Goal: Task Accomplishment & Management: Manage account settings

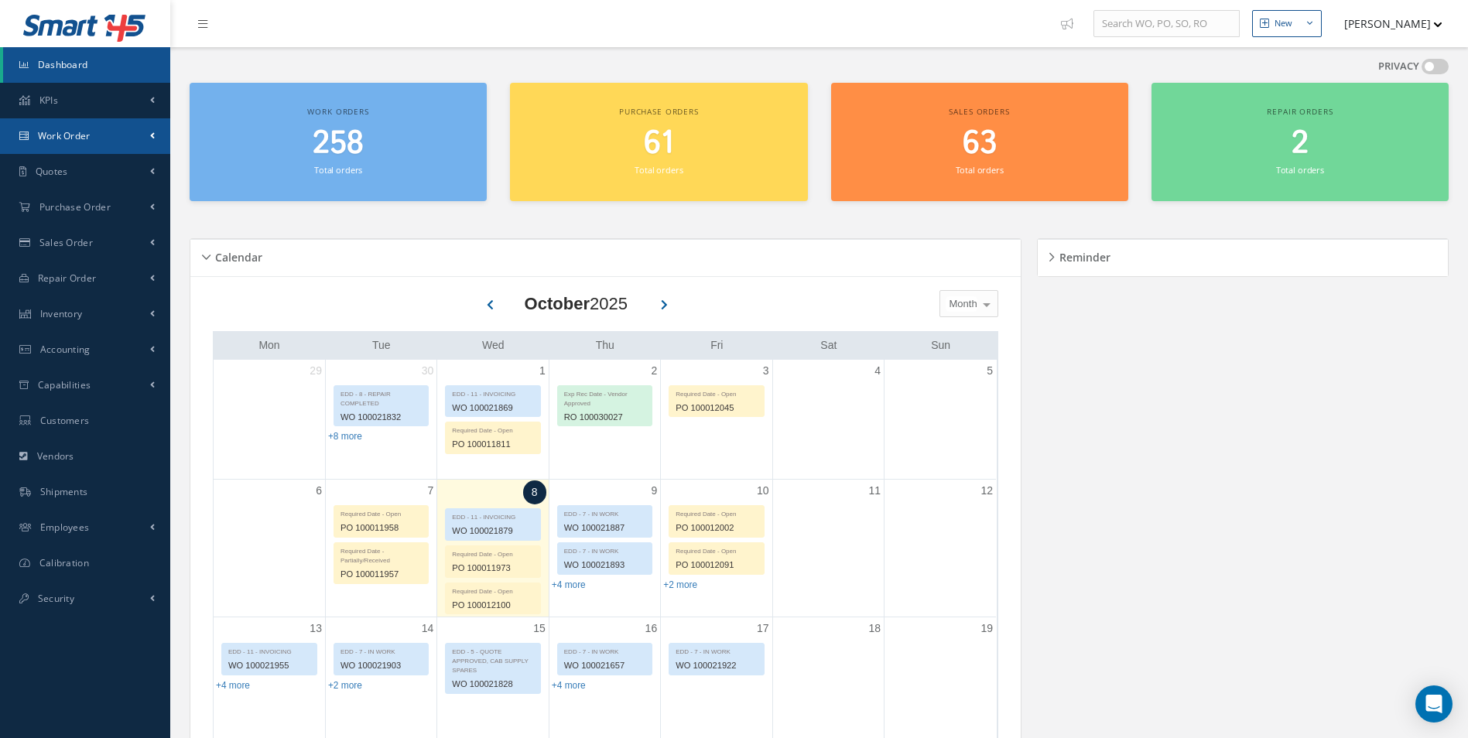
click at [80, 143] on link "Work Order" at bounding box center [85, 136] width 170 height 36
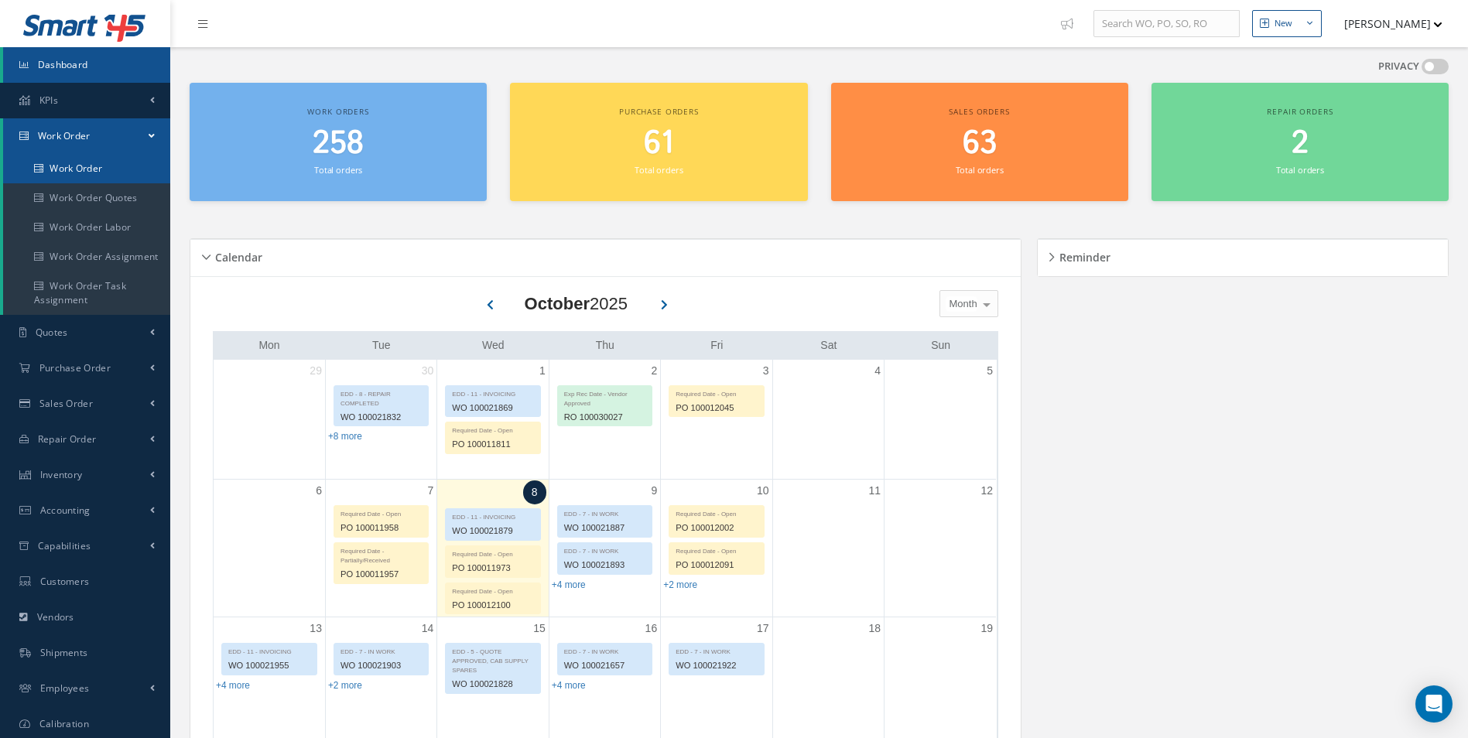
click at [91, 175] on link "Work Order" at bounding box center [86, 168] width 167 height 29
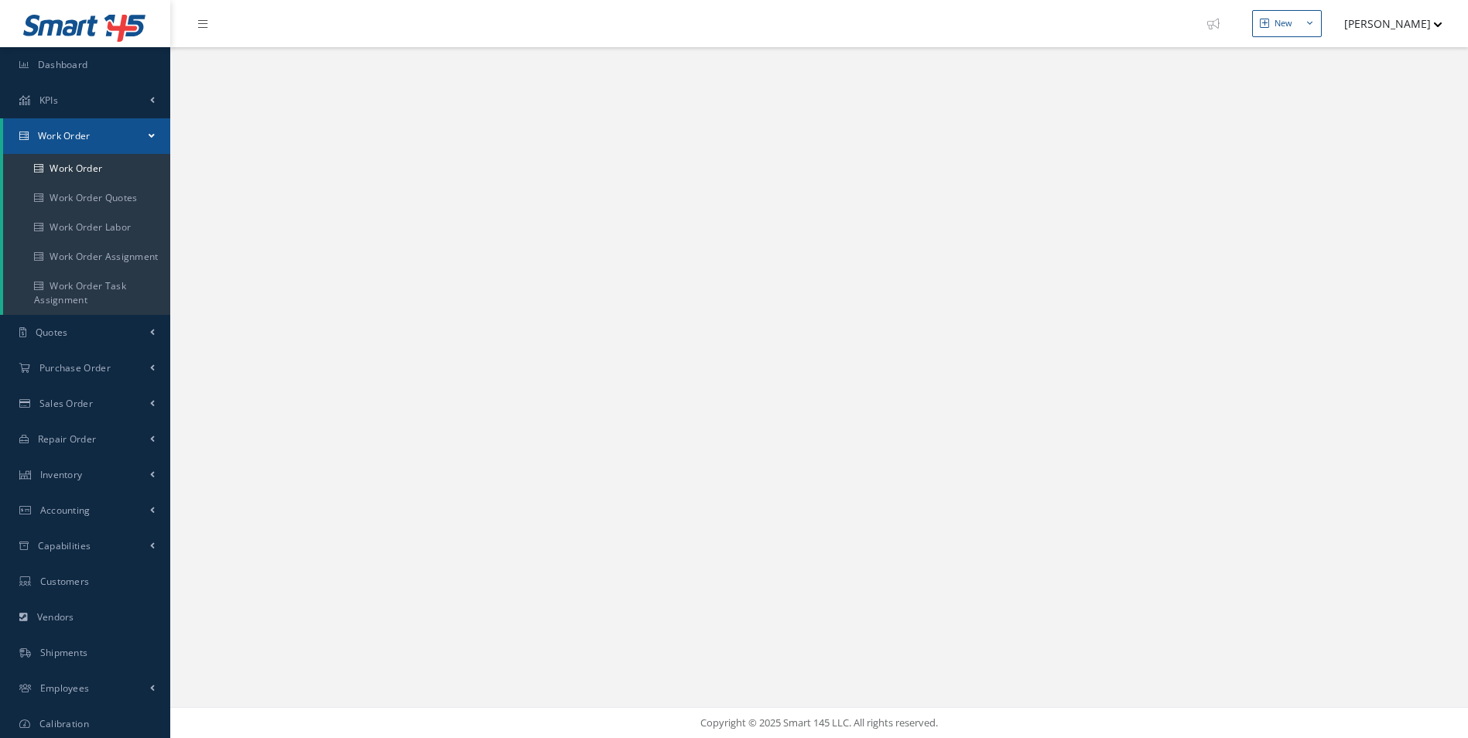
select select "25"
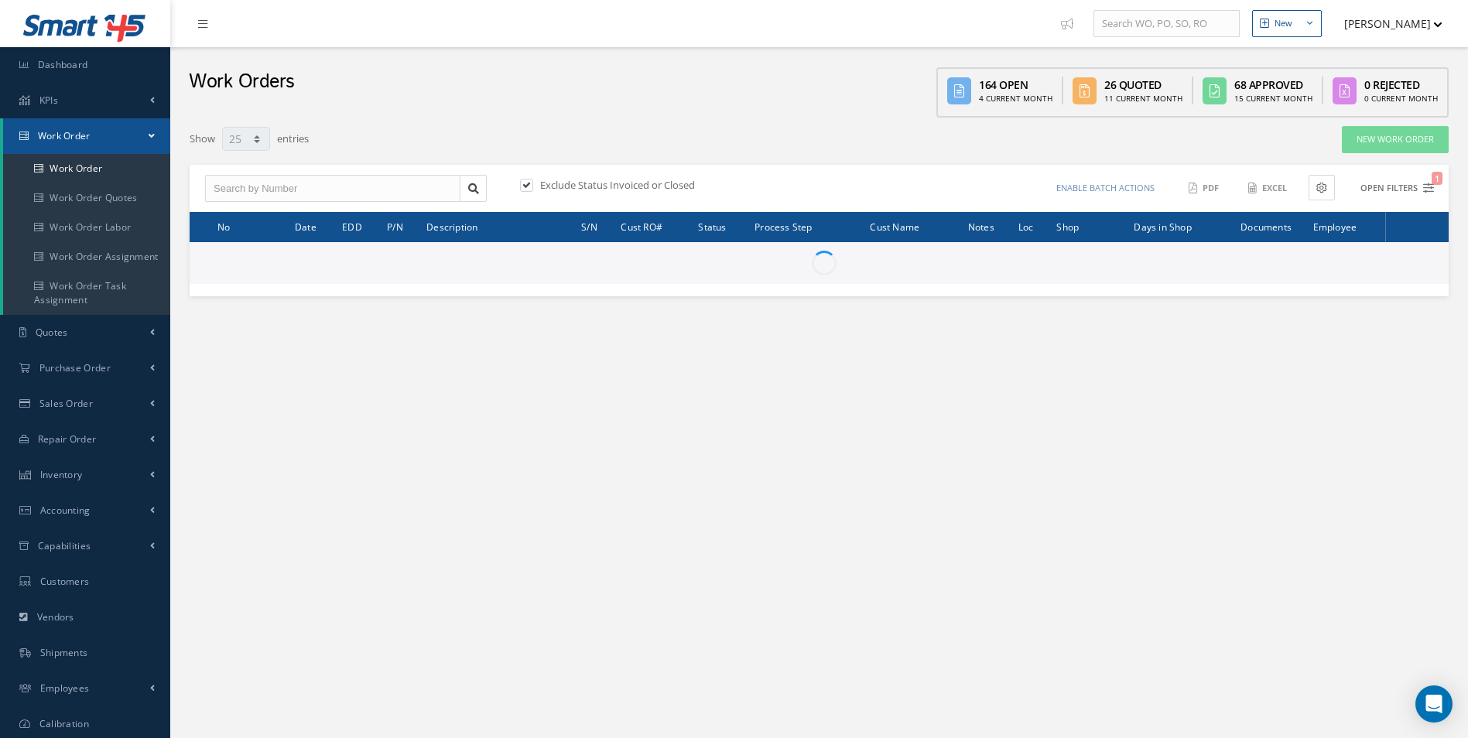
type input "All Work Request"
type input "All Work Performed"
type input "All Status"
type input "WO Part Status"
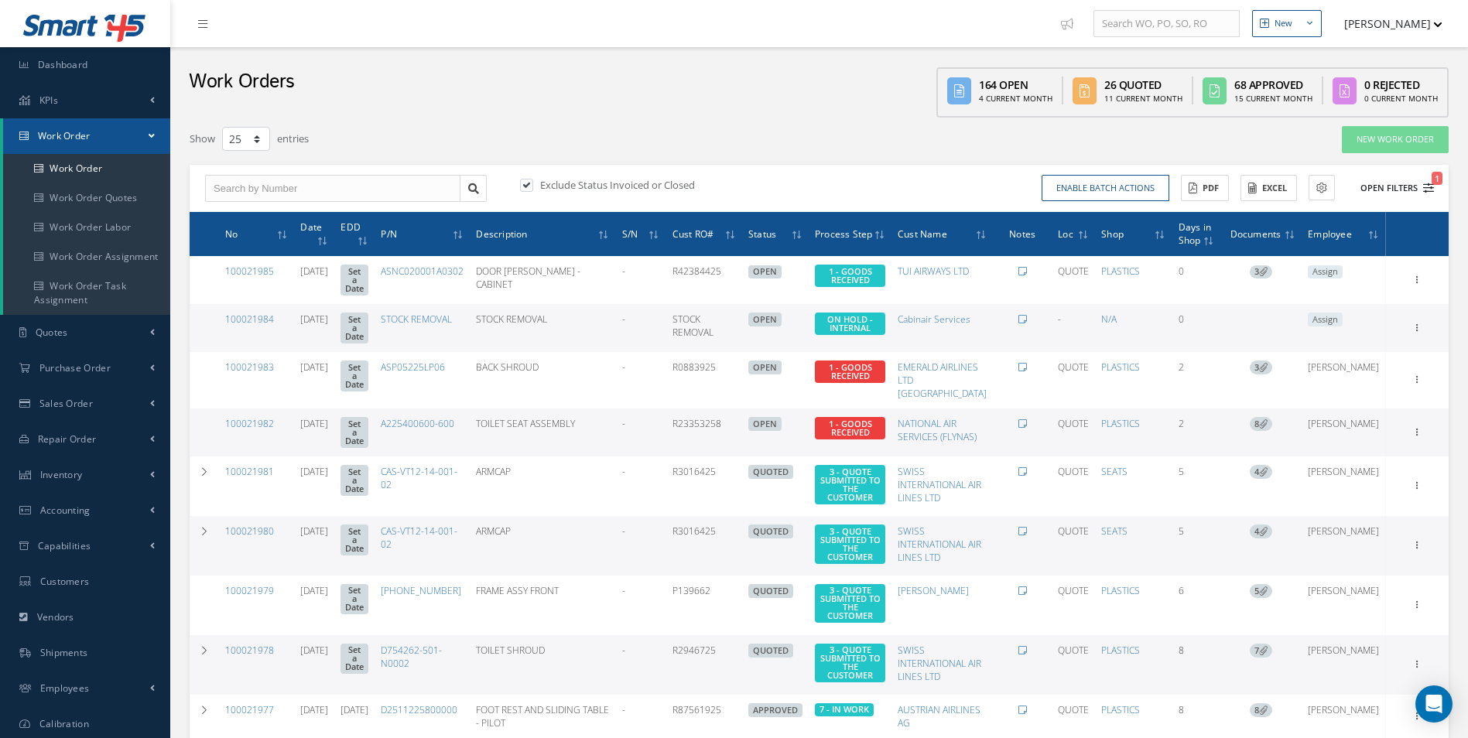
click at [1430, 186] on icon "1" at bounding box center [1428, 188] width 11 height 11
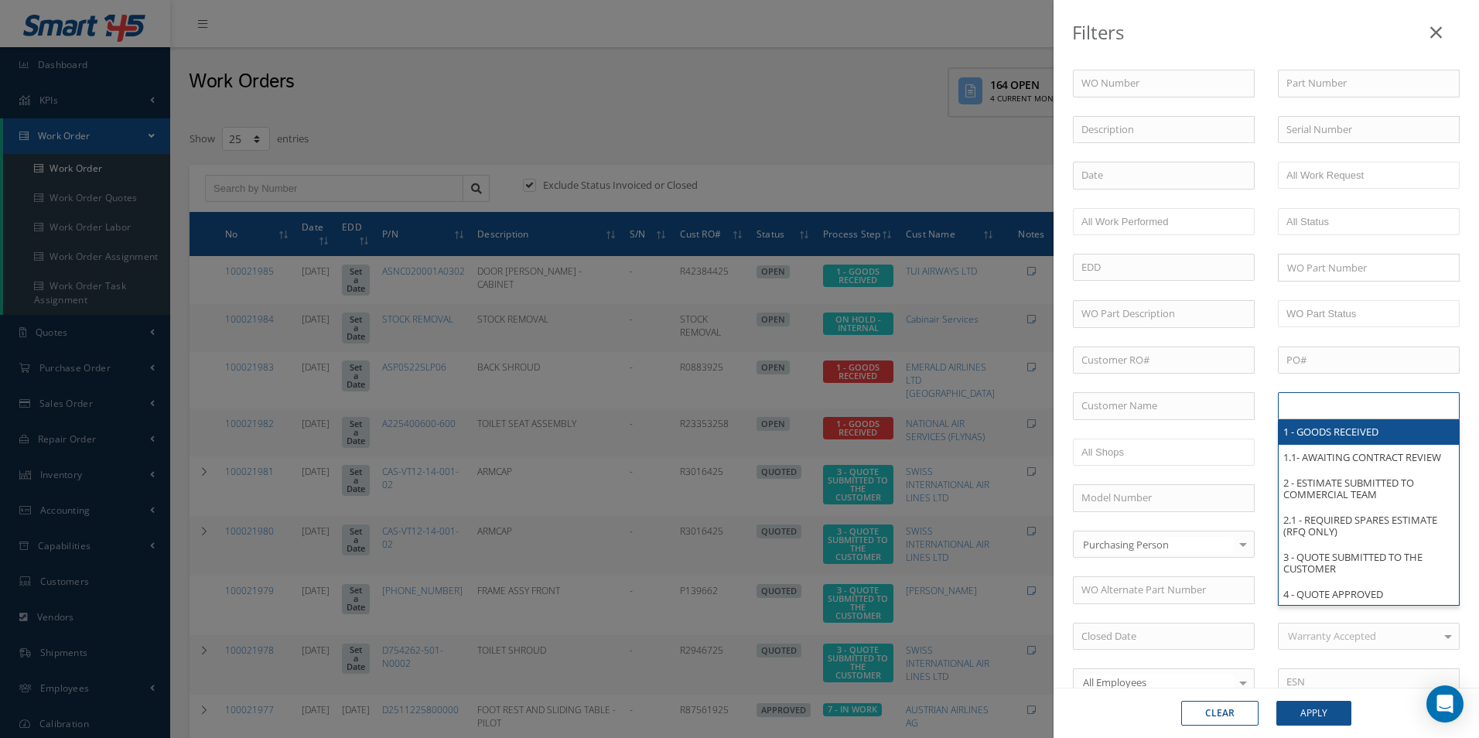
click at [1313, 406] on input "text" at bounding box center [1336, 405] width 98 height 19
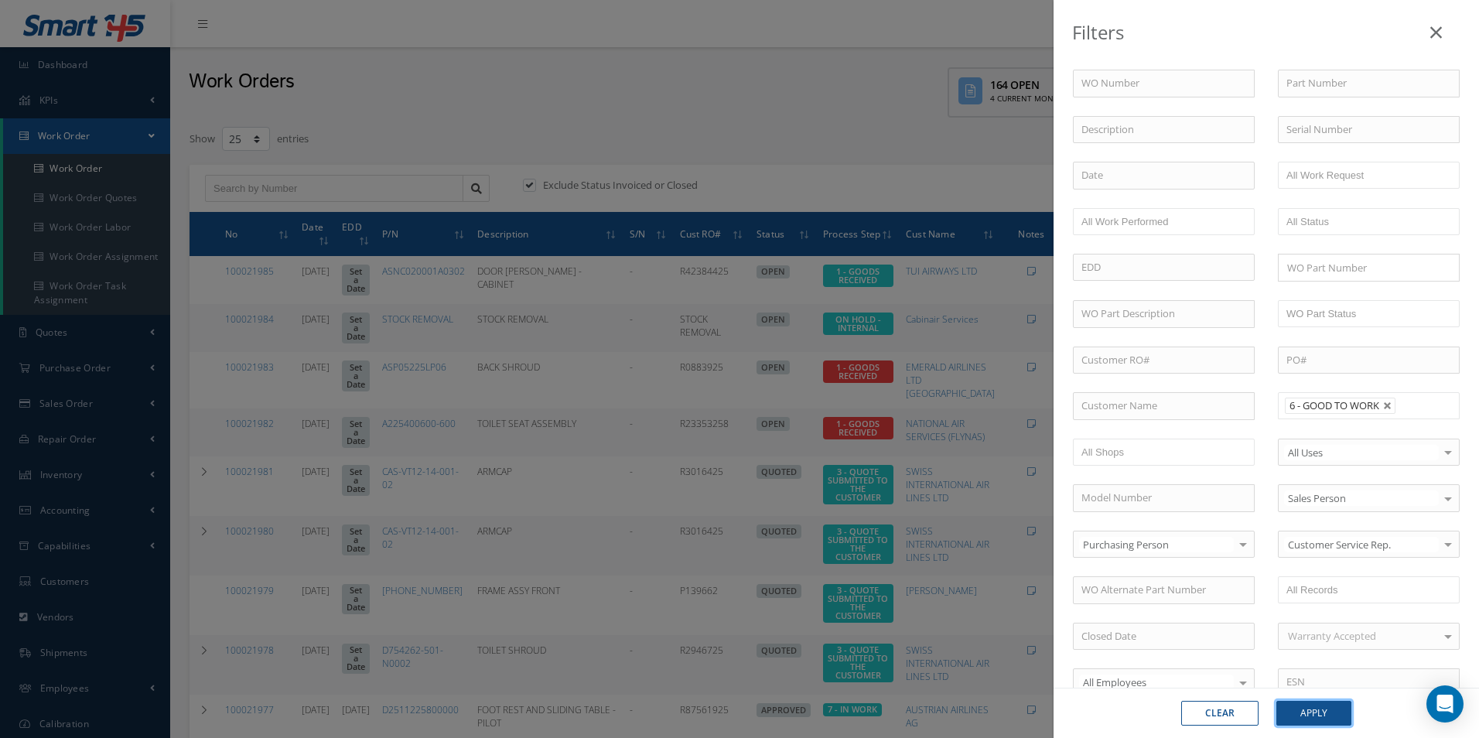
click at [1309, 706] on button "Apply" at bounding box center [1313, 713] width 75 height 25
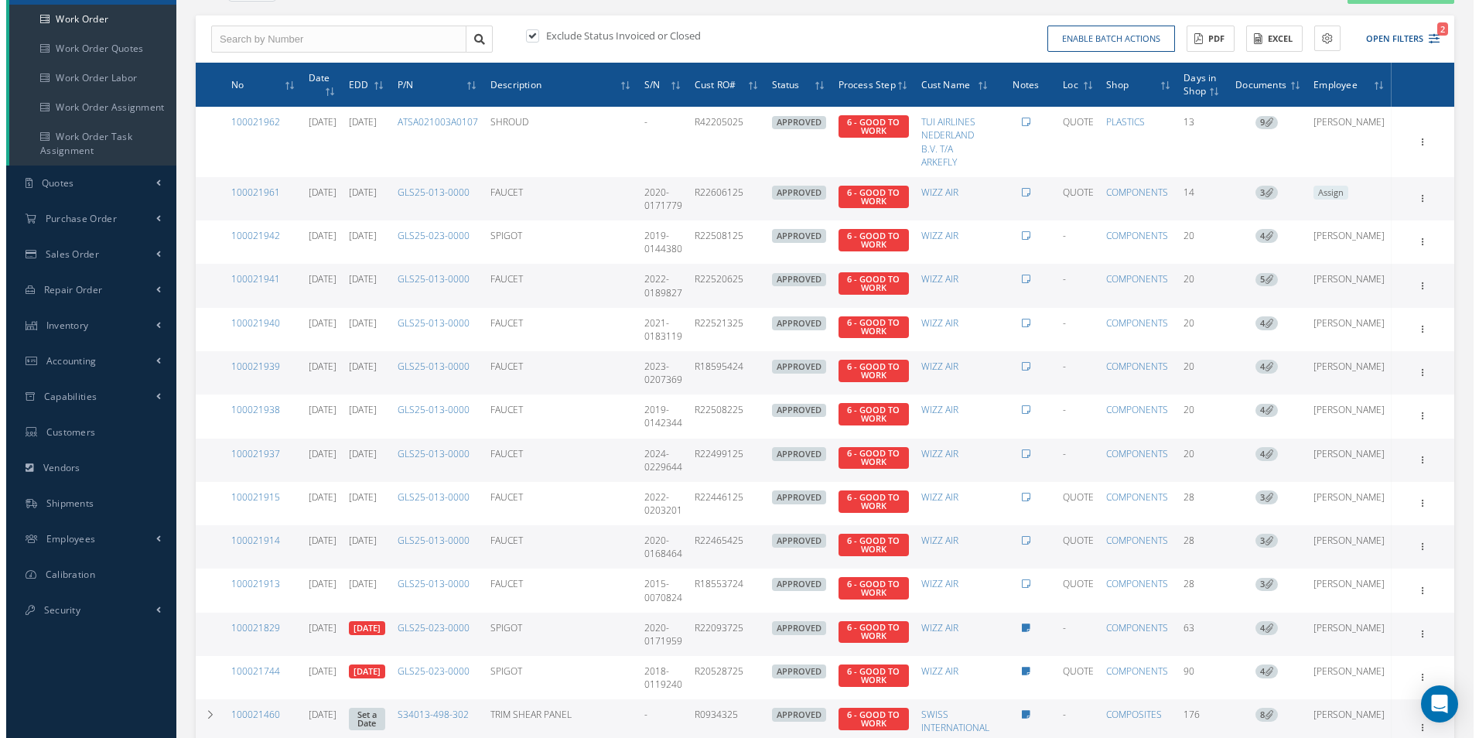
scroll to position [155, 0]
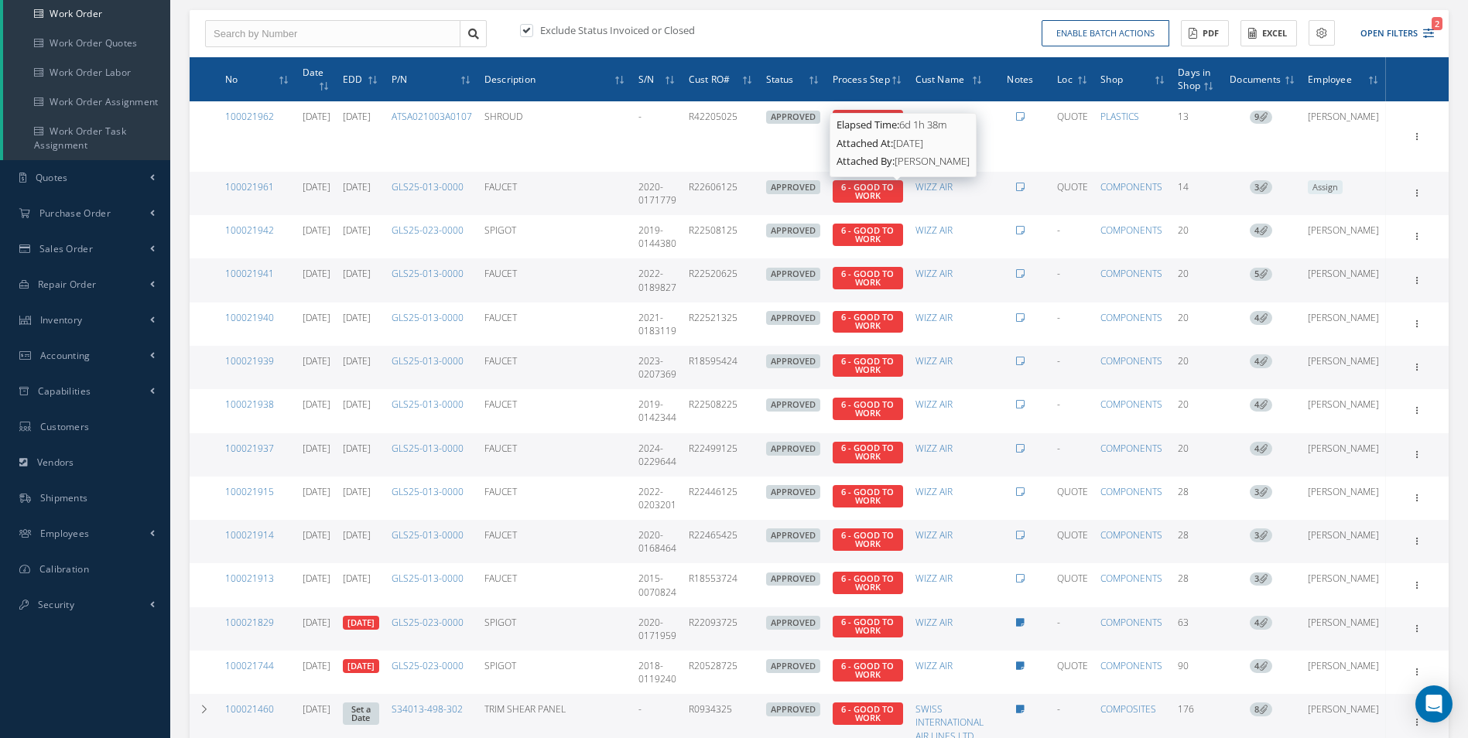
click at [894, 187] on span "6 - GOOD TO WORK" at bounding box center [867, 191] width 53 height 20
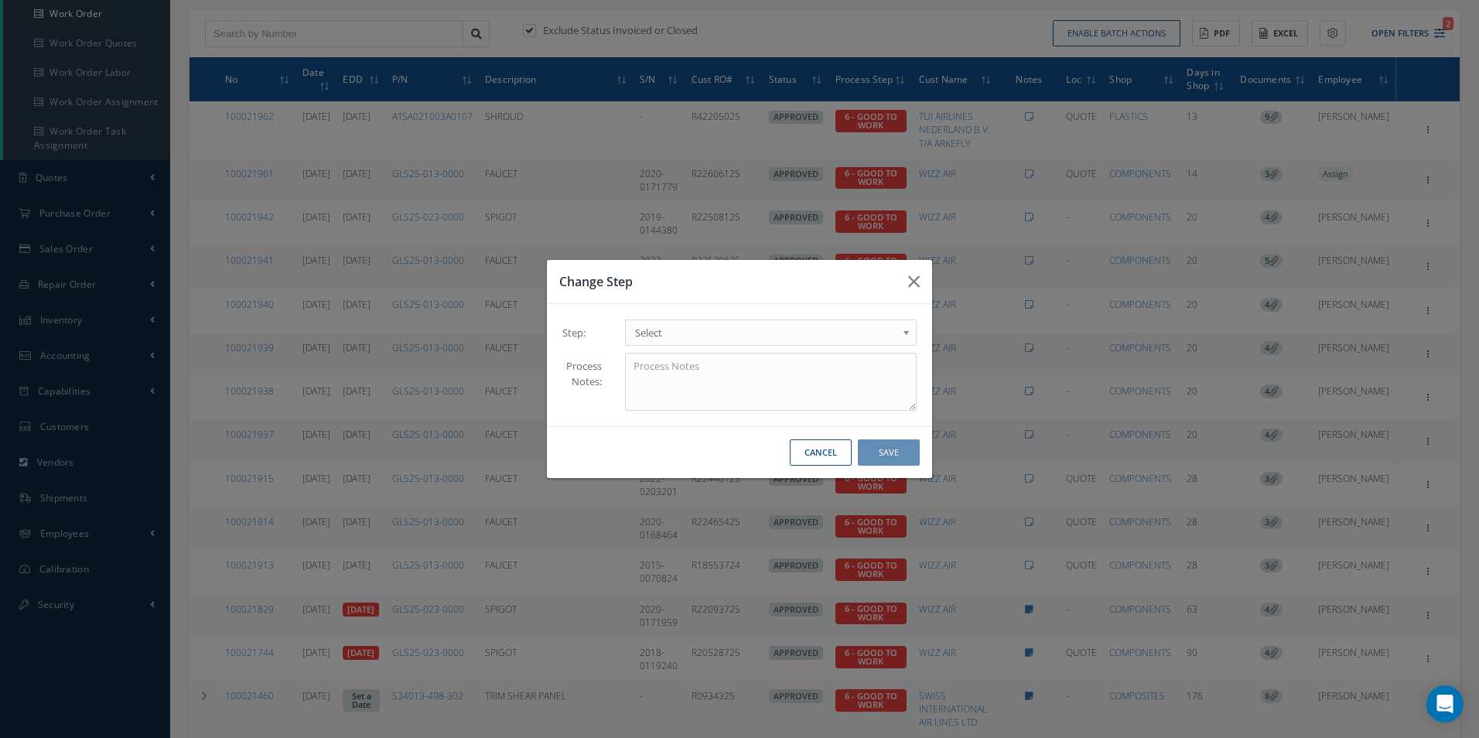
click at [909, 332] on b at bounding box center [909, 336] width 14 height 25
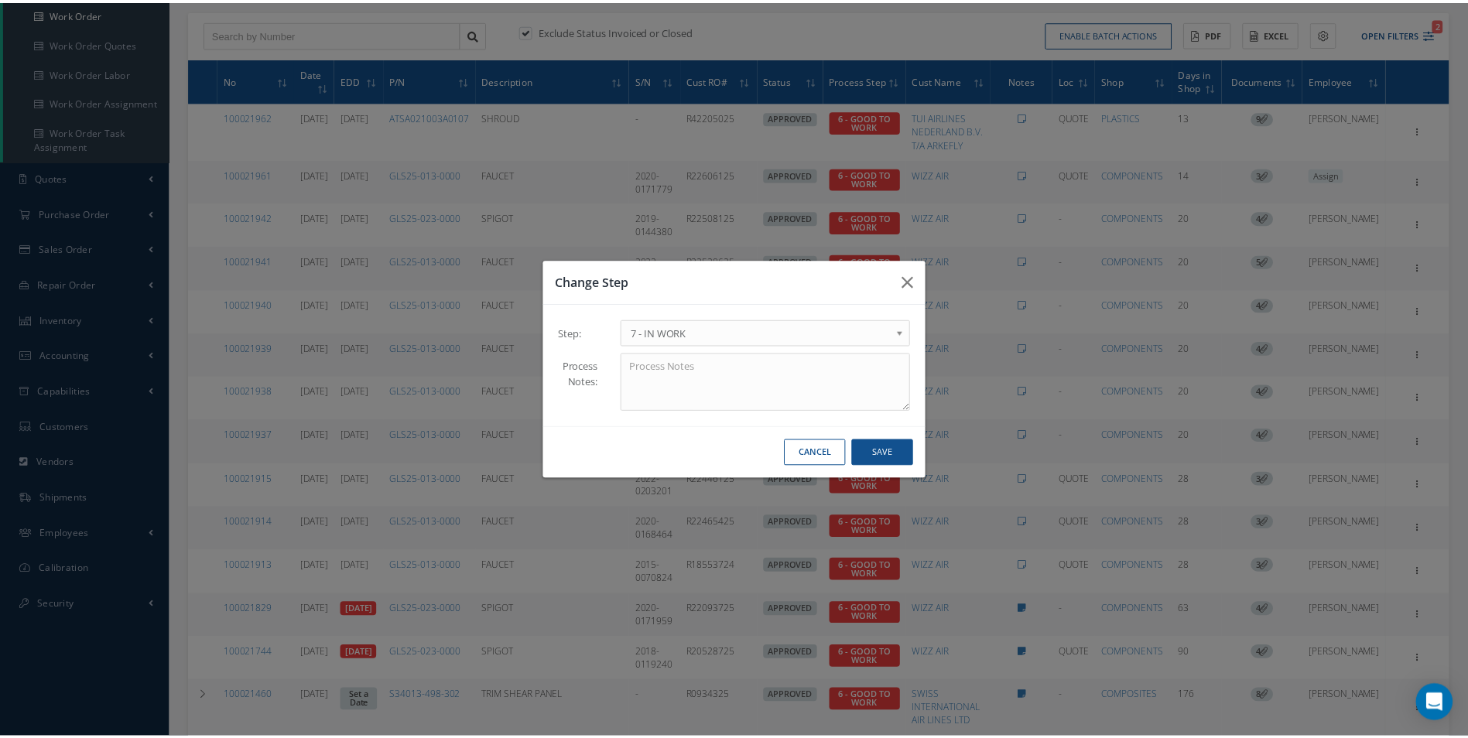
scroll to position [0, 0]
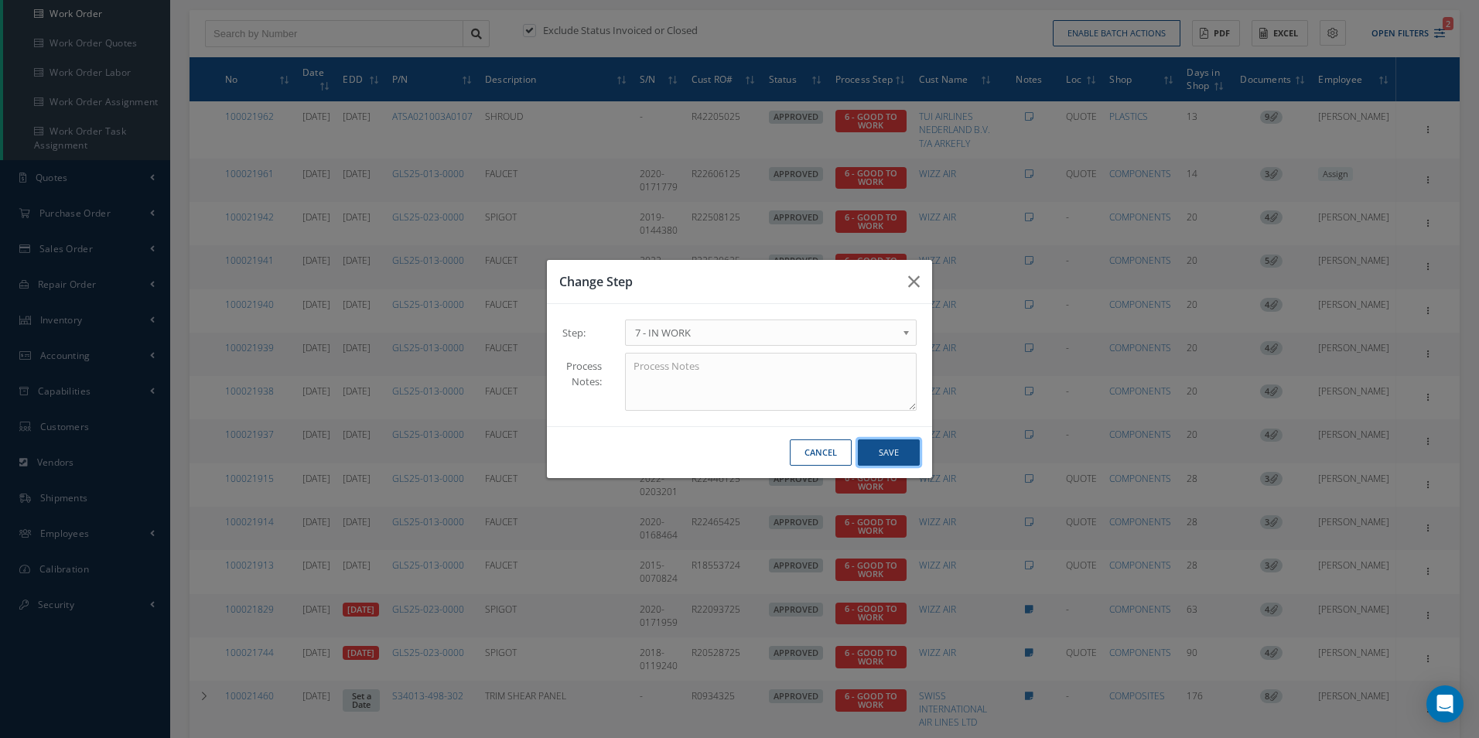
drag, startPoint x: 900, startPoint y: 451, endPoint x: 902, endPoint y: 440, distance: 11.1
click at [900, 449] on button "Save" at bounding box center [889, 452] width 62 height 27
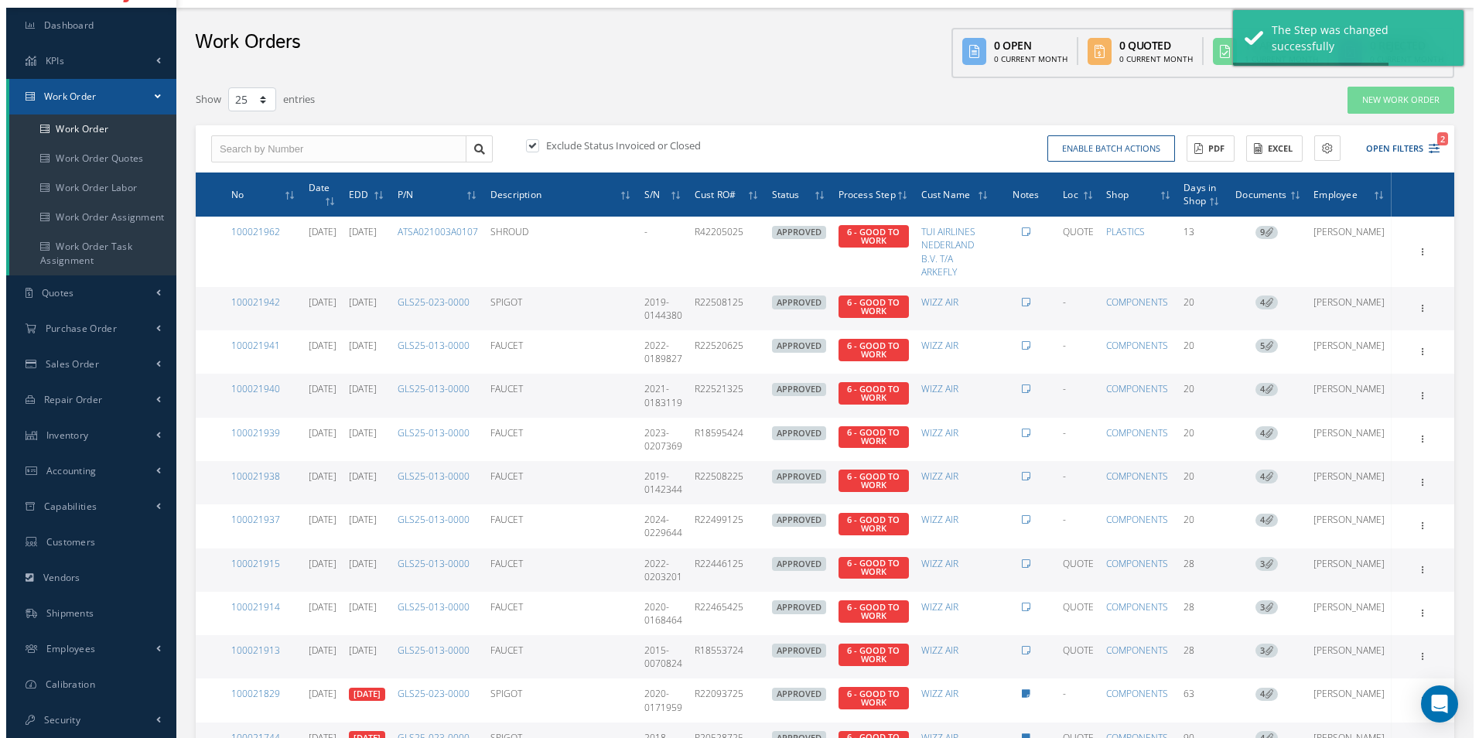
scroll to position [155, 0]
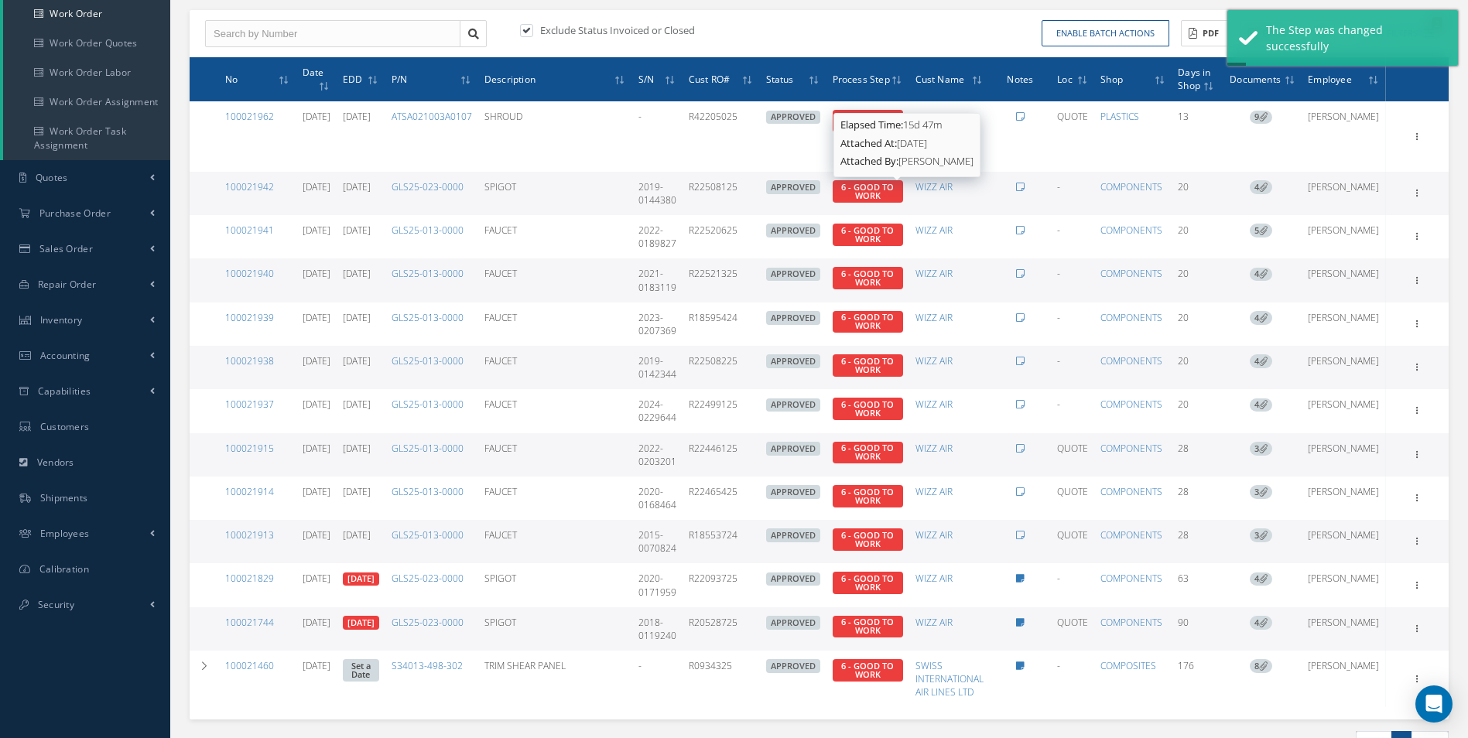
click at [894, 191] on span "6 - GOOD TO WORK" at bounding box center [867, 191] width 53 height 20
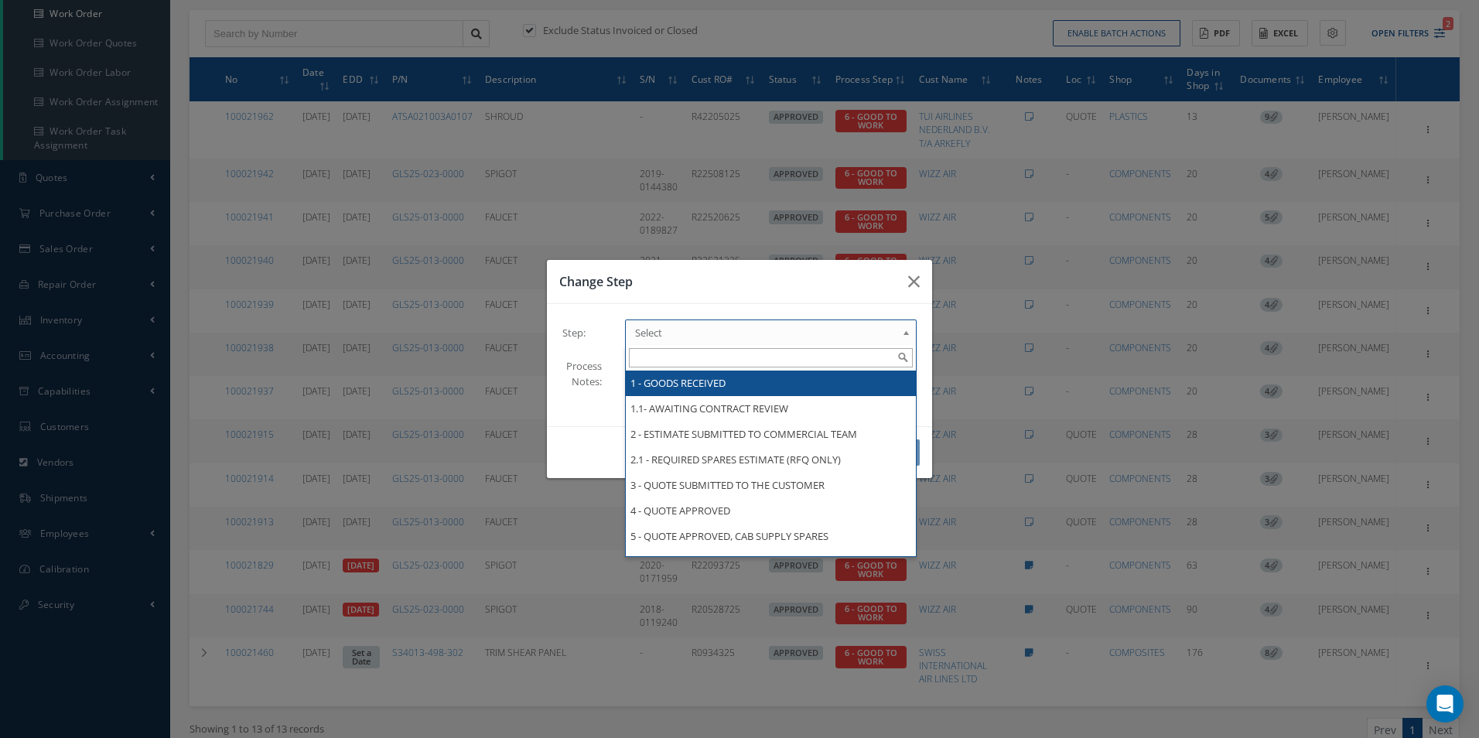
click at [909, 328] on b at bounding box center [909, 336] width 14 height 25
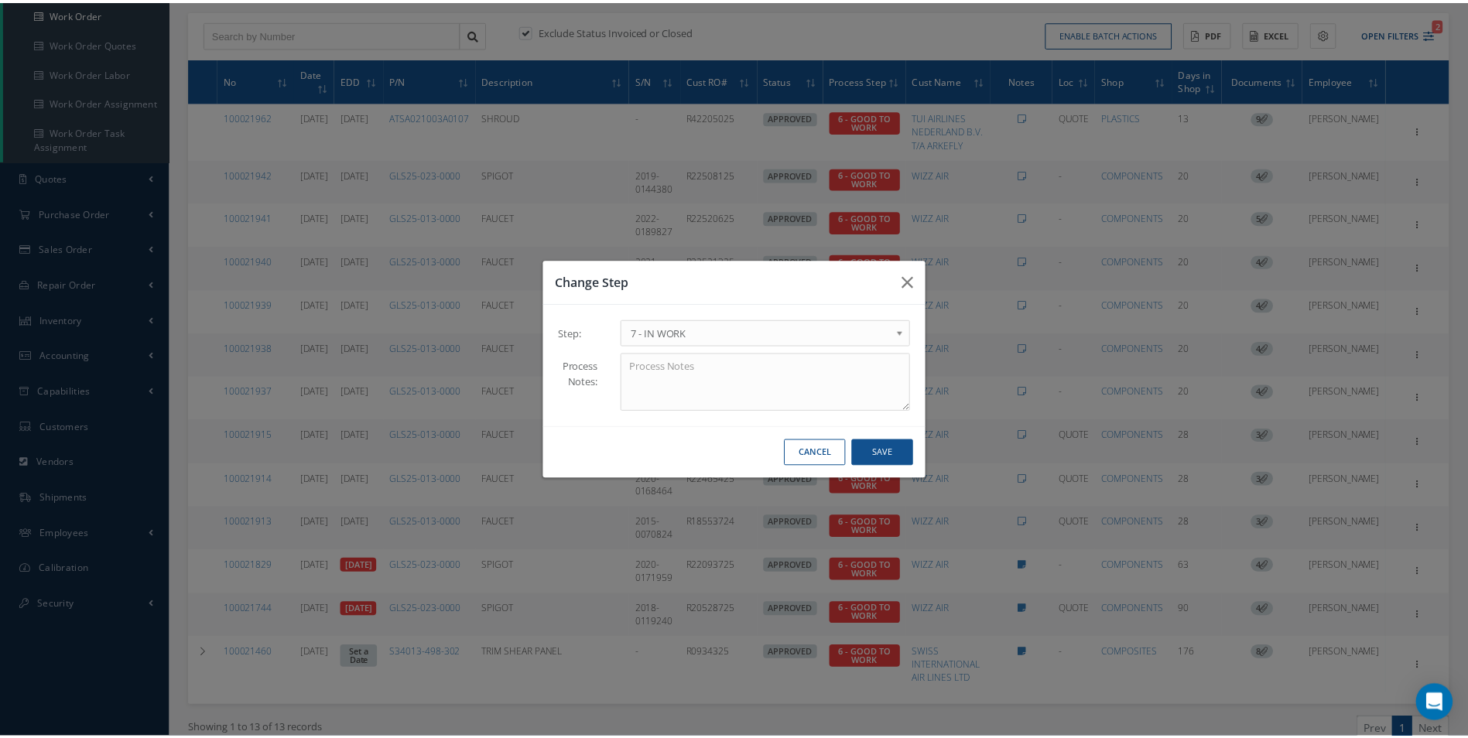
scroll to position [0, 0]
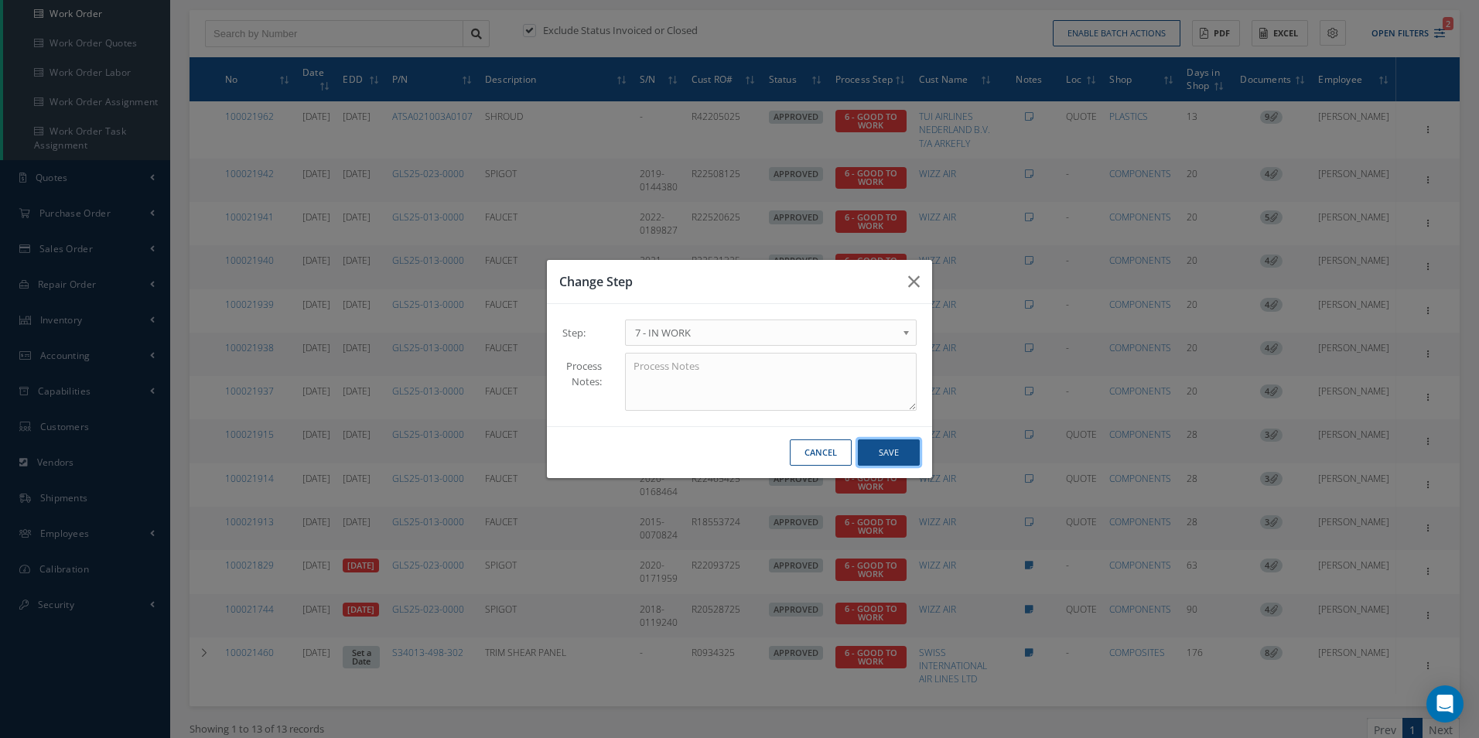
click at [880, 460] on button "Save" at bounding box center [889, 452] width 62 height 27
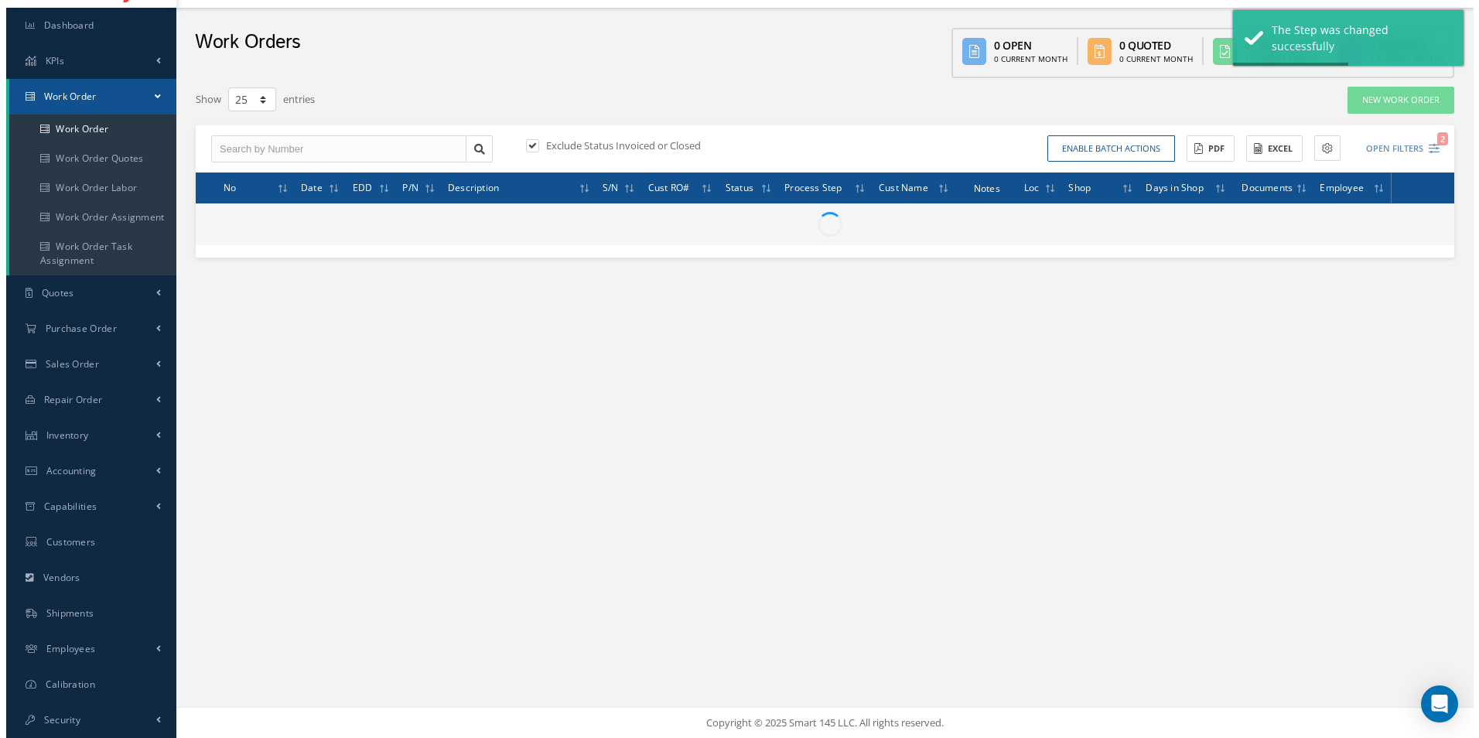
scroll to position [155, 0]
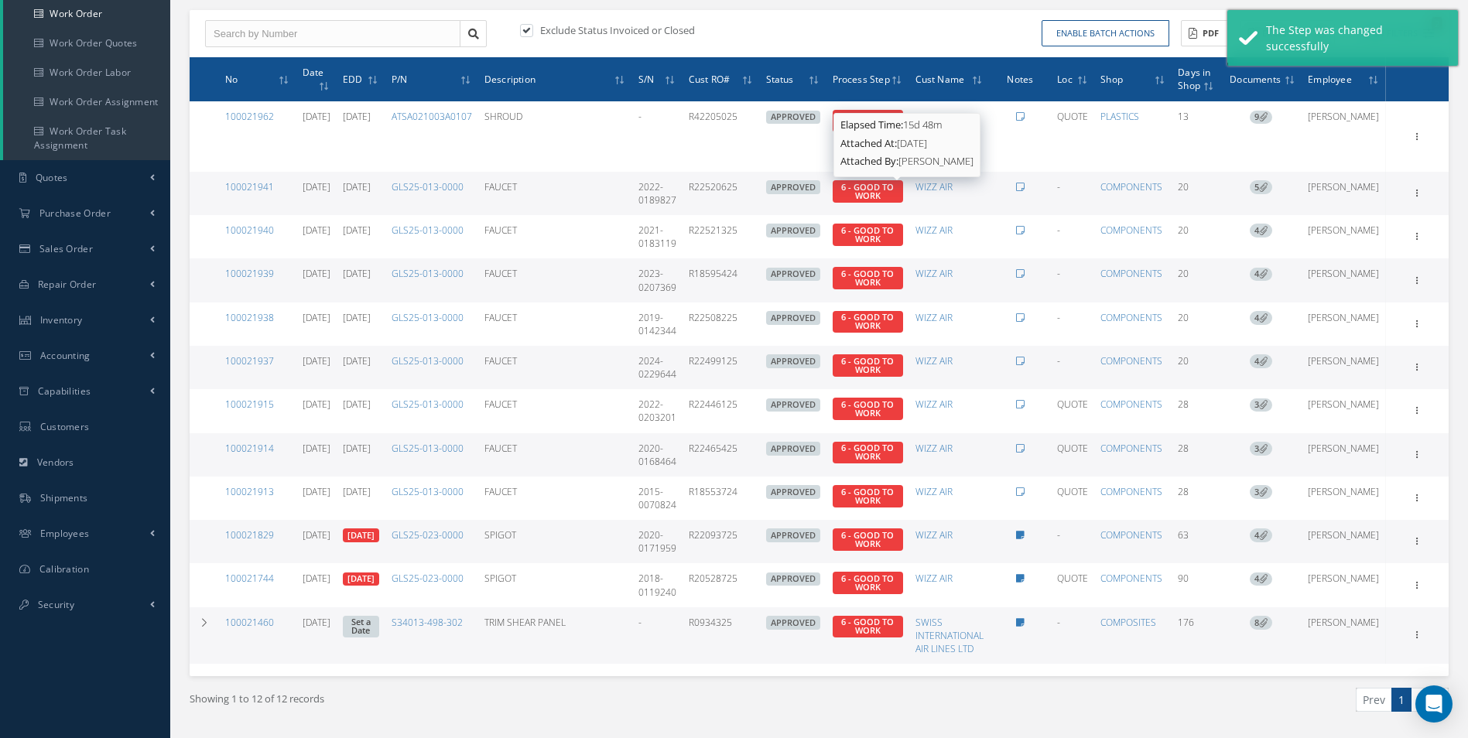
click at [894, 193] on span "6 - GOOD TO WORK" at bounding box center [867, 191] width 53 height 20
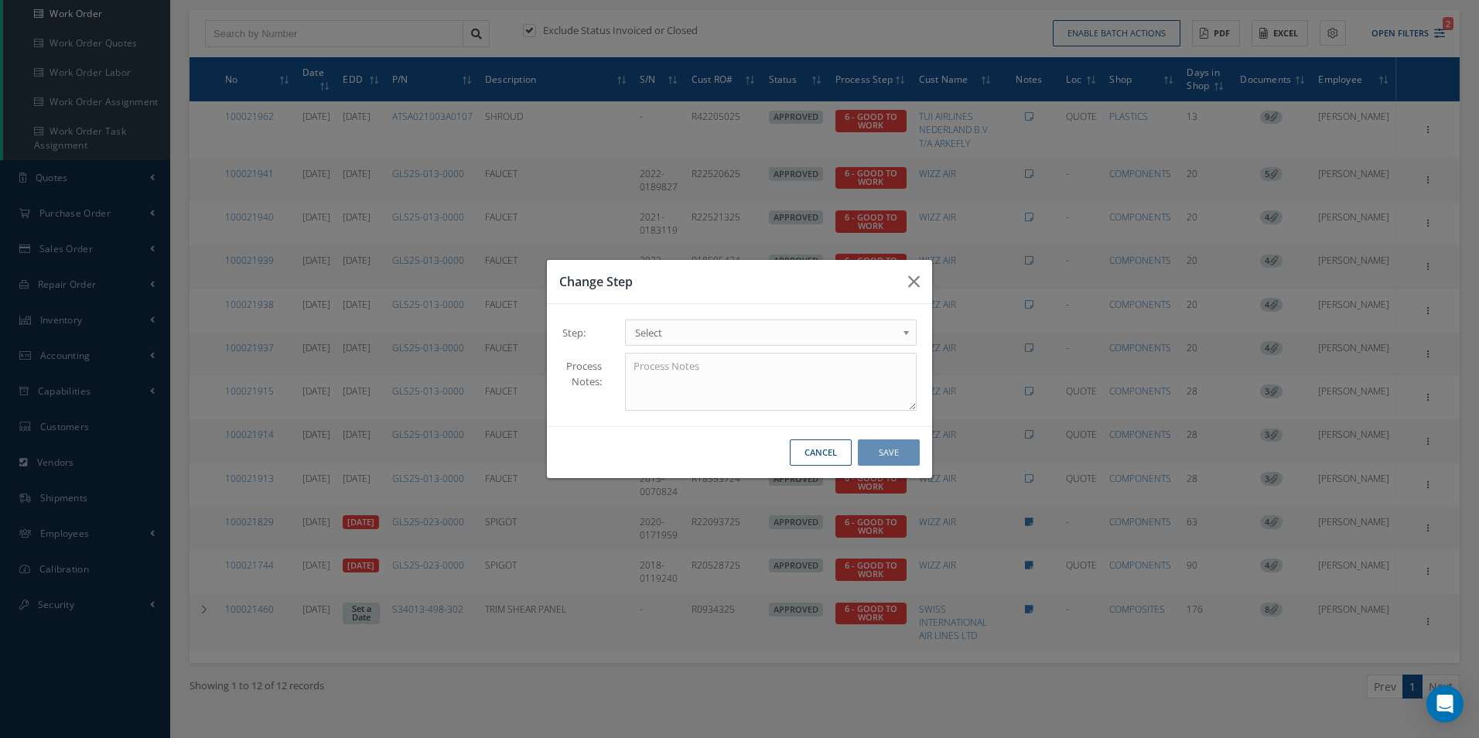
click at [906, 332] on b at bounding box center [909, 336] width 14 height 25
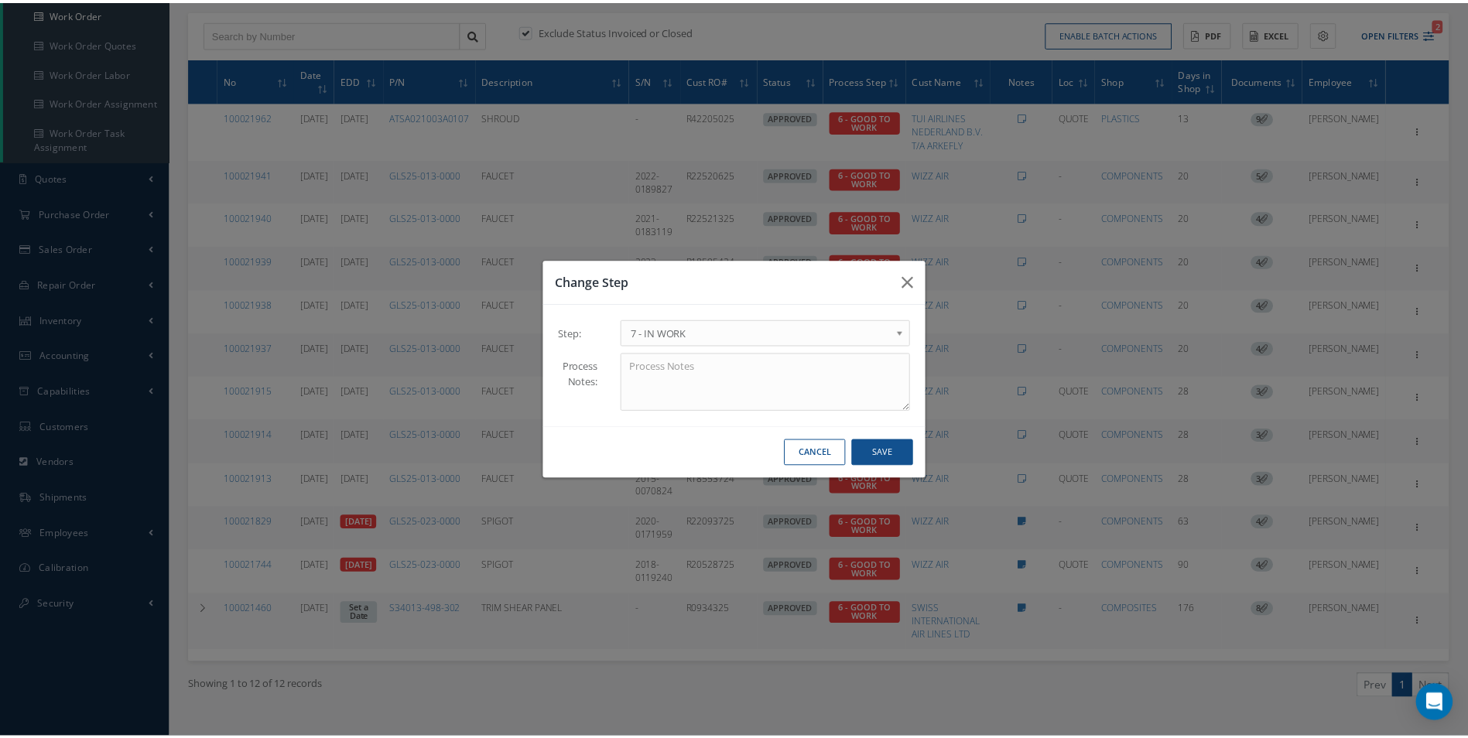
scroll to position [0, 0]
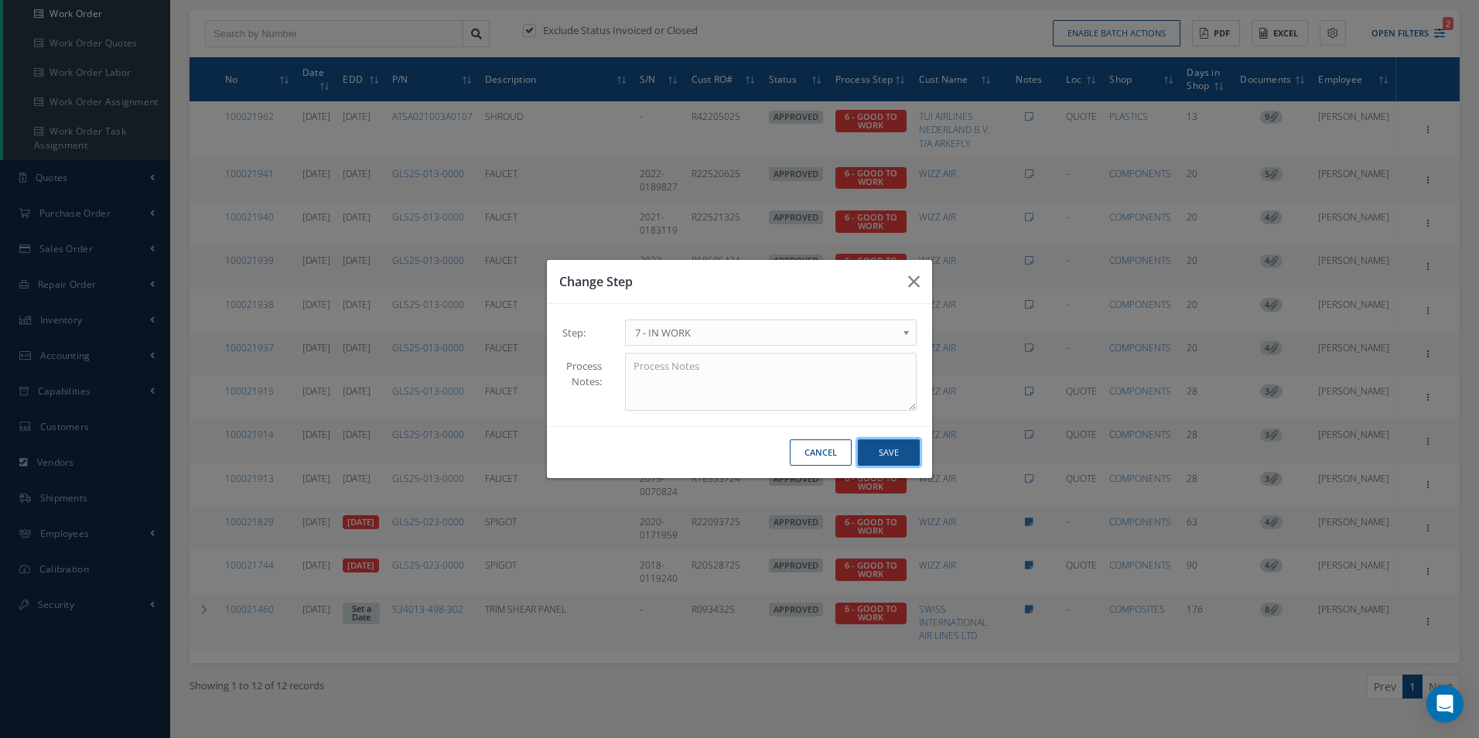
click at [880, 454] on button "Save" at bounding box center [889, 452] width 62 height 27
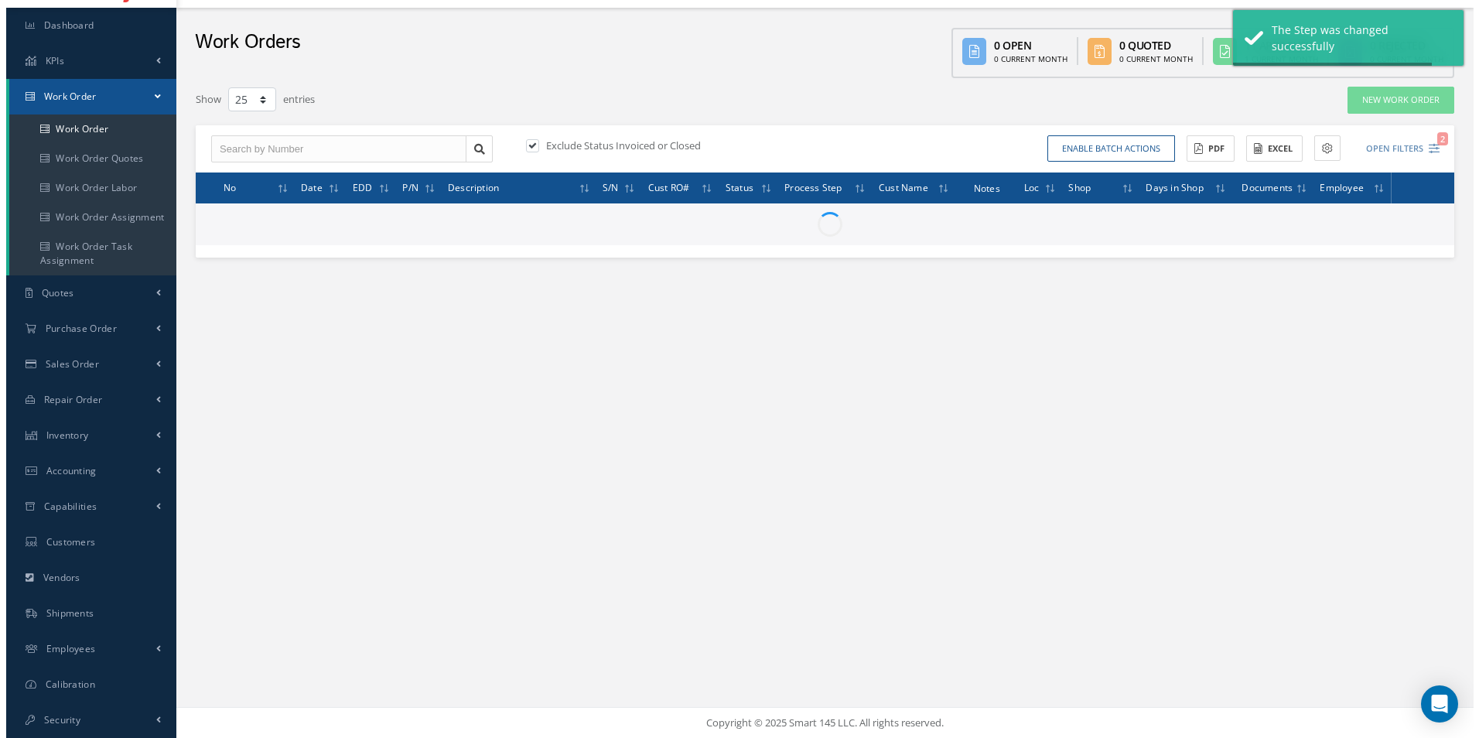
scroll to position [155, 0]
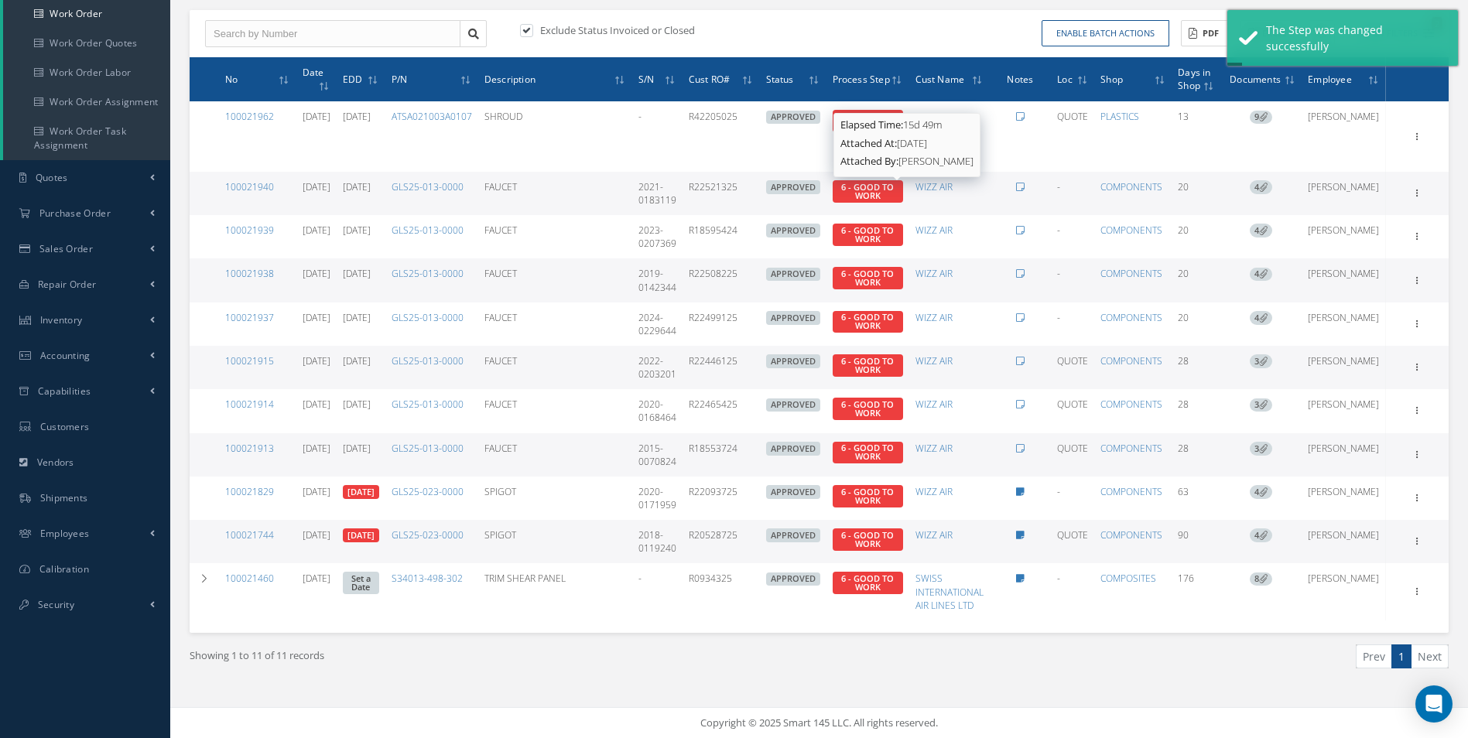
click at [894, 192] on span "6 - GOOD TO WORK" at bounding box center [867, 191] width 53 height 20
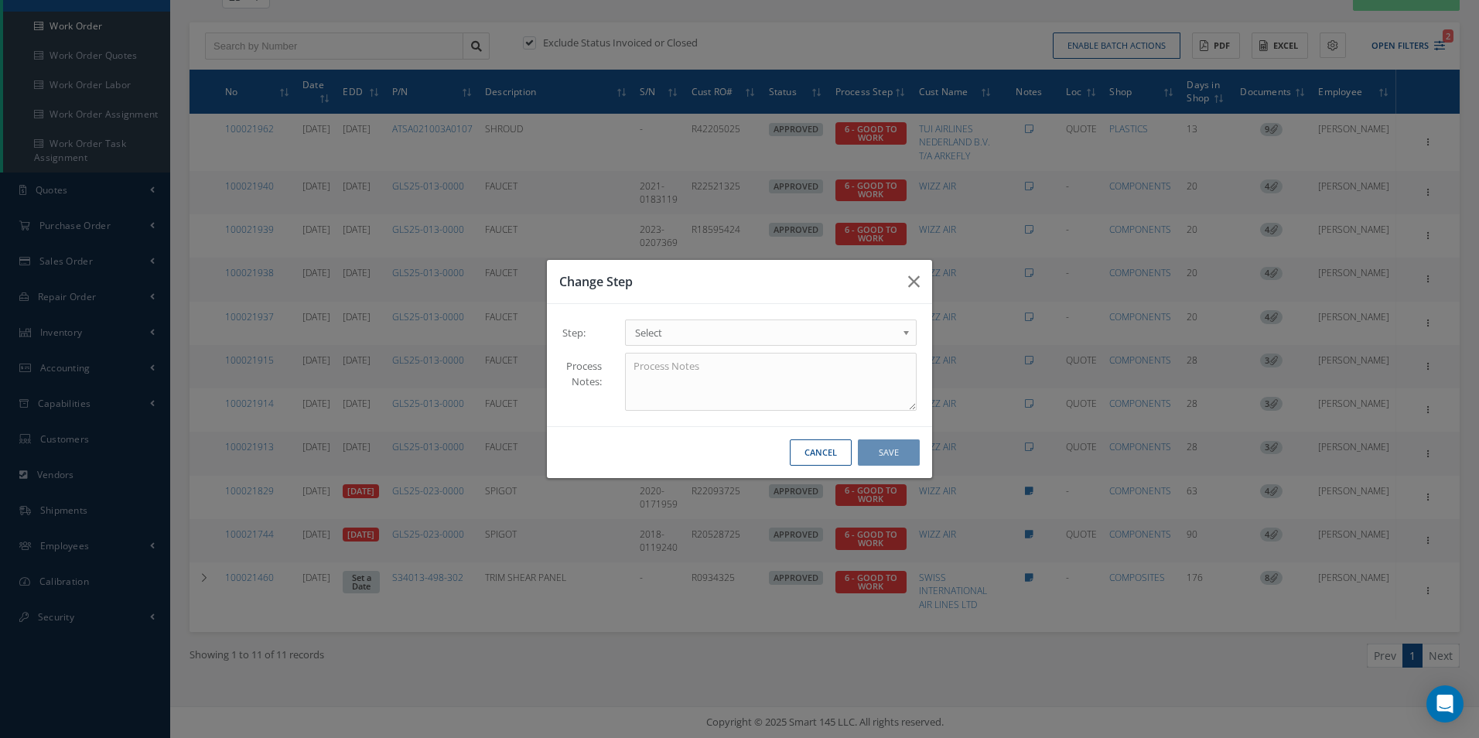
click at [902, 334] on b at bounding box center [909, 336] width 14 height 25
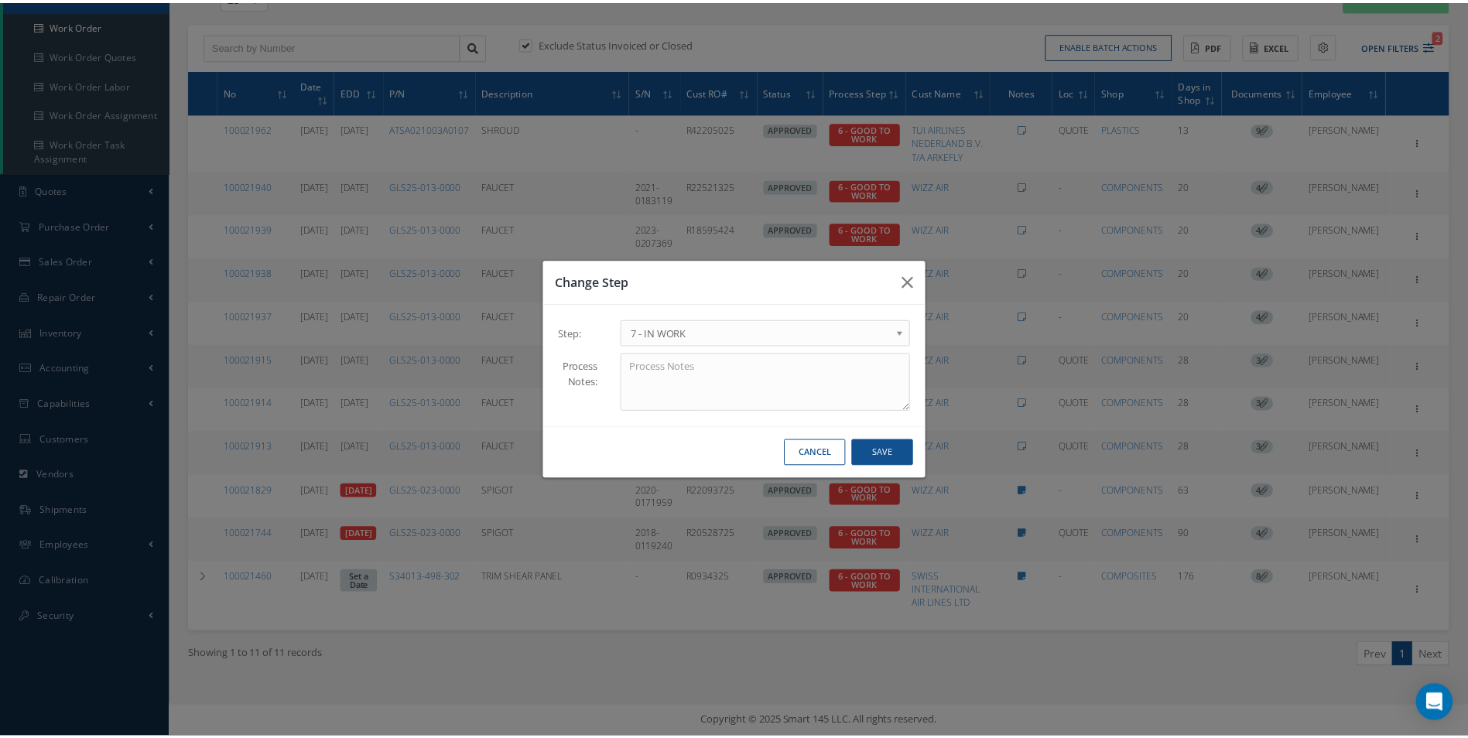
scroll to position [0, 0]
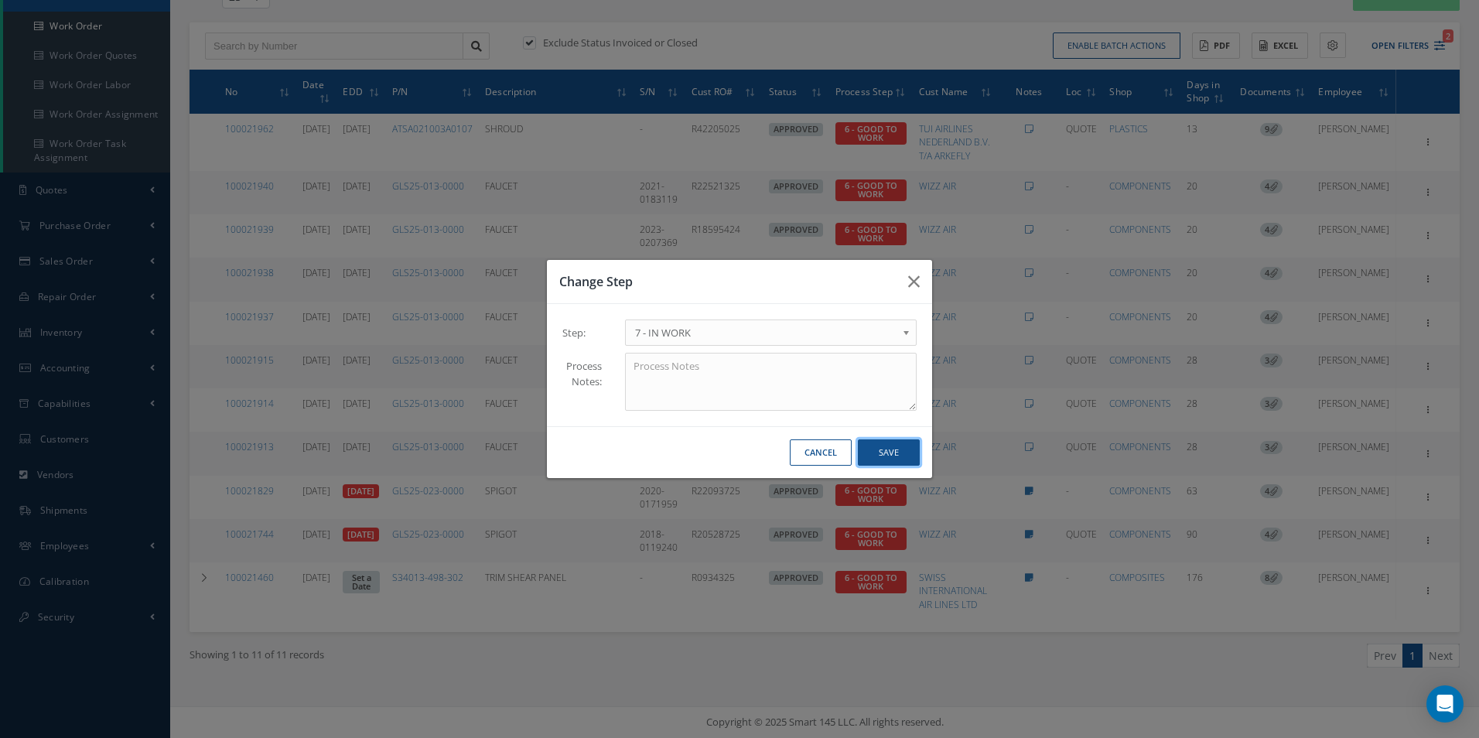
click at [901, 456] on button "Save" at bounding box center [889, 452] width 62 height 27
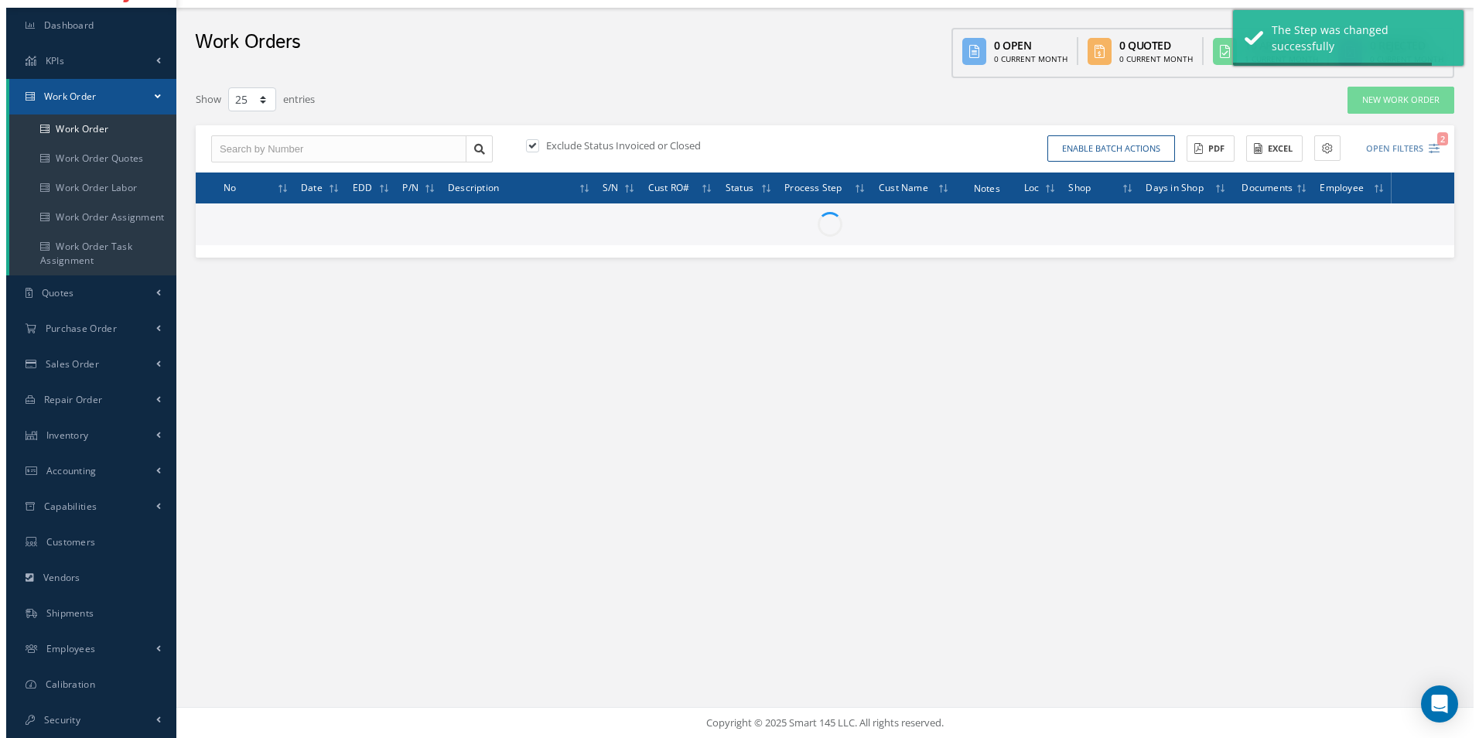
scroll to position [112, 0]
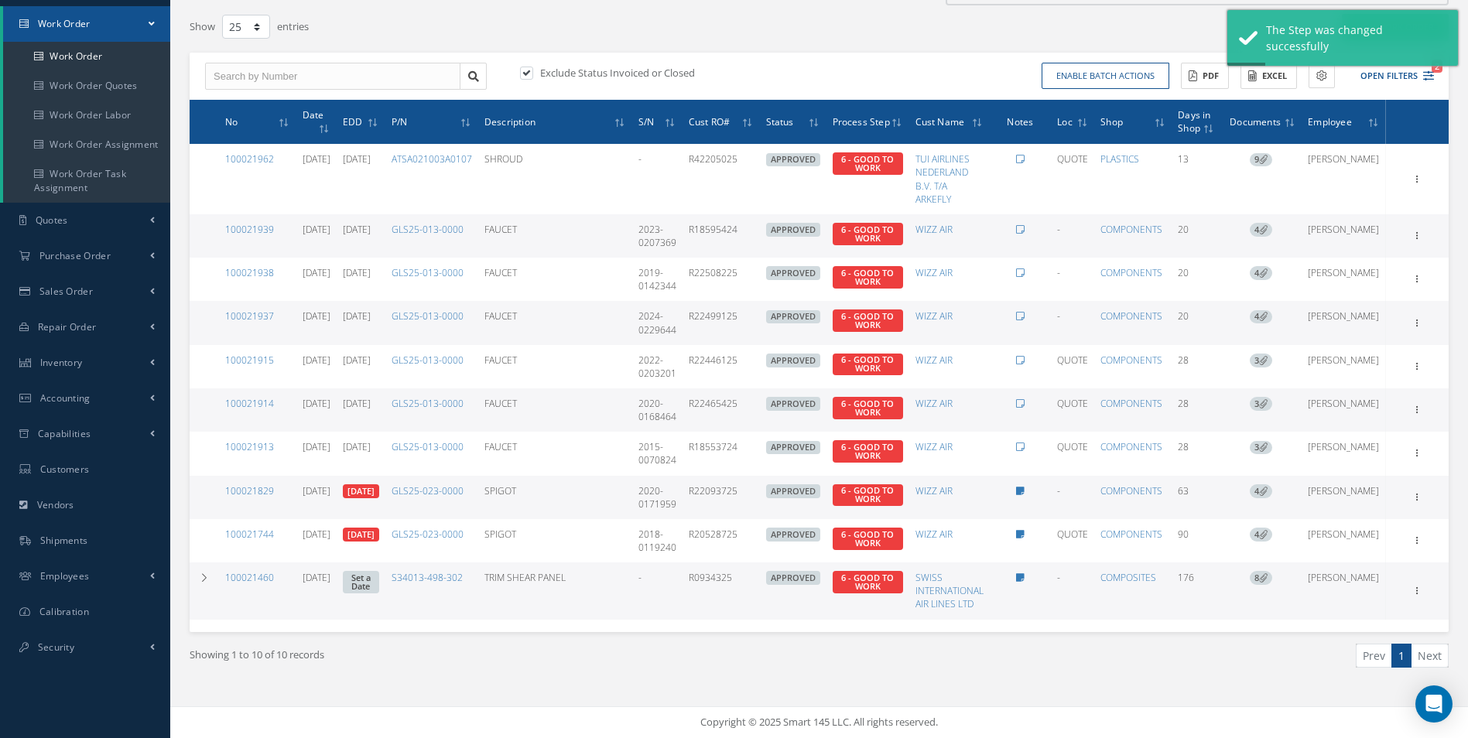
click at [881, 236] on span "6 - GOOD TO WORK" at bounding box center [867, 234] width 70 height 22
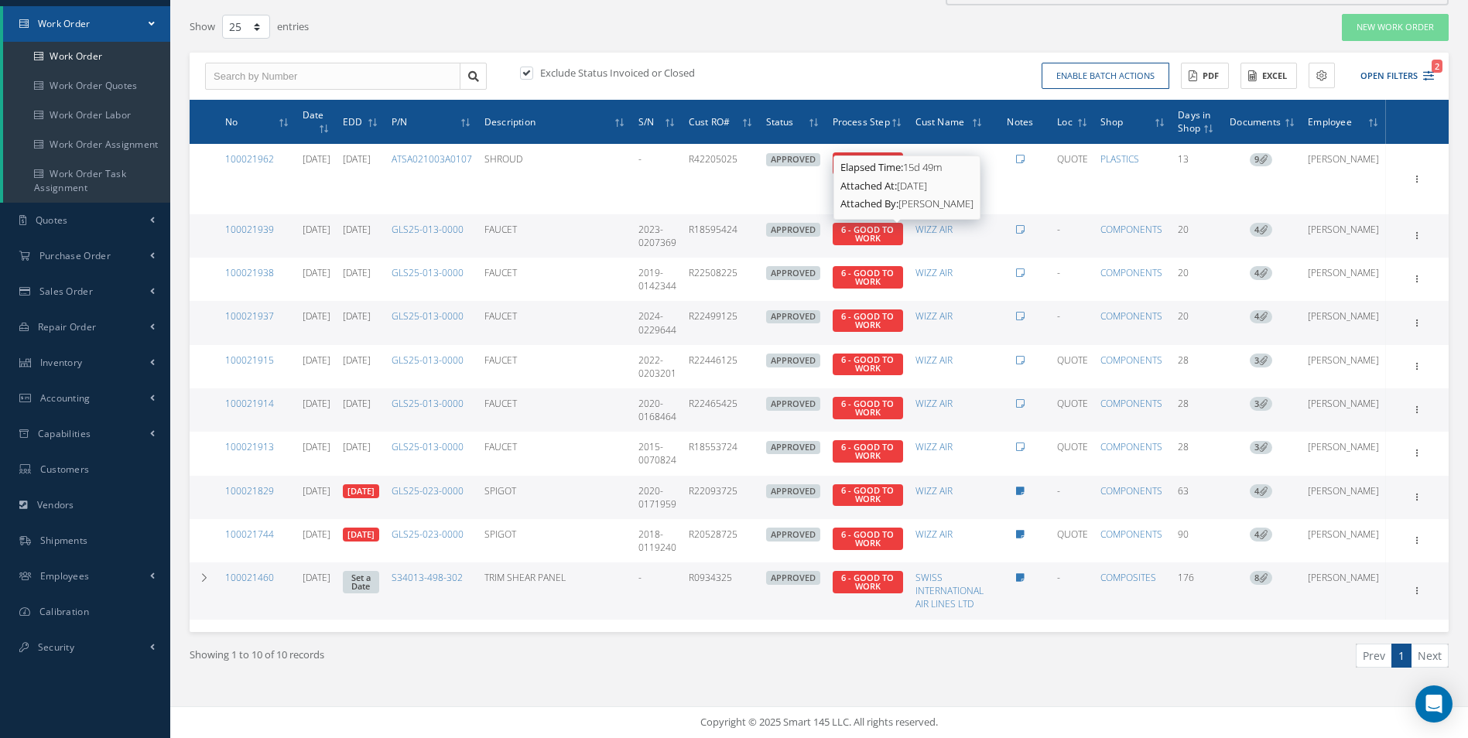
click at [894, 232] on span "6 - GOOD TO WORK" at bounding box center [867, 234] width 53 height 20
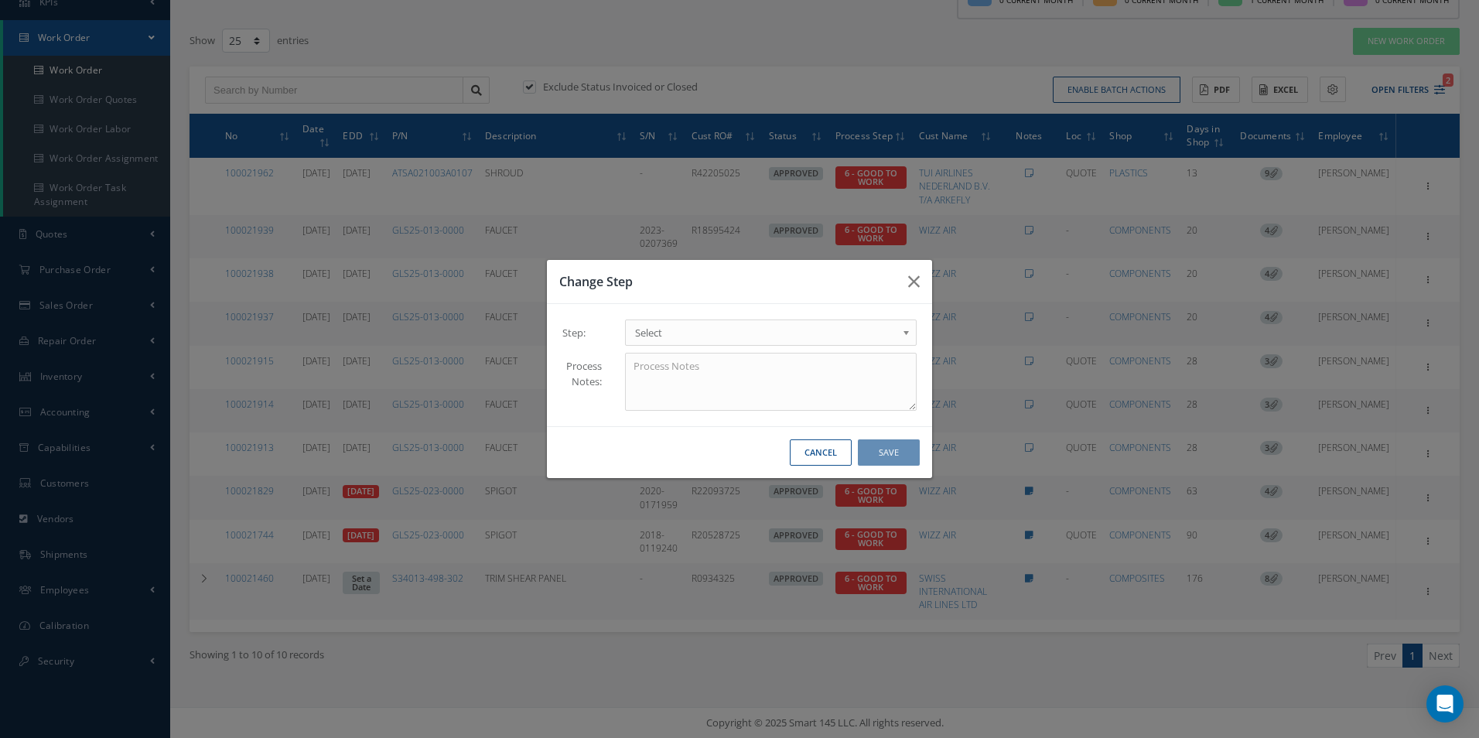
click at [905, 332] on b at bounding box center [909, 336] width 14 height 25
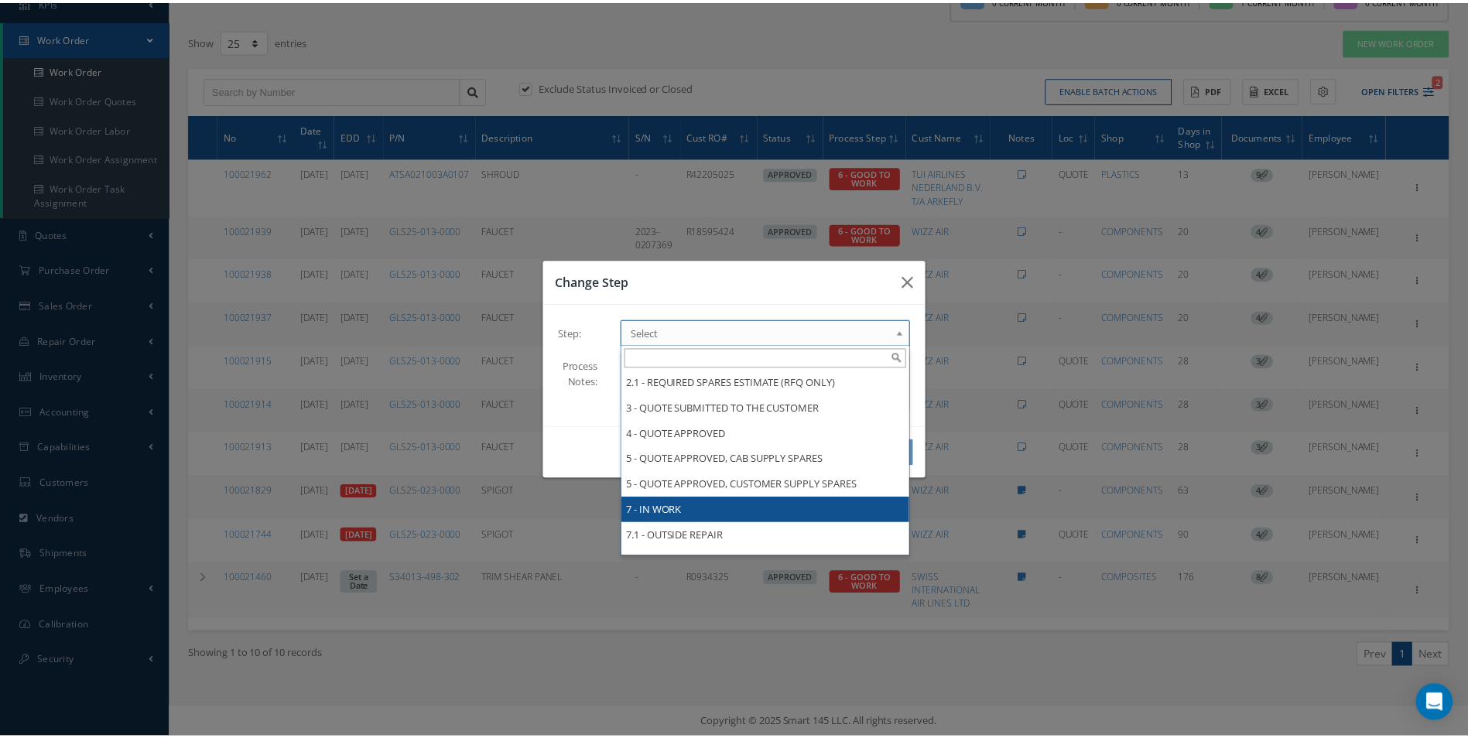
scroll to position [0, 0]
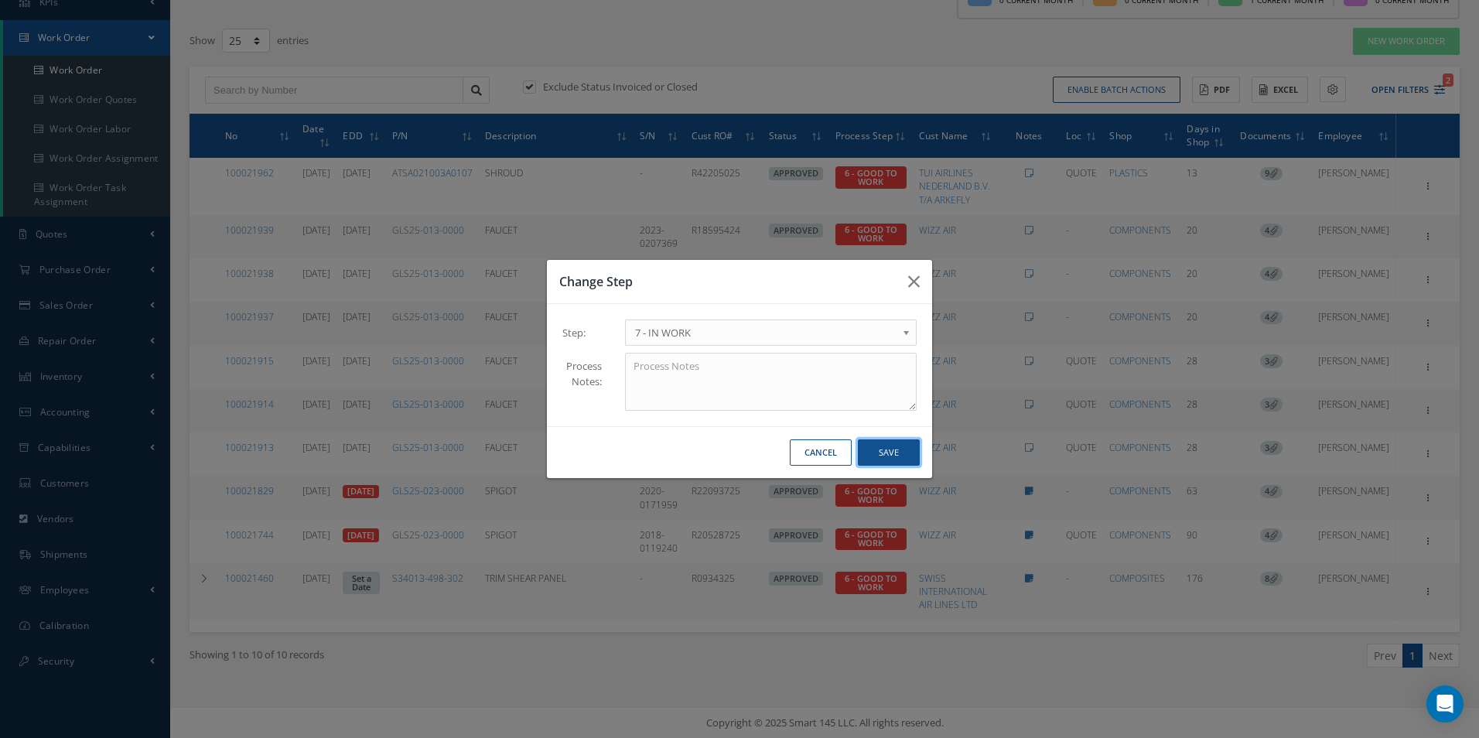
click at [893, 453] on button "Save" at bounding box center [889, 452] width 62 height 27
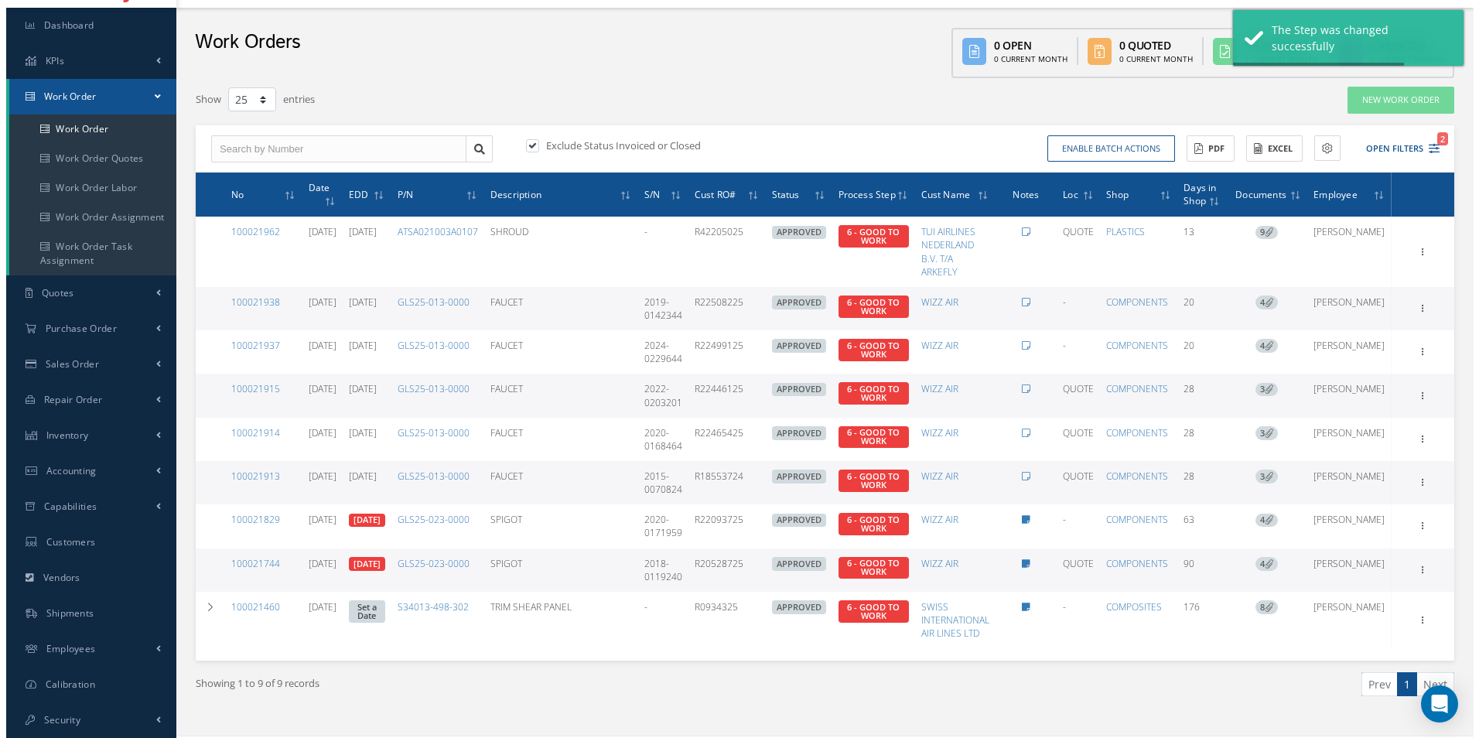
scroll to position [68, 0]
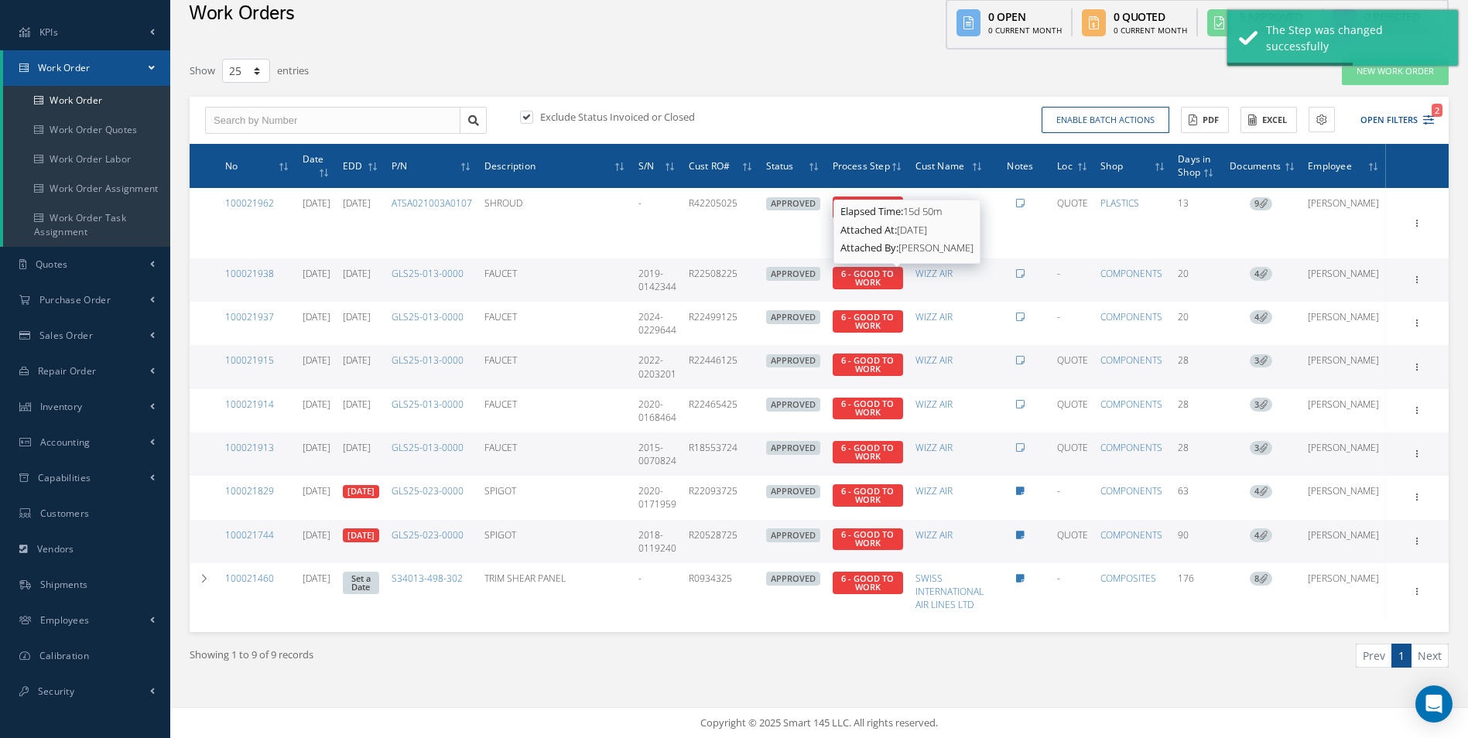
click at [894, 276] on span "6 - GOOD TO WORK" at bounding box center [867, 278] width 53 height 20
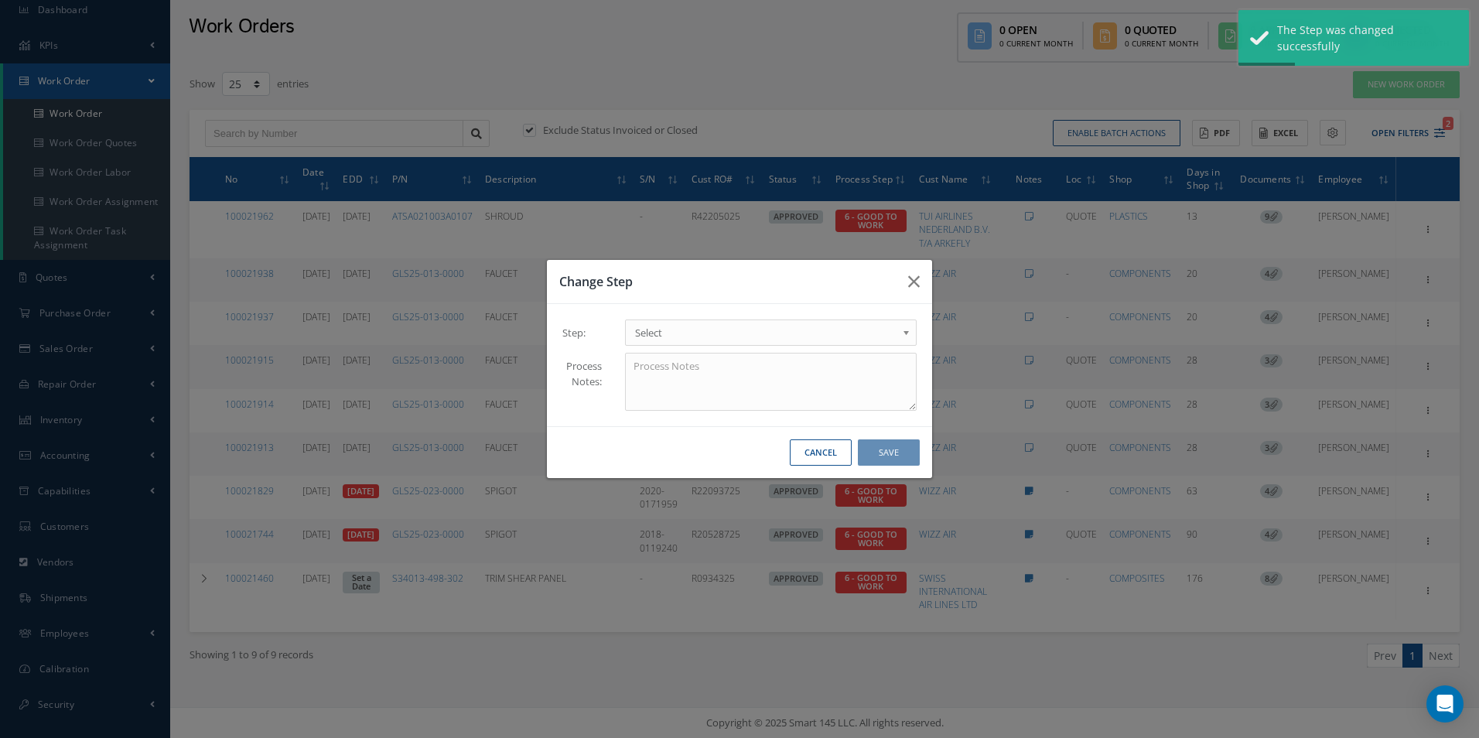
click at [906, 330] on b at bounding box center [909, 336] width 14 height 25
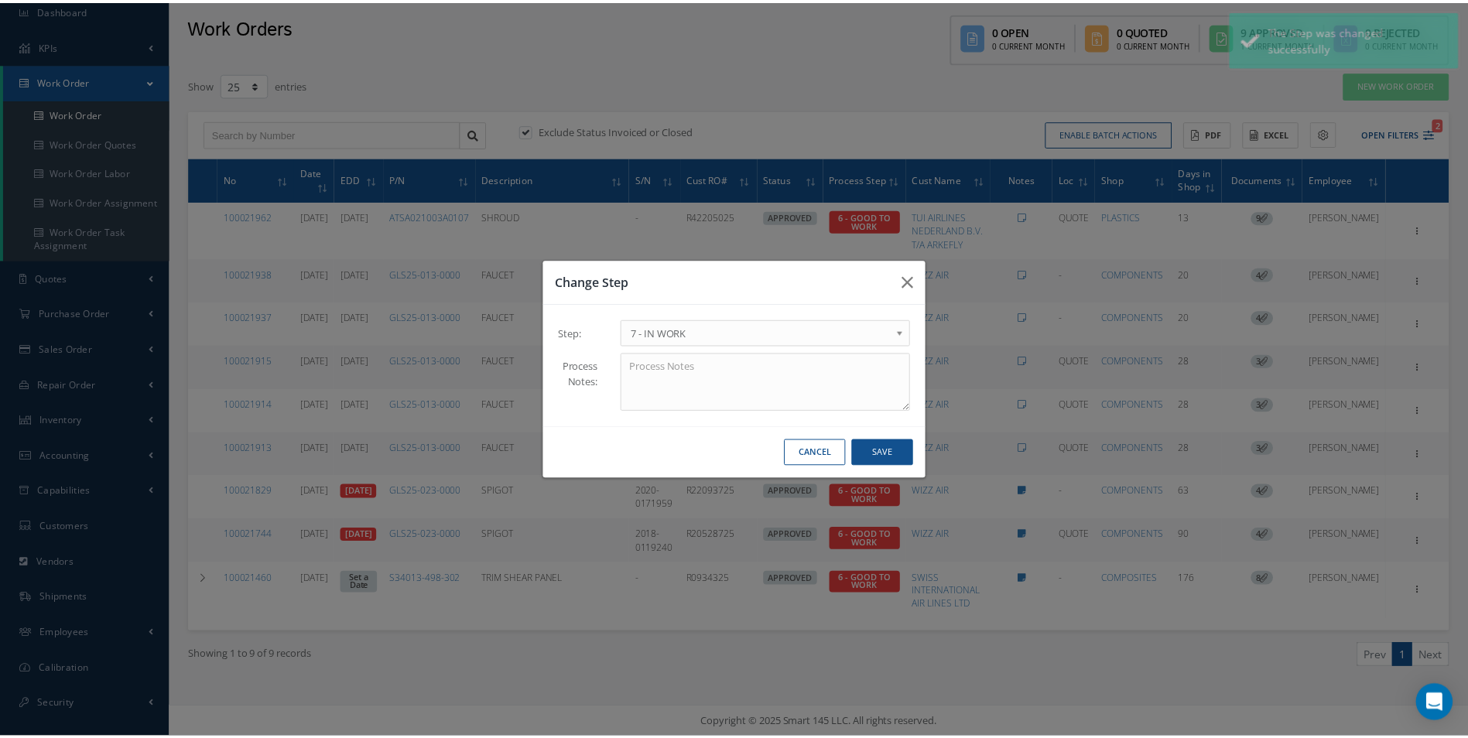
scroll to position [0, 0]
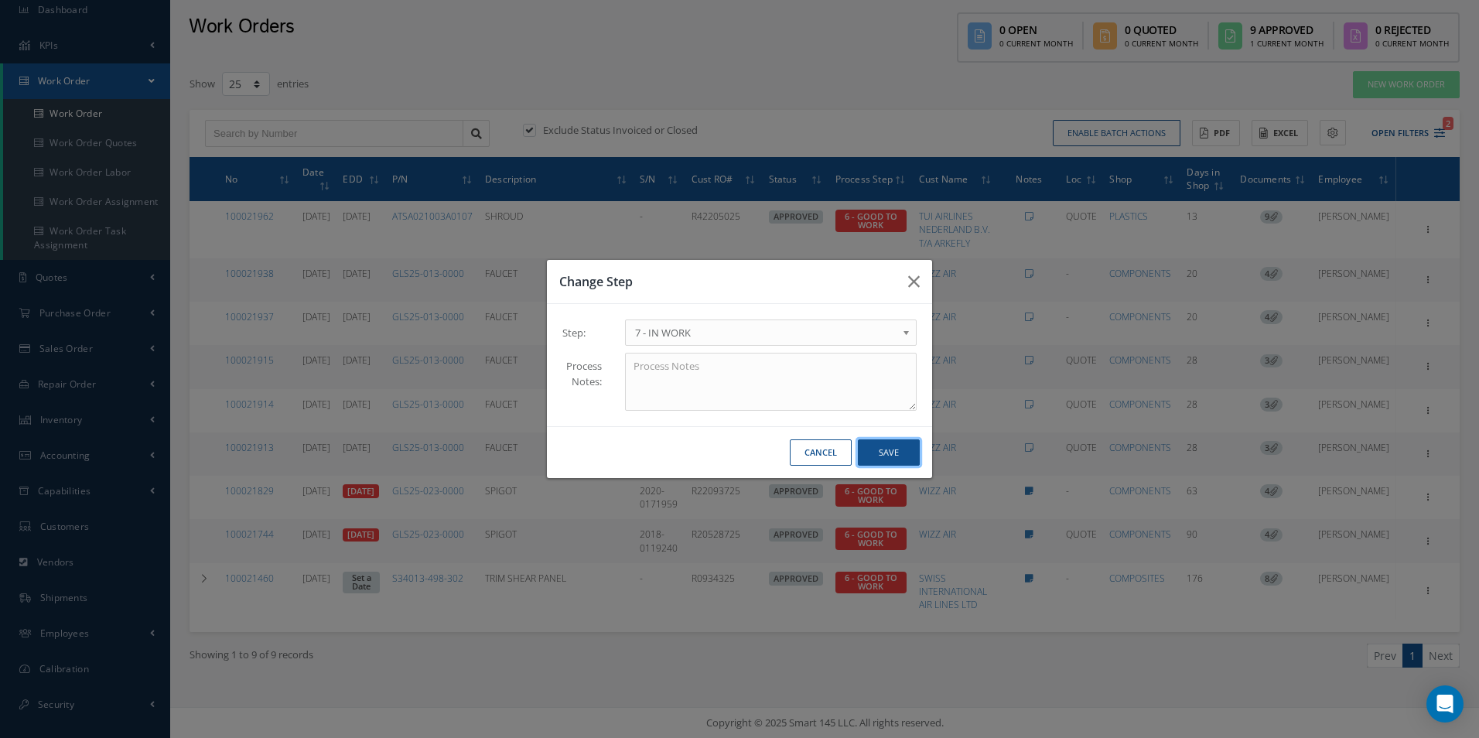
click at [880, 454] on button "Save" at bounding box center [889, 452] width 62 height 27
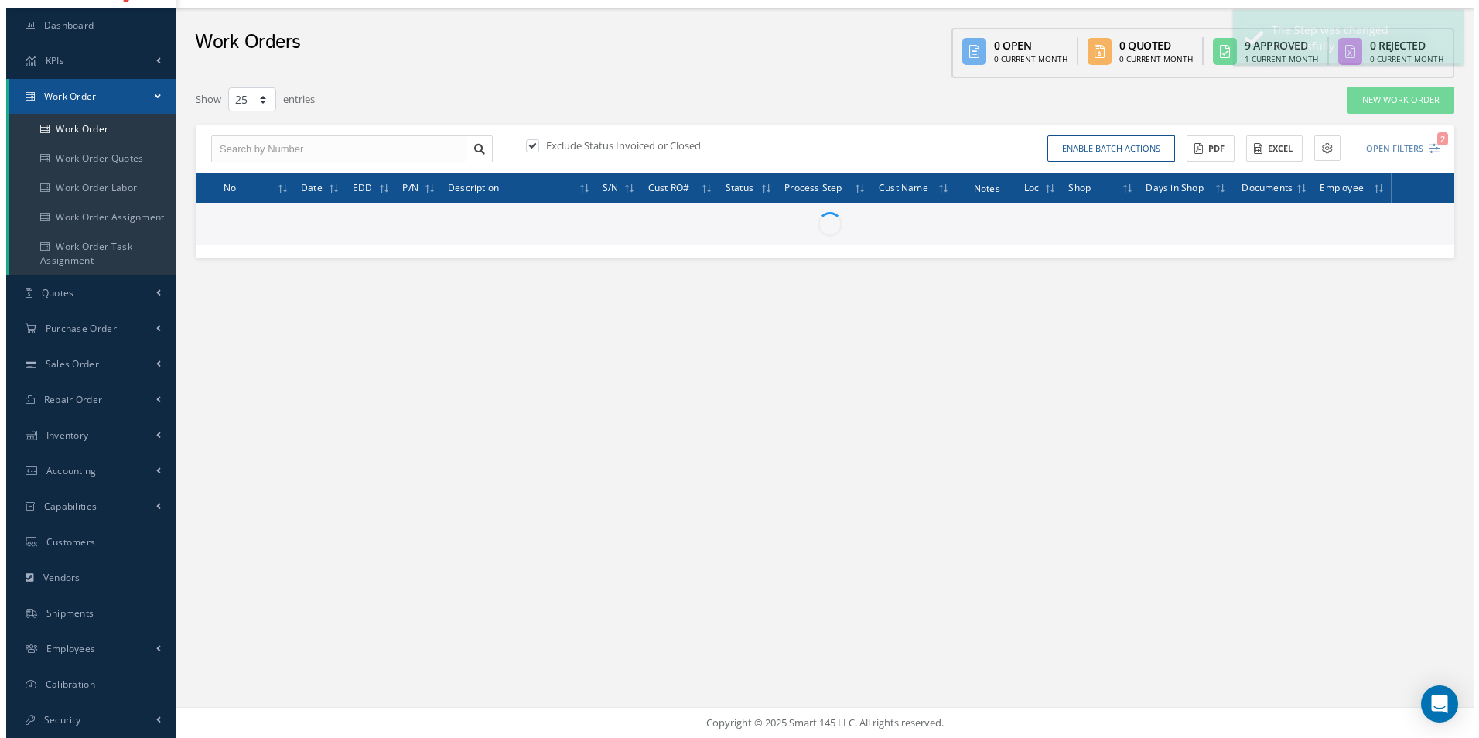
scroll to position [39, 0]
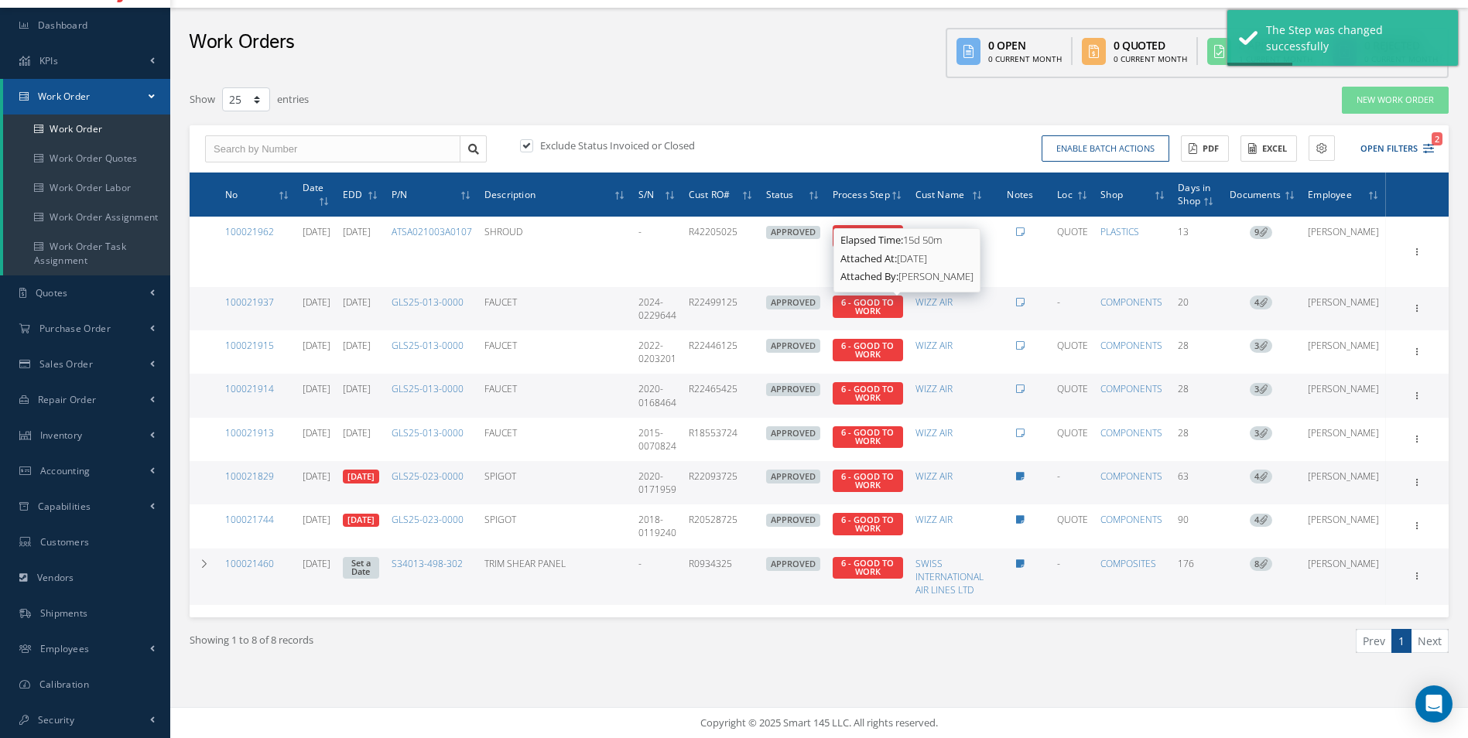
click at [894, 304] on span "6 - GOOD TO WORK" at bounding box center [867, 306] width 53 height 20
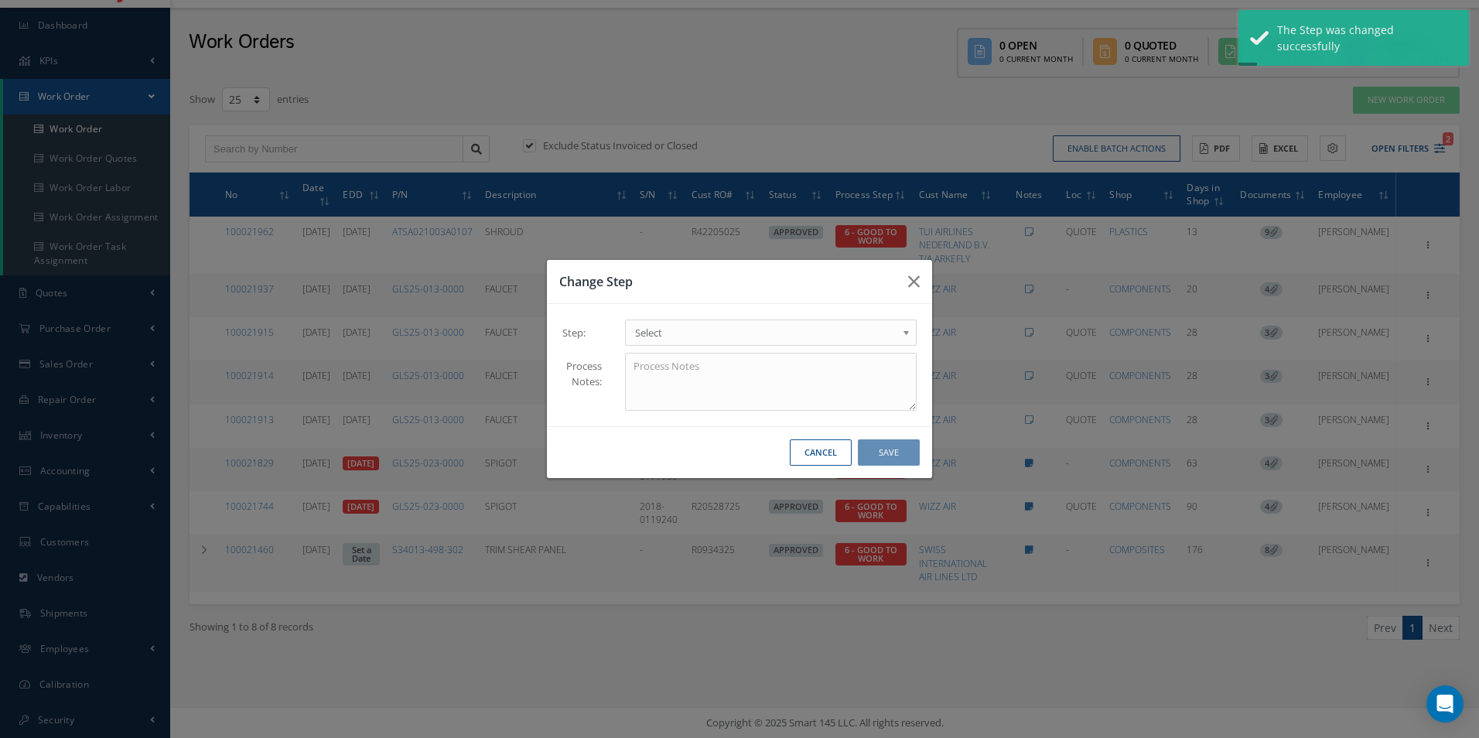
click at [911, 327] on b at bounding box center [909, 336] width 14 height 25
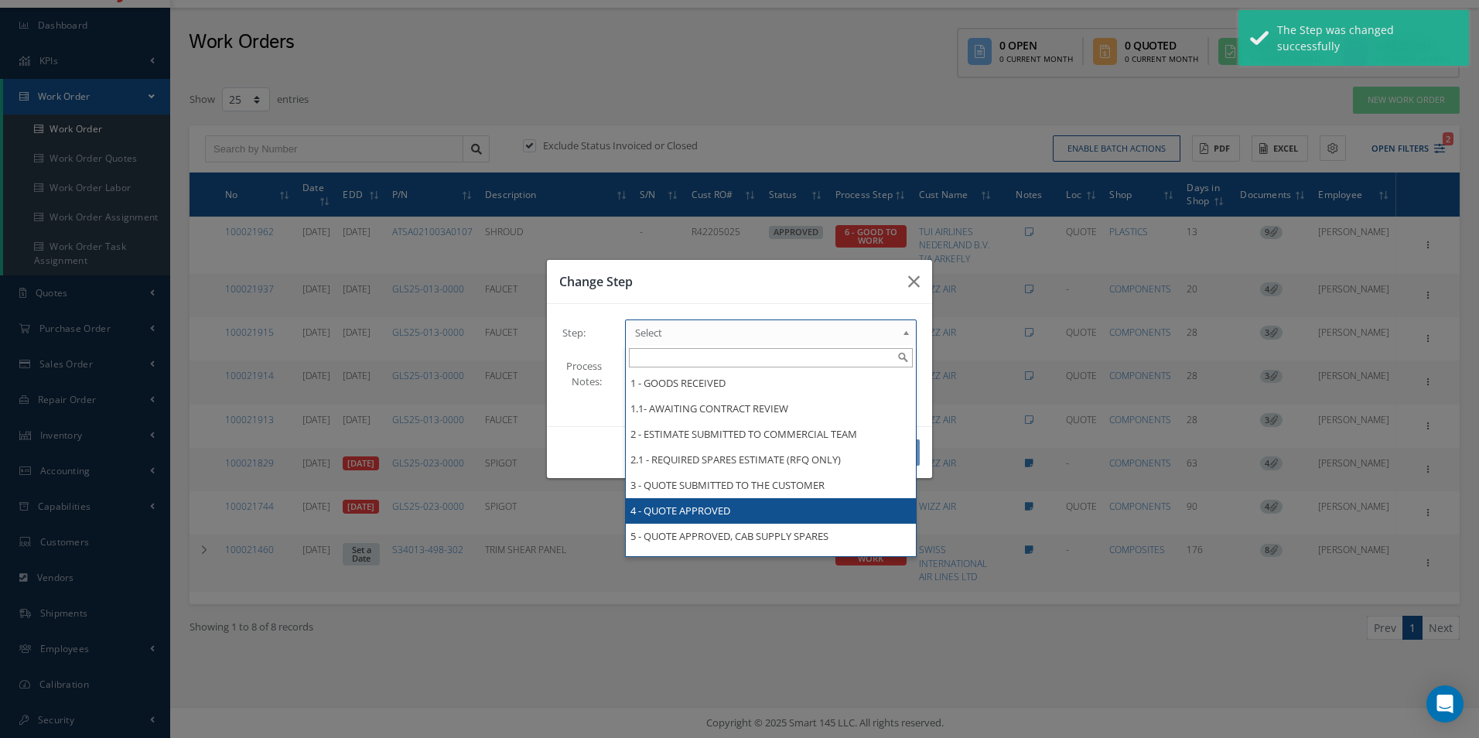
scroll to position [155, 0]
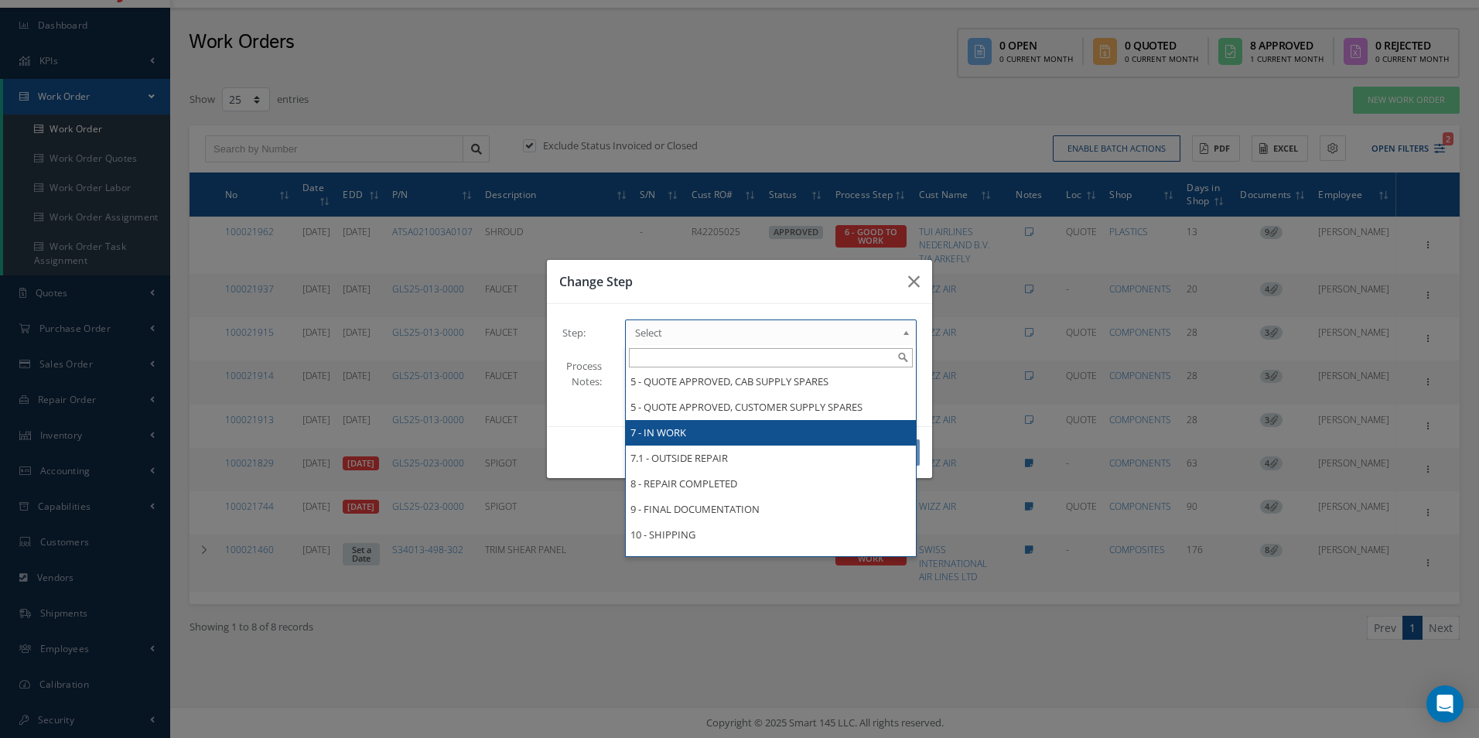
drag, startPoint x: 802, startPoint y: 452, endPoint x: 801, endPoint y: 439, distance: 12.4
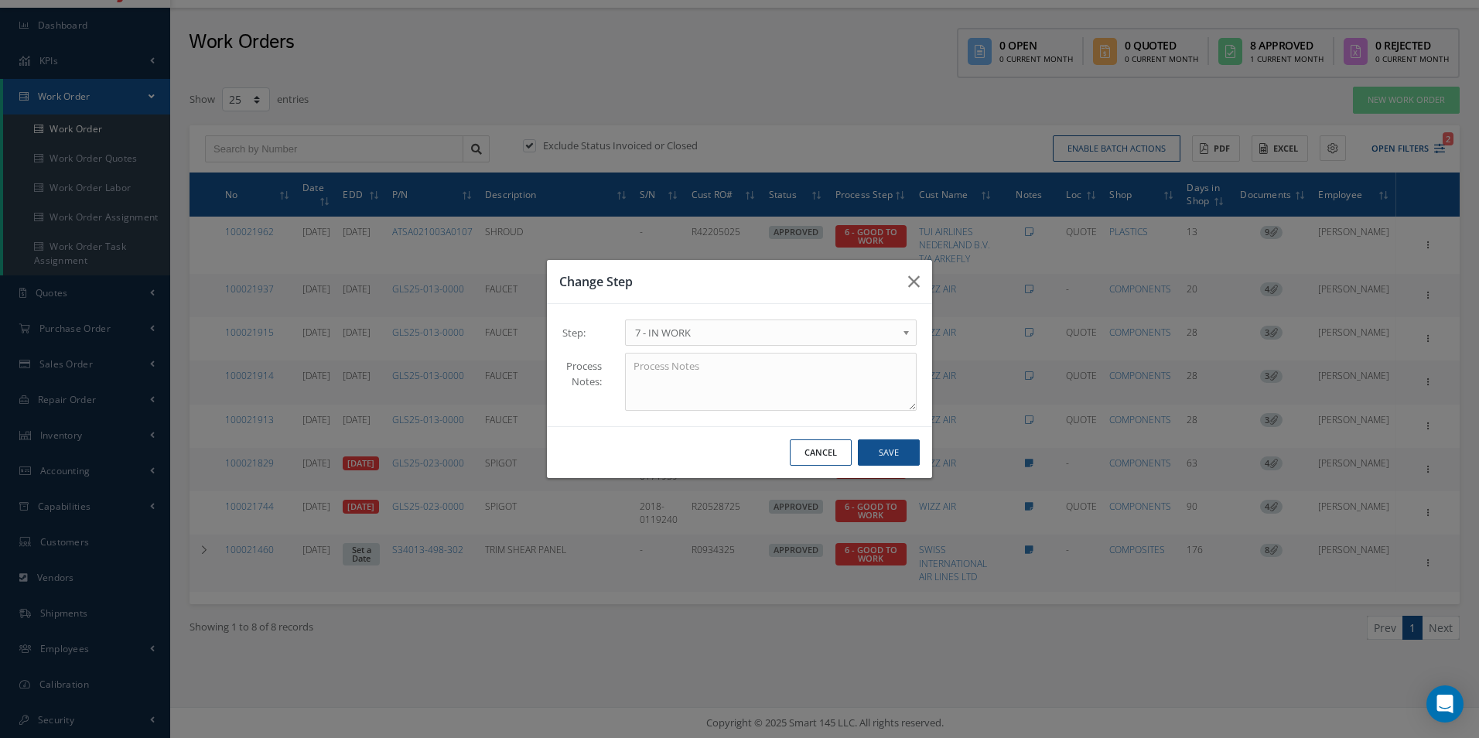
scroll to position [0, 0]
click at [897, 451] on button "Save" at bounding box center [889, 452] width 62 height 27
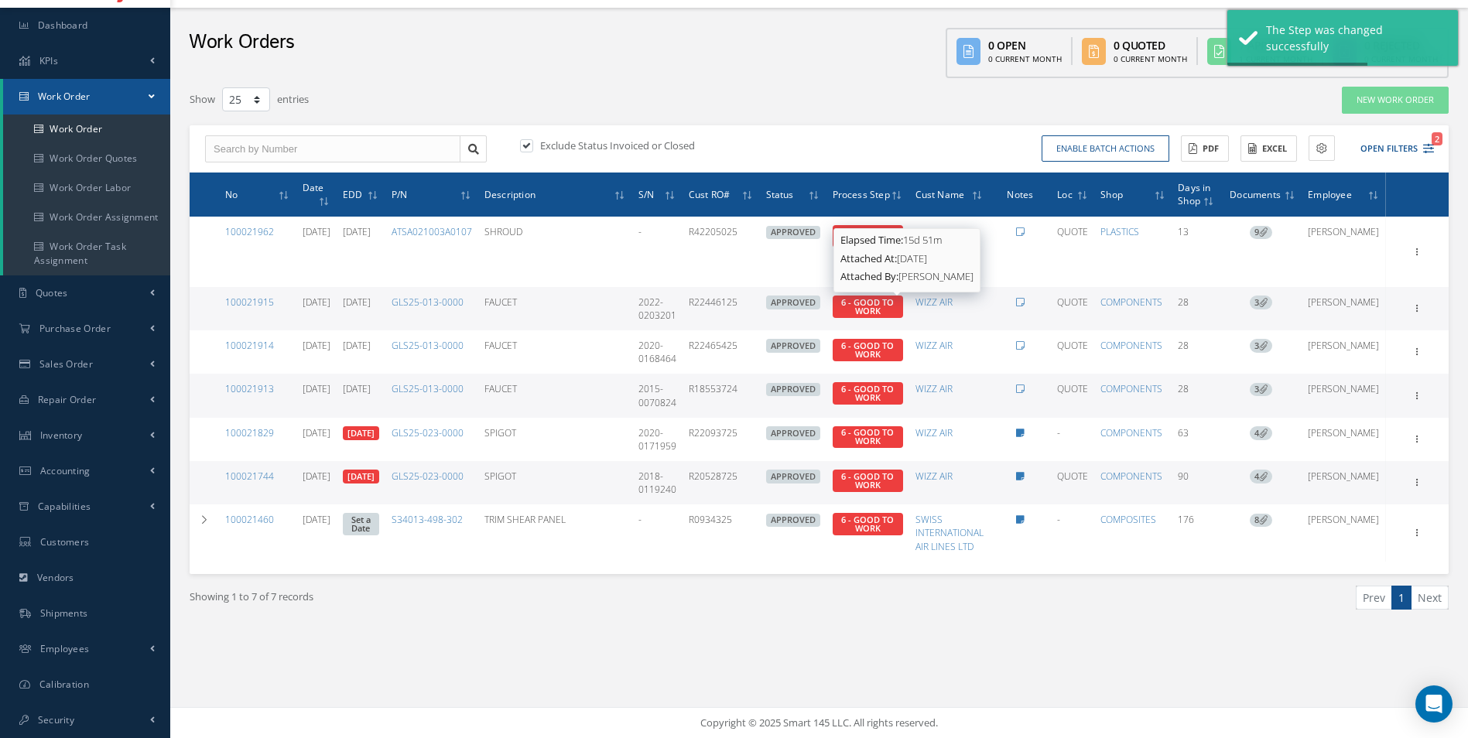
click at [894, 303] on span "6 - GOOD TO WORK" at bounding box center [867, 306] width 53 height 20
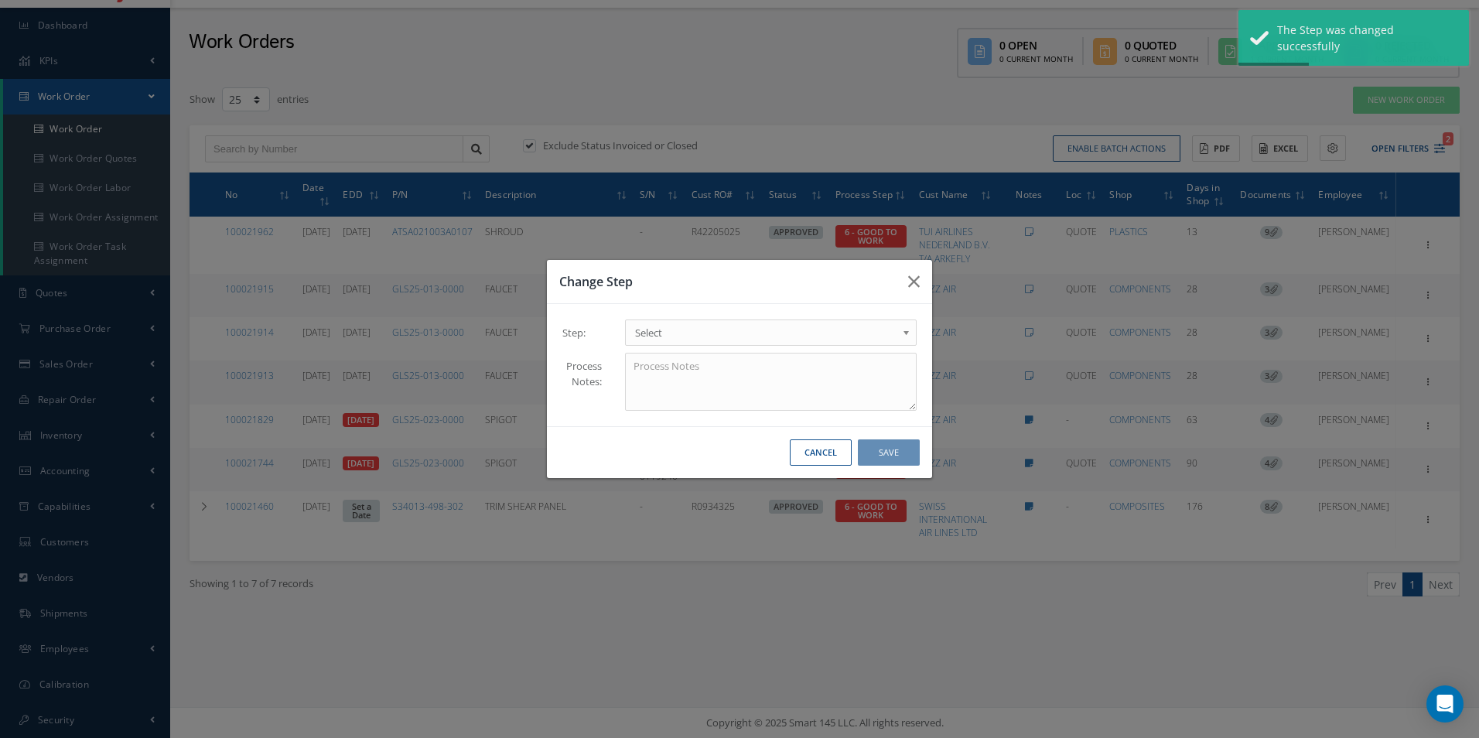
click at [904, 334] on b at bounding box center [909, 336] width 14 height 25
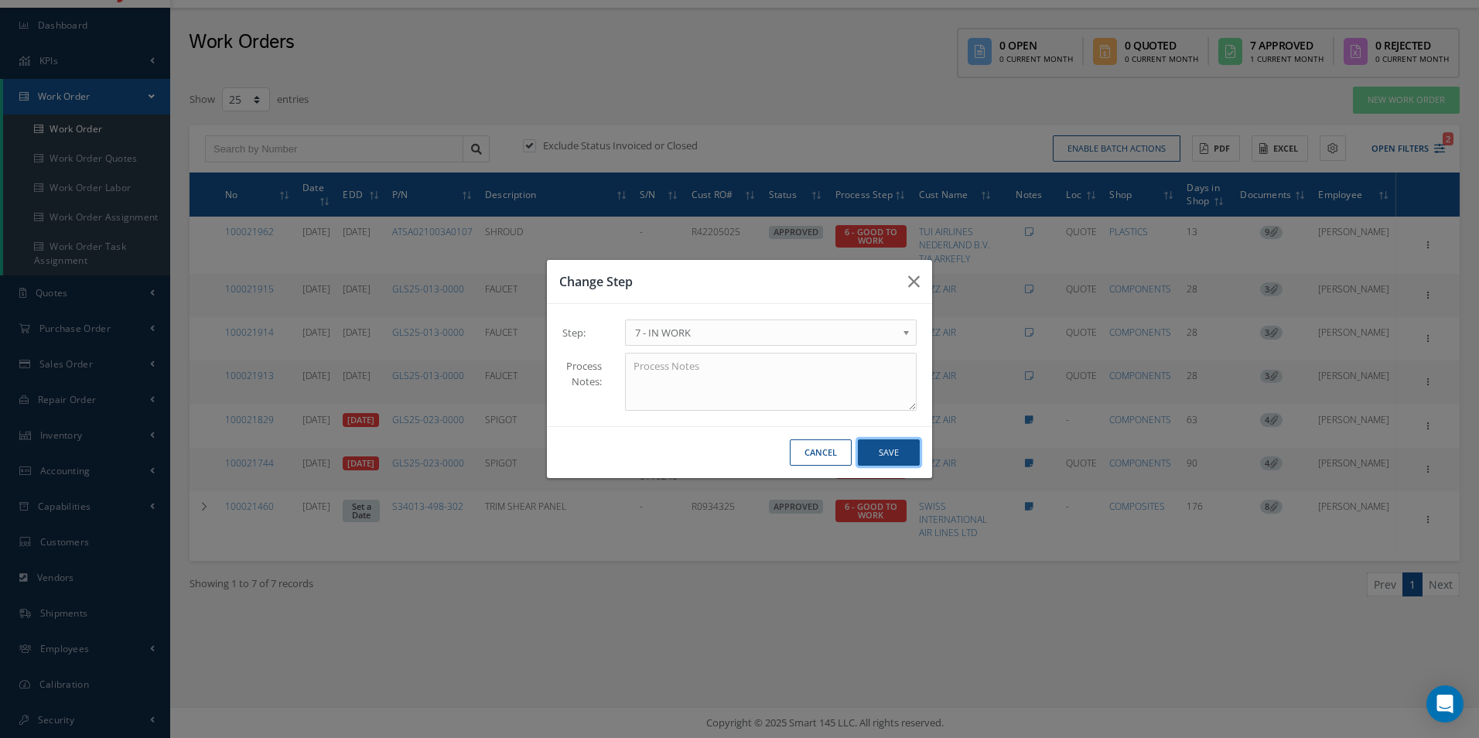
click at [891, 457] on button "Save" at bounding box center [889, 452] width 62 height 27
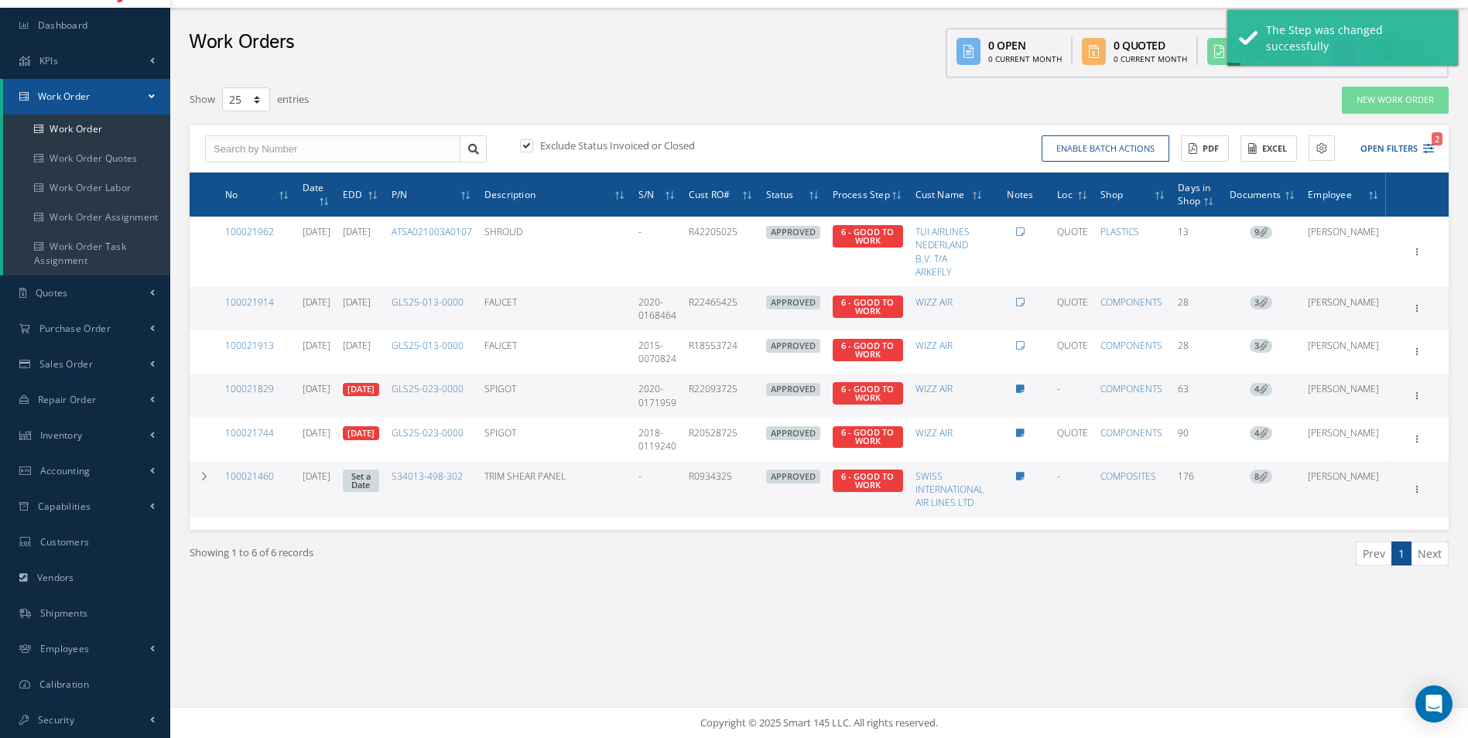
click at [903, 308] on span "6 - GOOD TO WORK" at bounding box center [867, 307] width 70 height 22
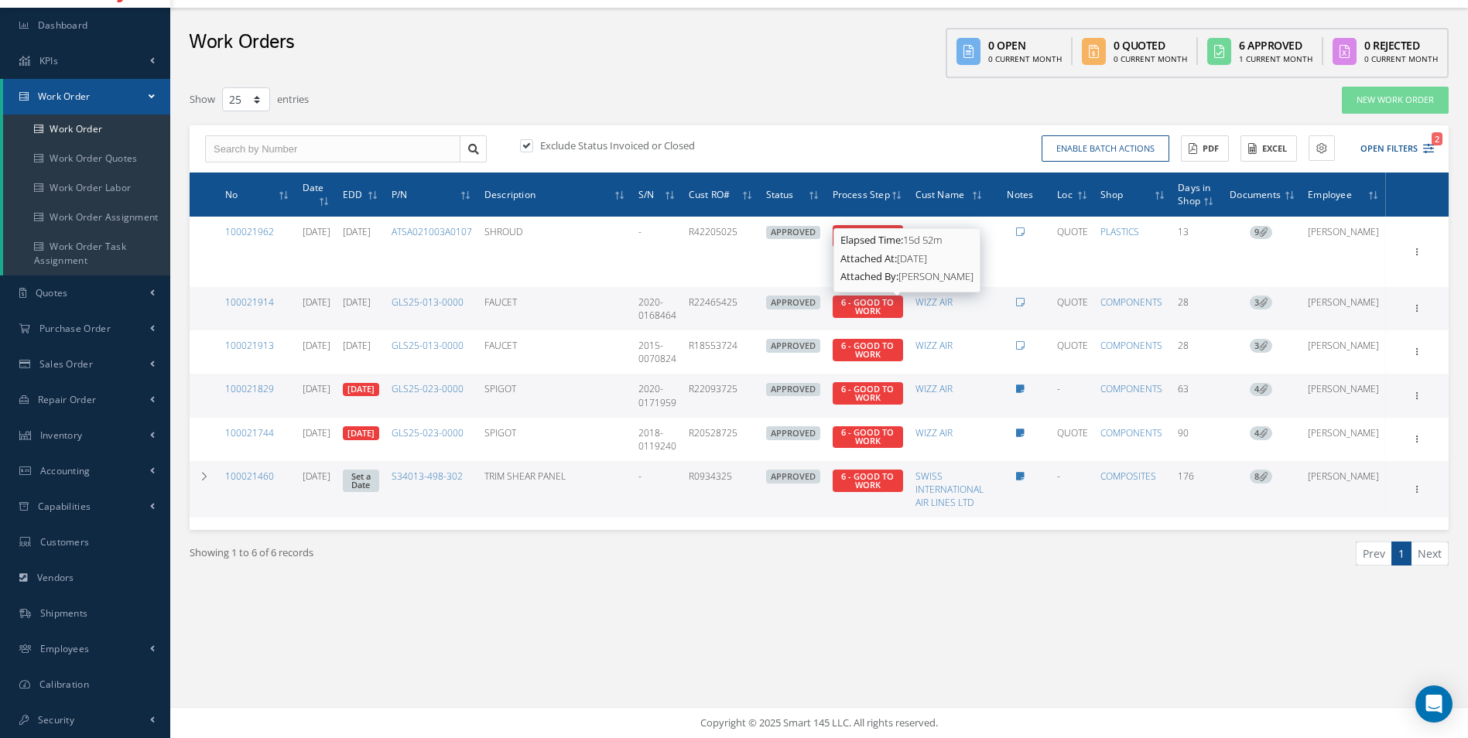
click at [894, 304] on span "6 - GOOD TO WORK" at bounding box center [867, 306] width 53 height 20
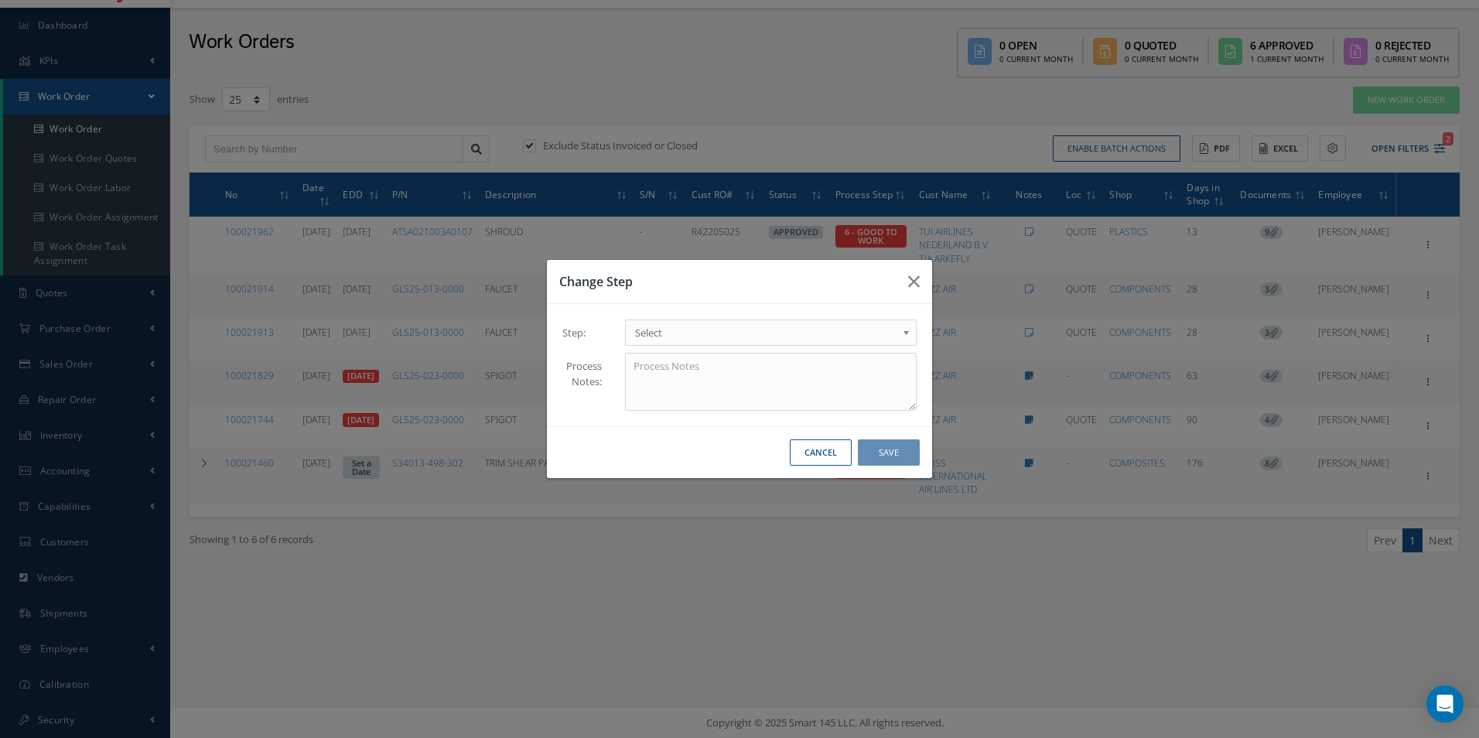
click at [897, 333] on link "Select" at bounding box center [771, 333] width 292 height 26
click at [894, 445] on button "Save" at bounding box center [889, 452] width 62 height 27
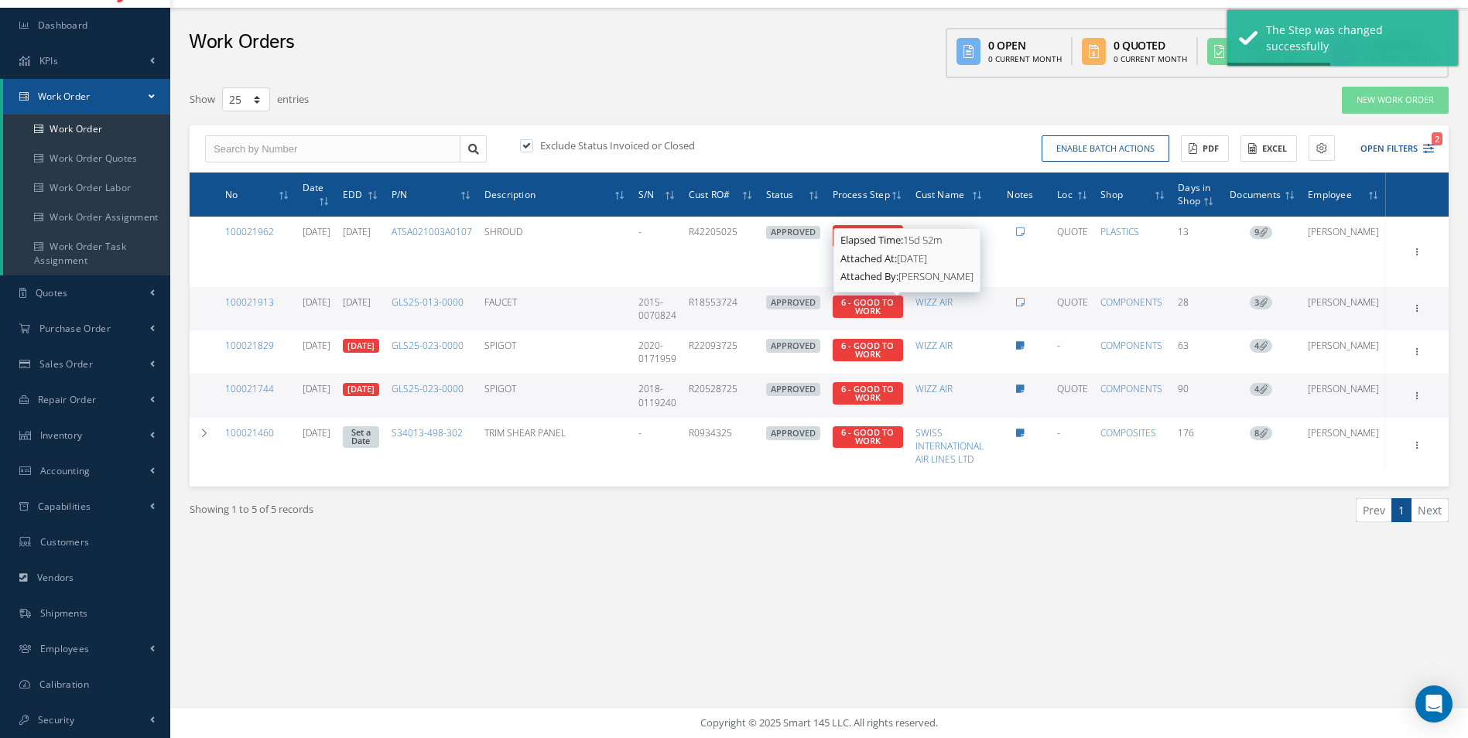
click at [887, 302] on span "6 - GOOD TO WORK" at bounding box center [867, 306] width 53 height 20
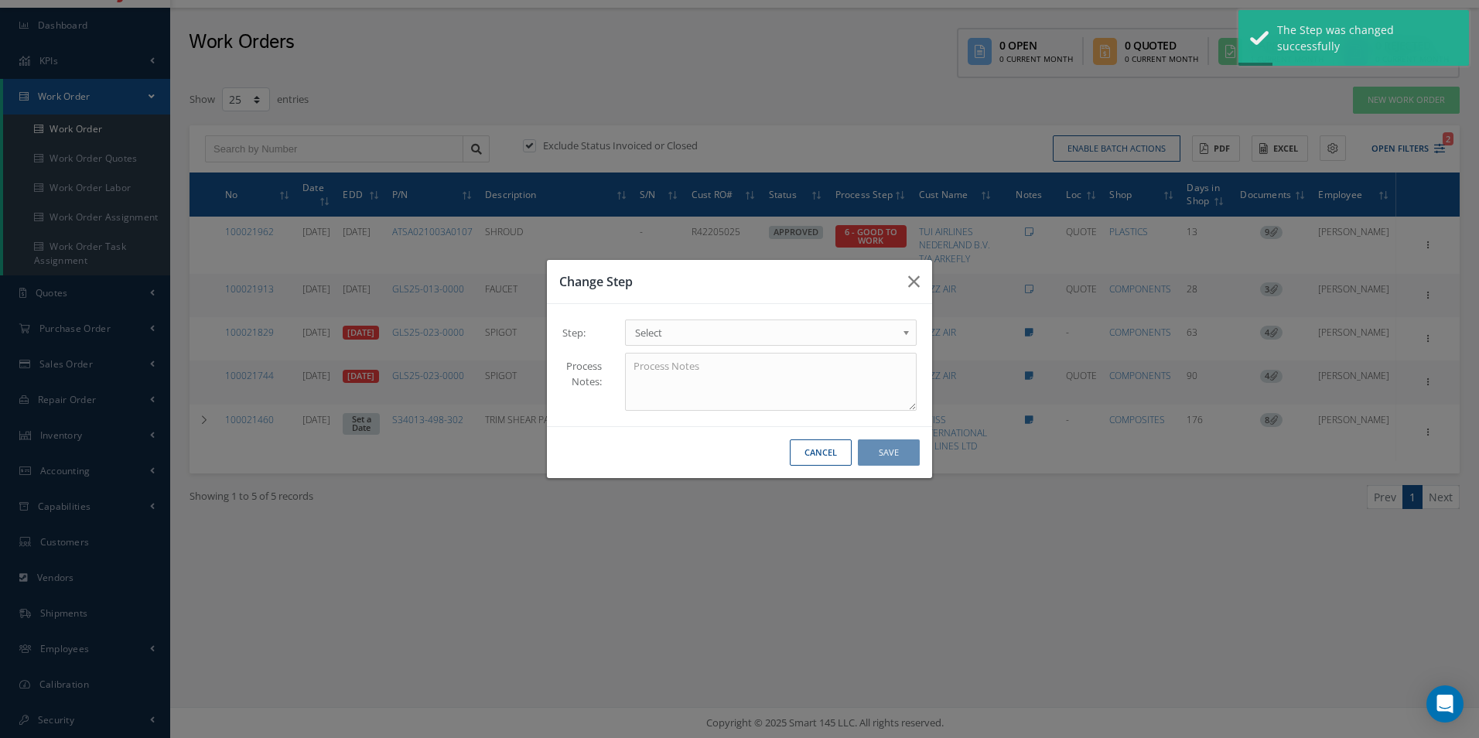
click at [907, 333] on b at bounding box center [909, 336] width 14 height 25
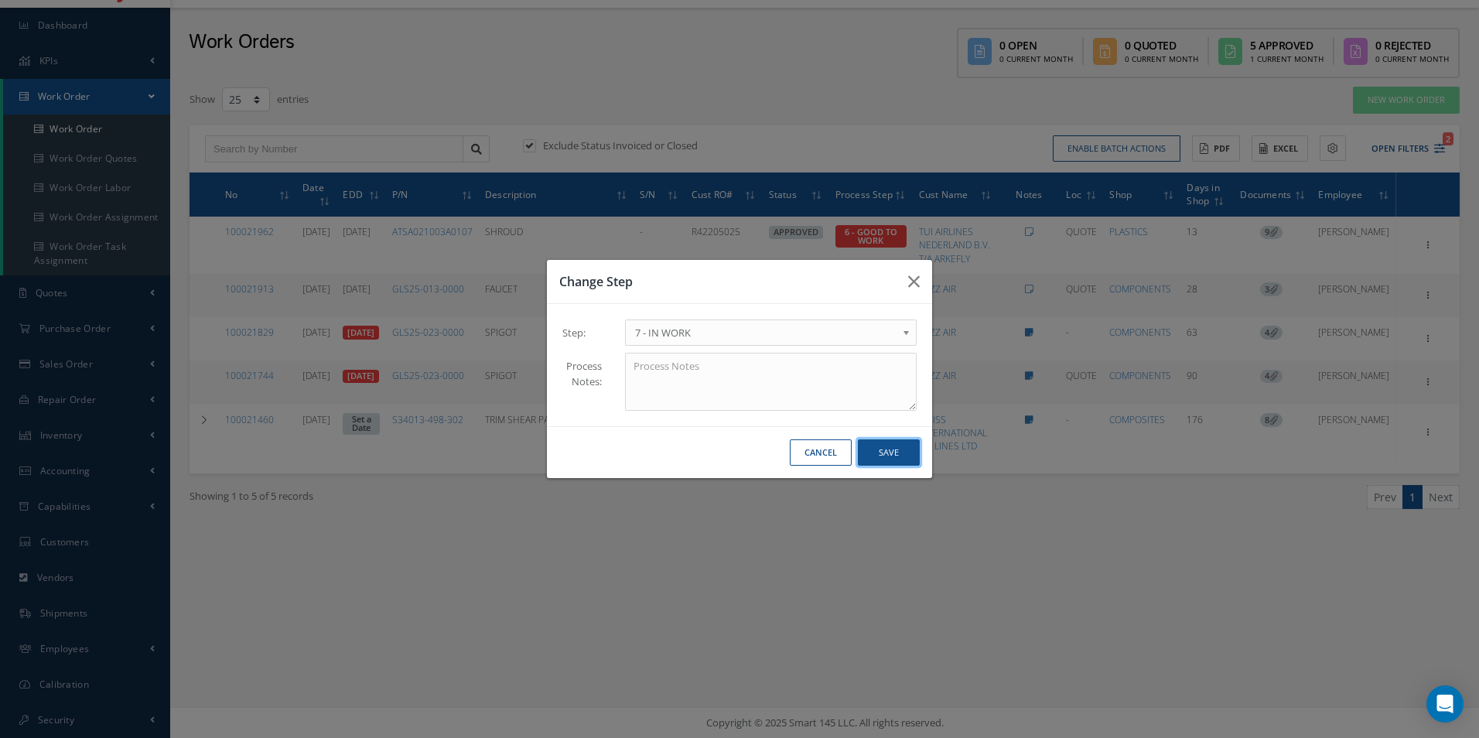
click at [885, 447] on button "Save" at bounding box center [889, 452] width 62 height 27
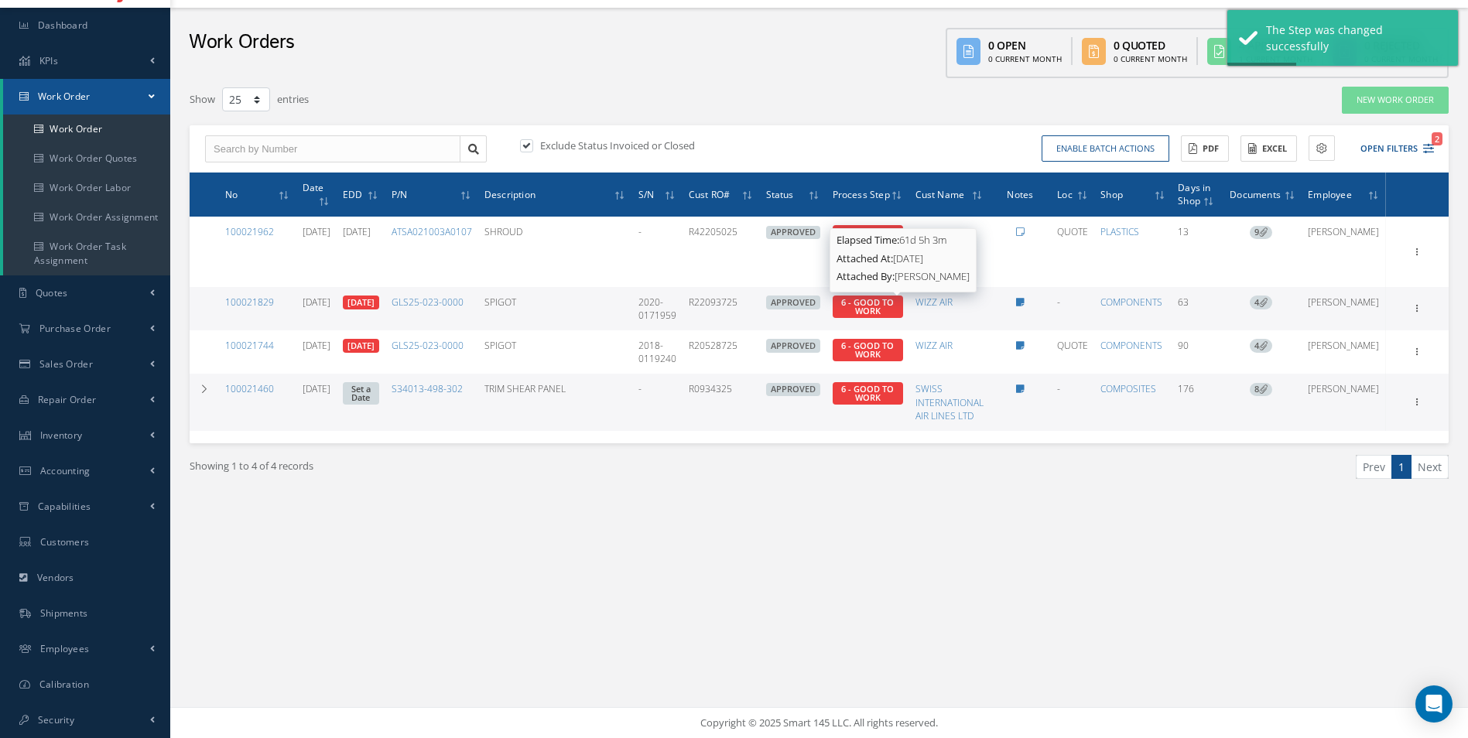
click at [890, 306] on span "6 - GOOD TO WORK" at bounding box center [867, 306] width 53 height 20
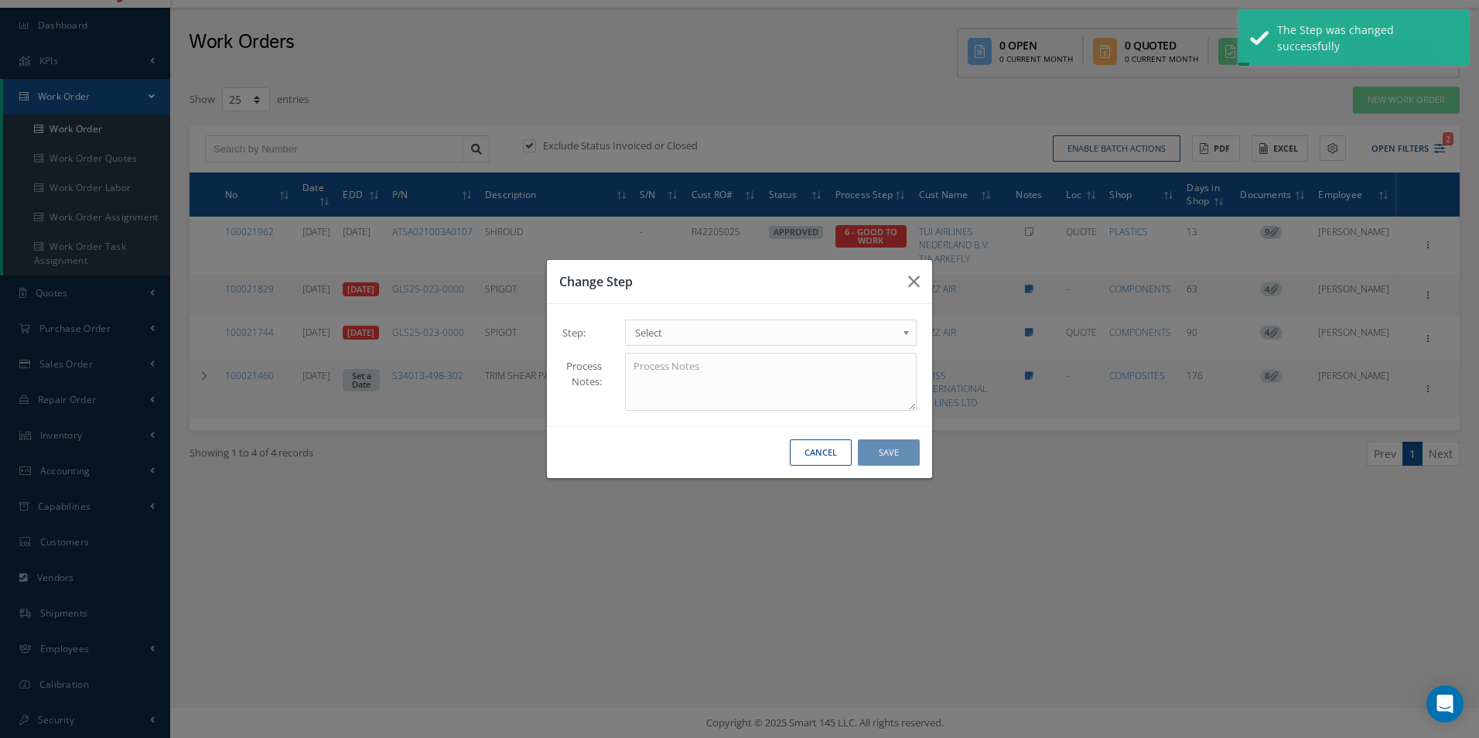
click at [906, 329] on b at bounding box center [909, 336] width 14 height 25
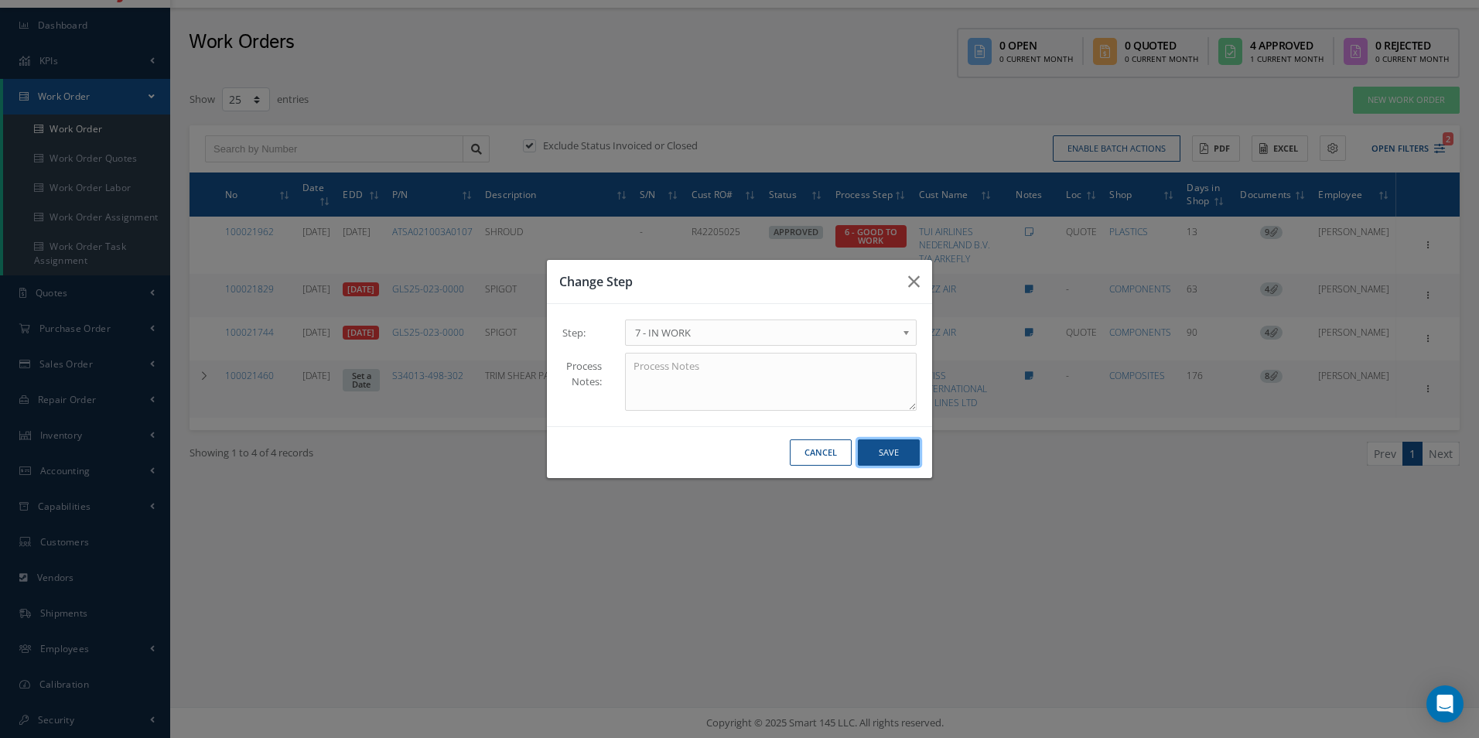
click at [907, 458] on button "Save" at bounding box center [889, 452] width 62 height 27
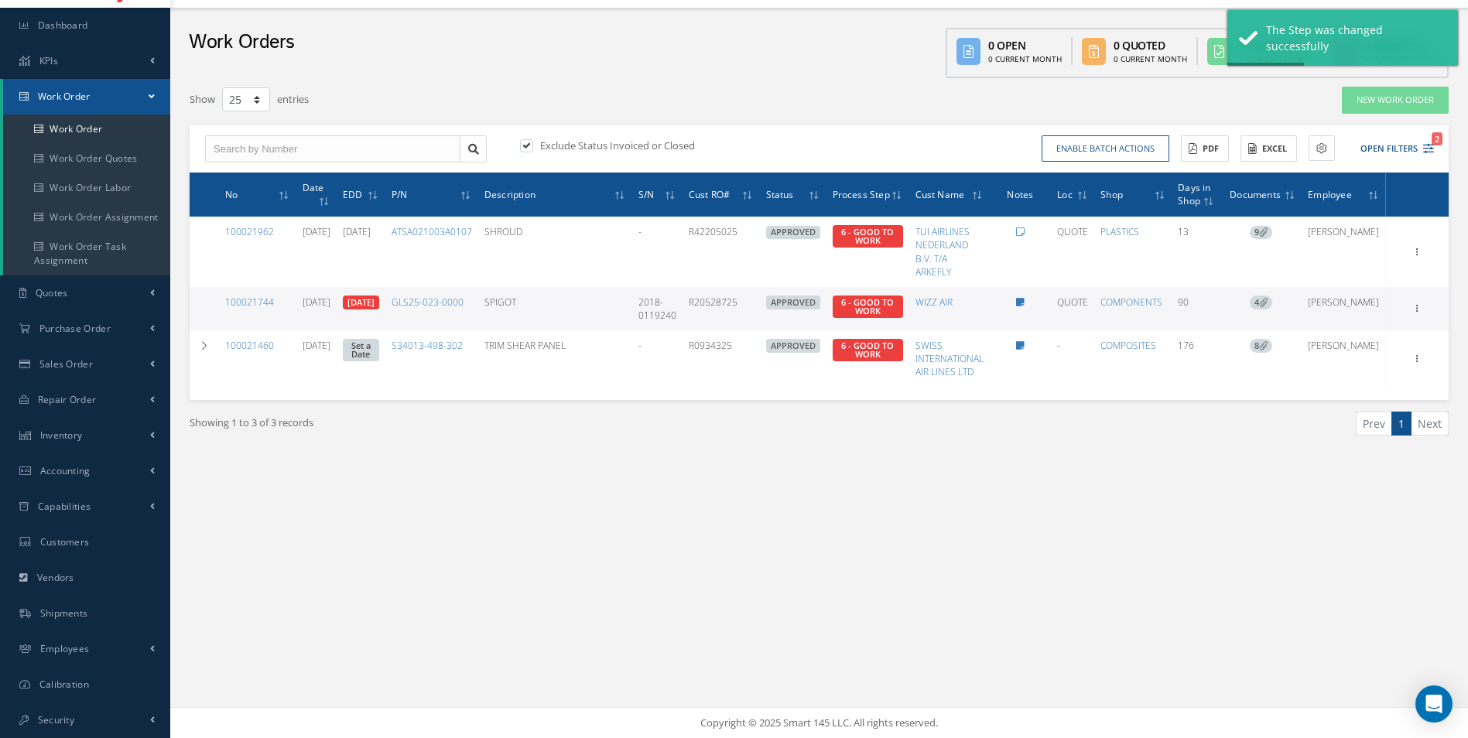
click at [877, 308] on span "6 - GOOD TO WORK" at bounding box center [867, 307] width 70 height 22
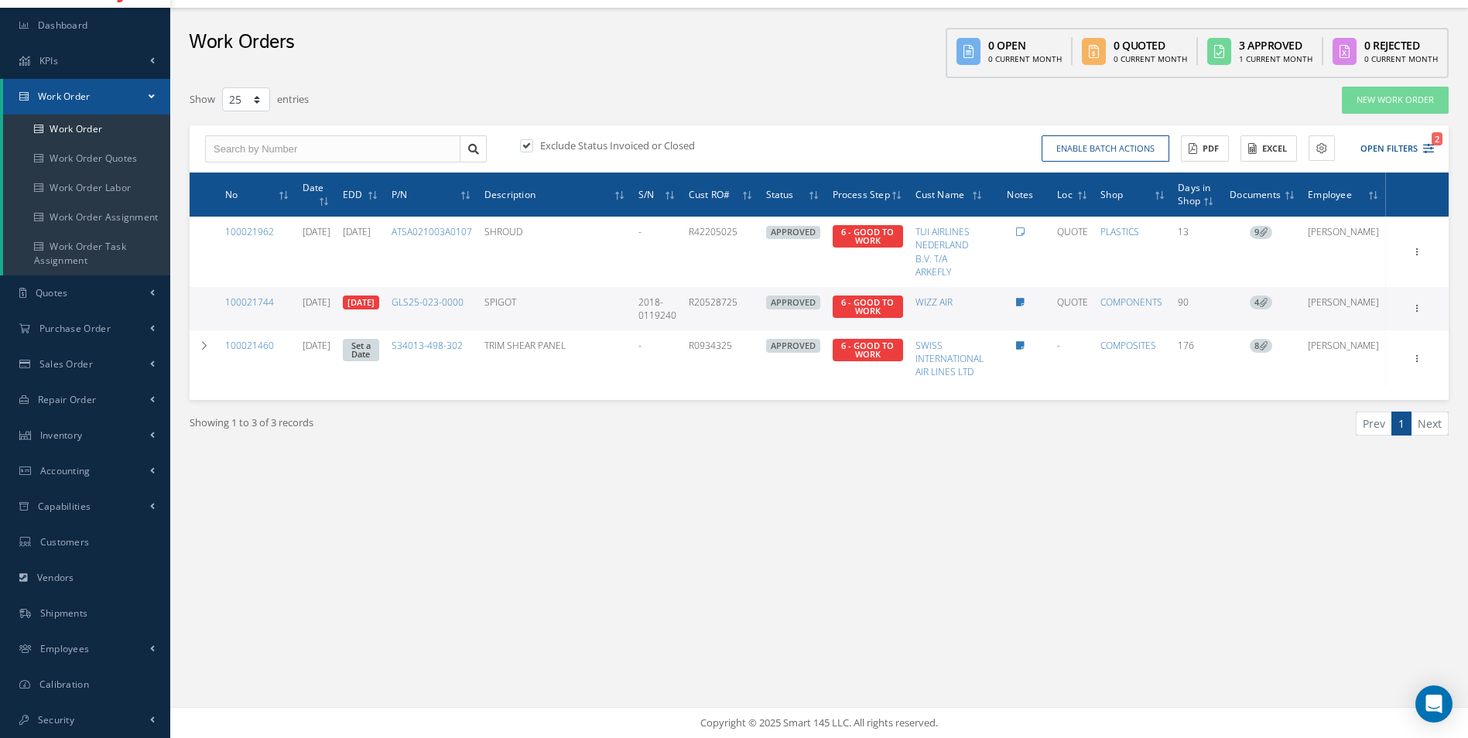
click at [903, 305] on span "6 - GOOD TO WORK" at bounding box center [867, 307] width 70 height 22
click at [894, 303] on span "6 - GOOD TO WORK" at bounding box center [867, 306] width 53 height 20
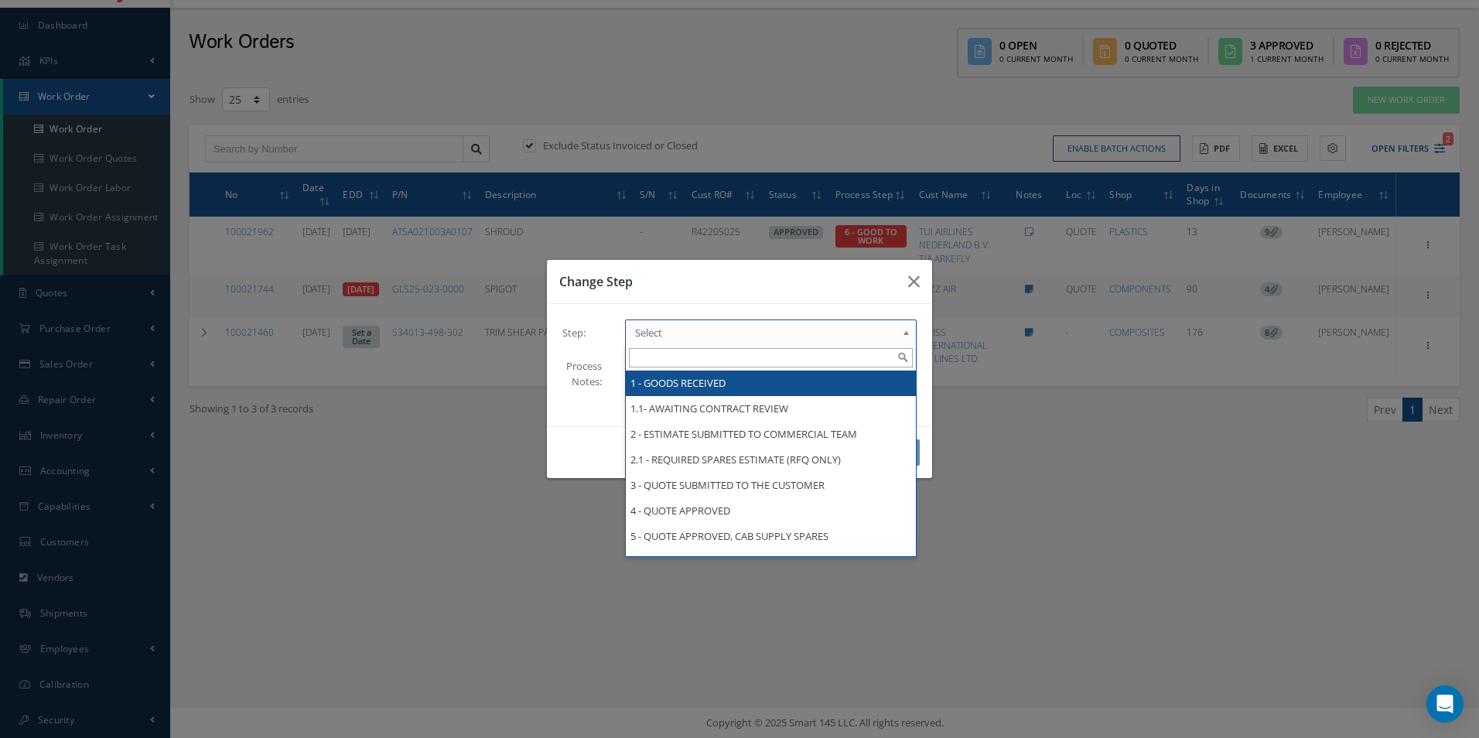
click at [905, 330] on b at bounding box center [909, 336] width 14 height 25
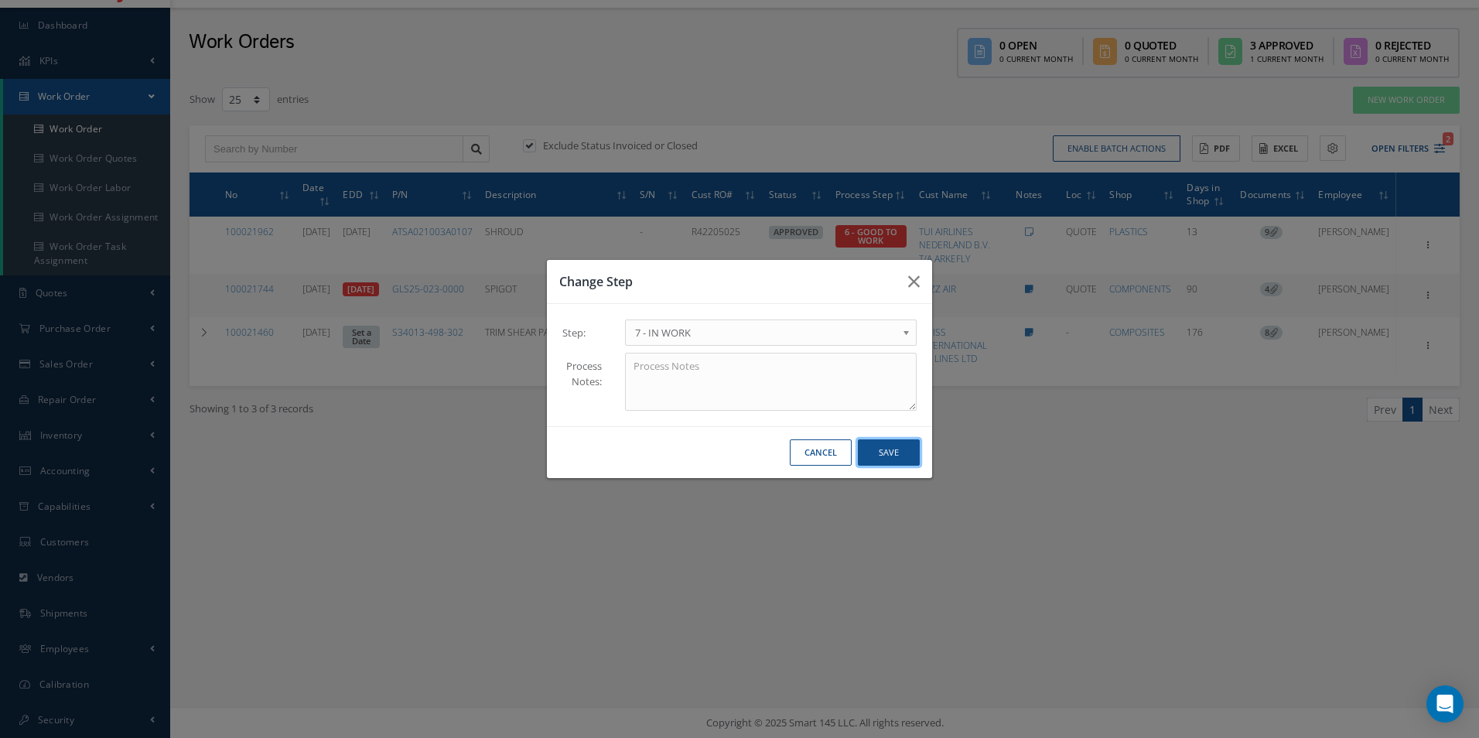
click at [892, 446] on button "Save" at bounding box center [889, 452] width 62 height 27
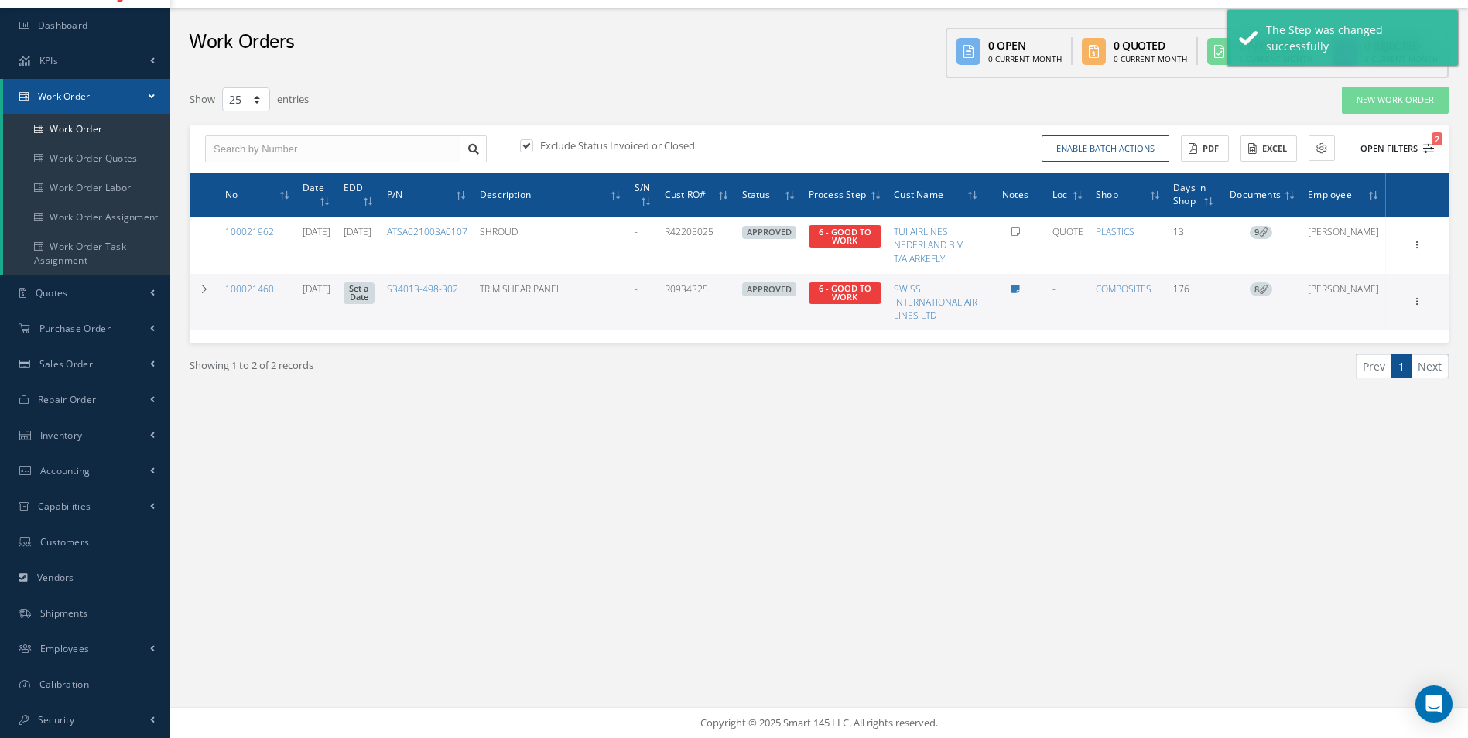
click at [1425, 148] on icon "2" at bounding box center [1428, 148] width 11 height 11
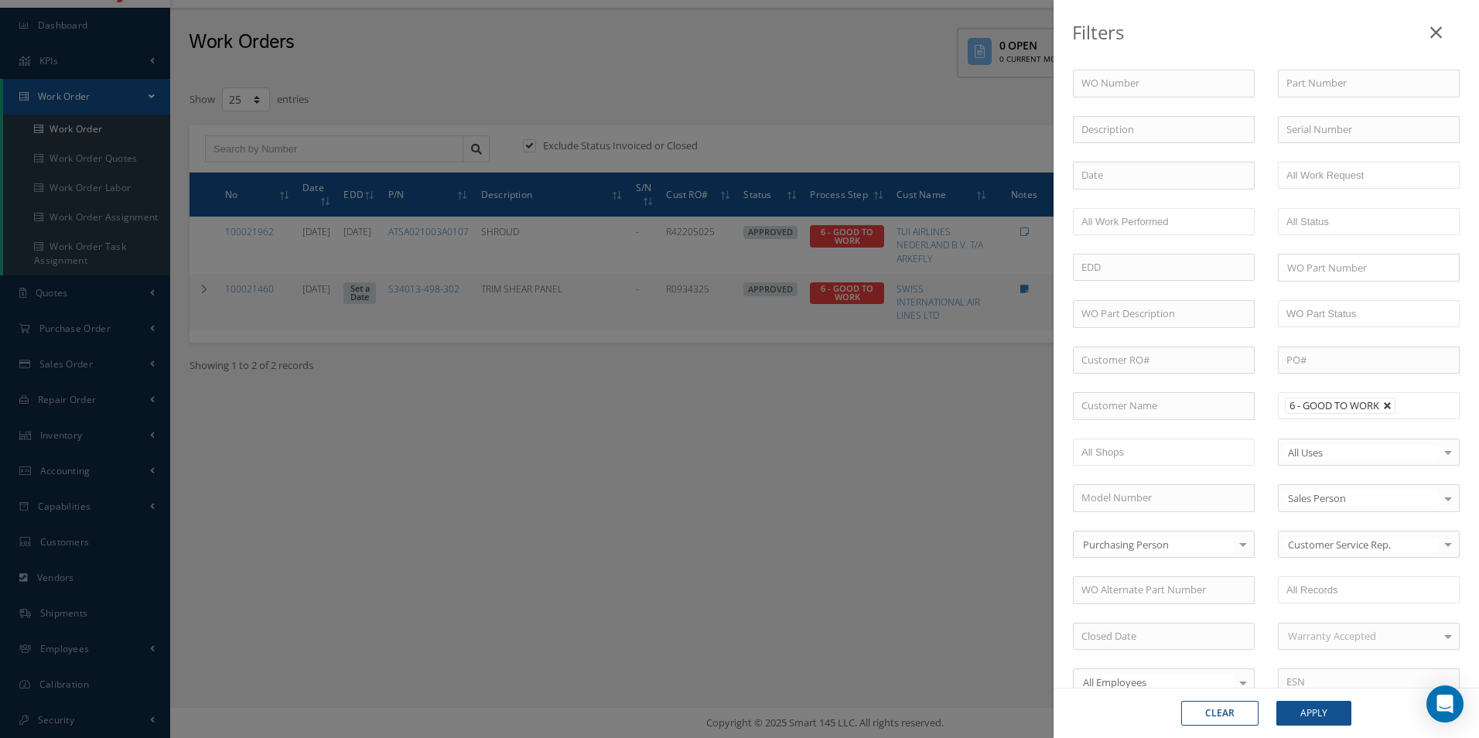
click at [1387, 405] on link at bounding box center [1387, 406] width 9 height 9
type input "All Proccess Step"
click at [1383, 405] on li at bounding box center [1335, 405] width 109 height 21
click at [1314, 716] on button "Apply" at bounding box center [1313, 713] width 75 height 25
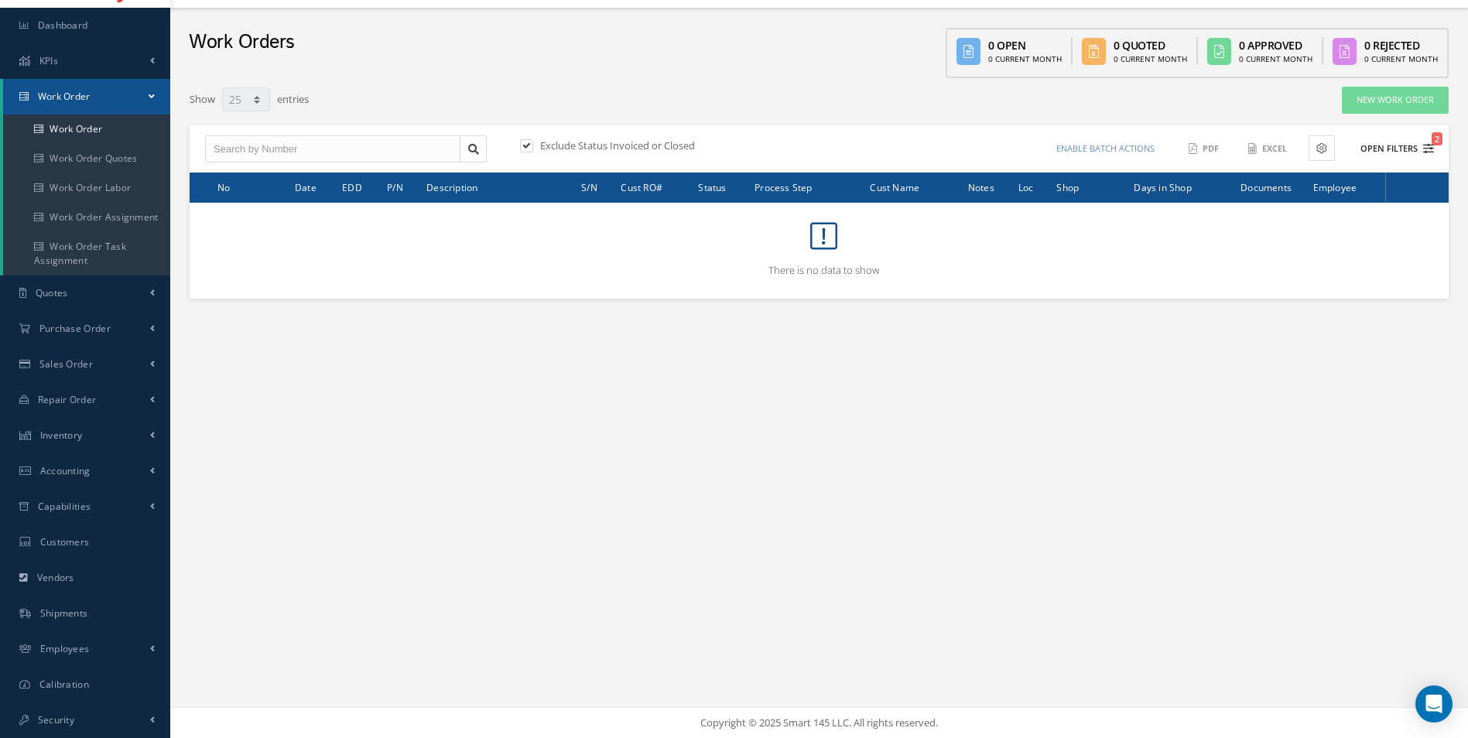
click at [1428, 145] on icon "2" at bounding box center [1428, 148] width 11 height 11
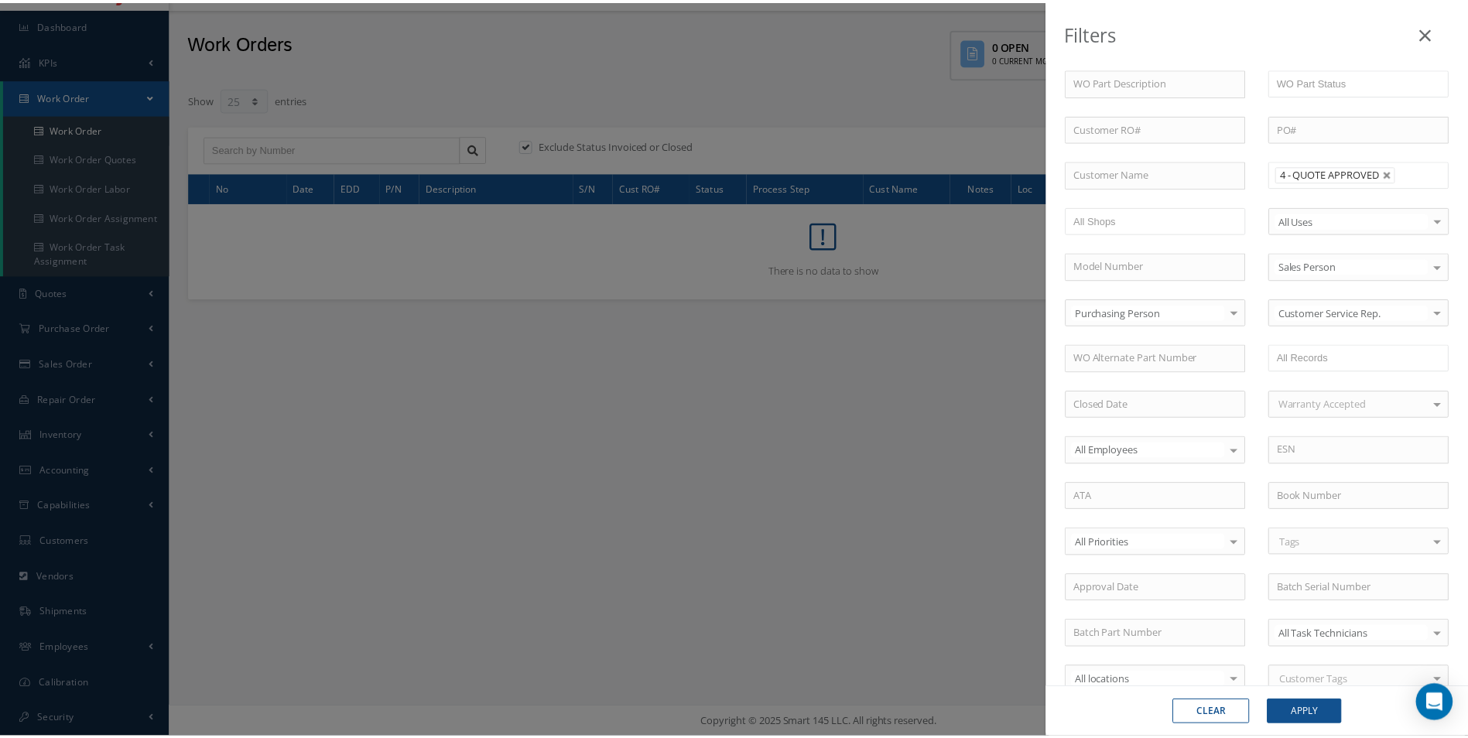
scroll to position [155, 0]
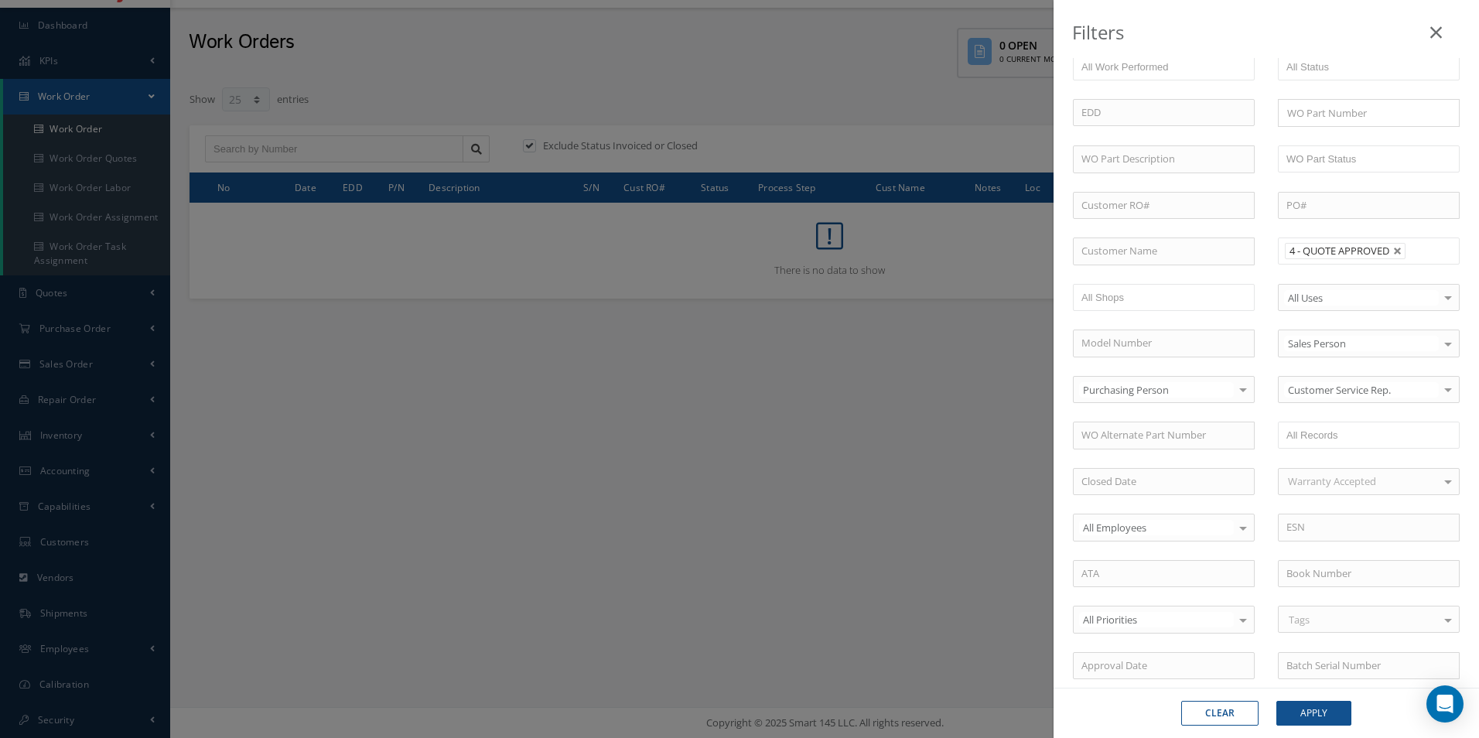
click at [730, 302] on div "Filters WO Number Part Number Description Serial Number - BER CERTIFICATION FIL…" at bounding box center [739, 369] width 1479 height 738
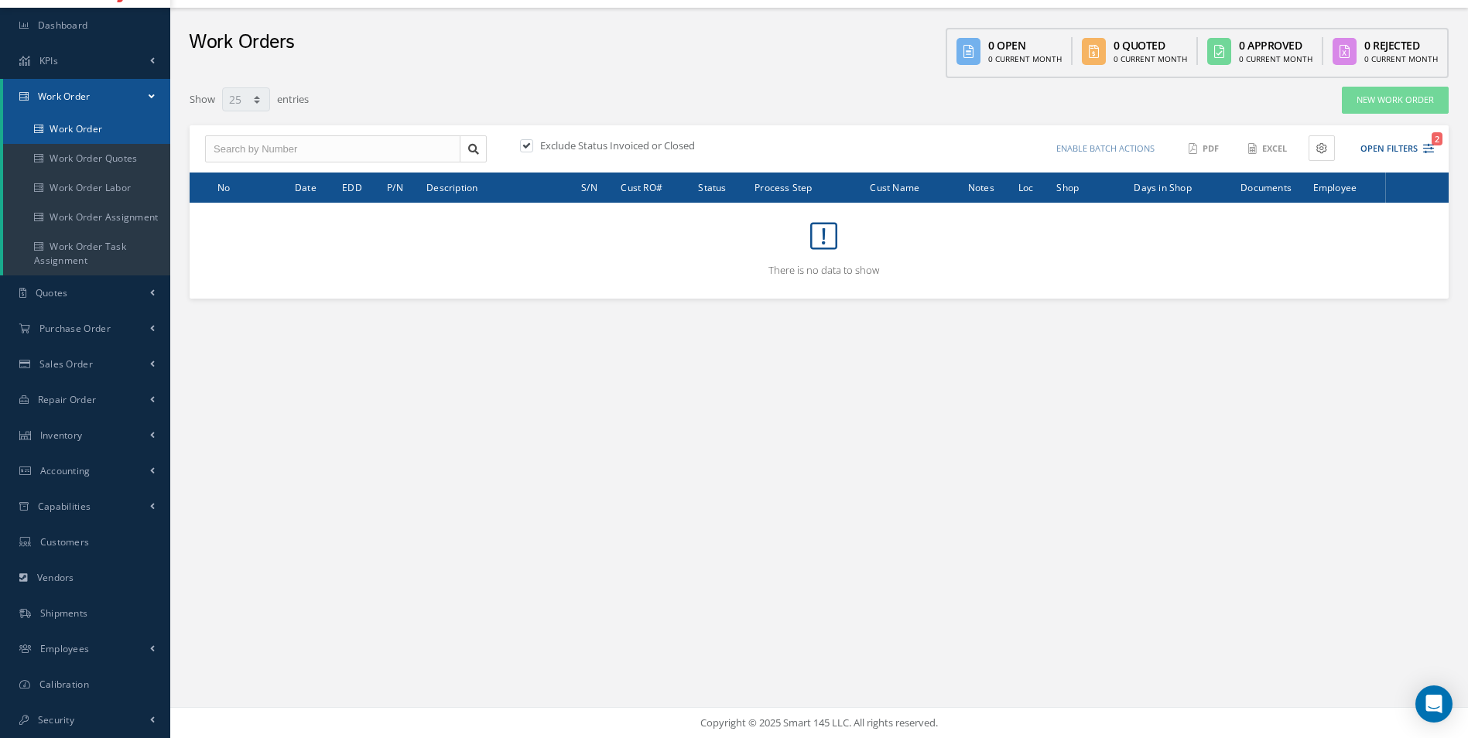
click at [95, 131] on link "Work Order" at bounding box center [86, 128] width 167 height 29
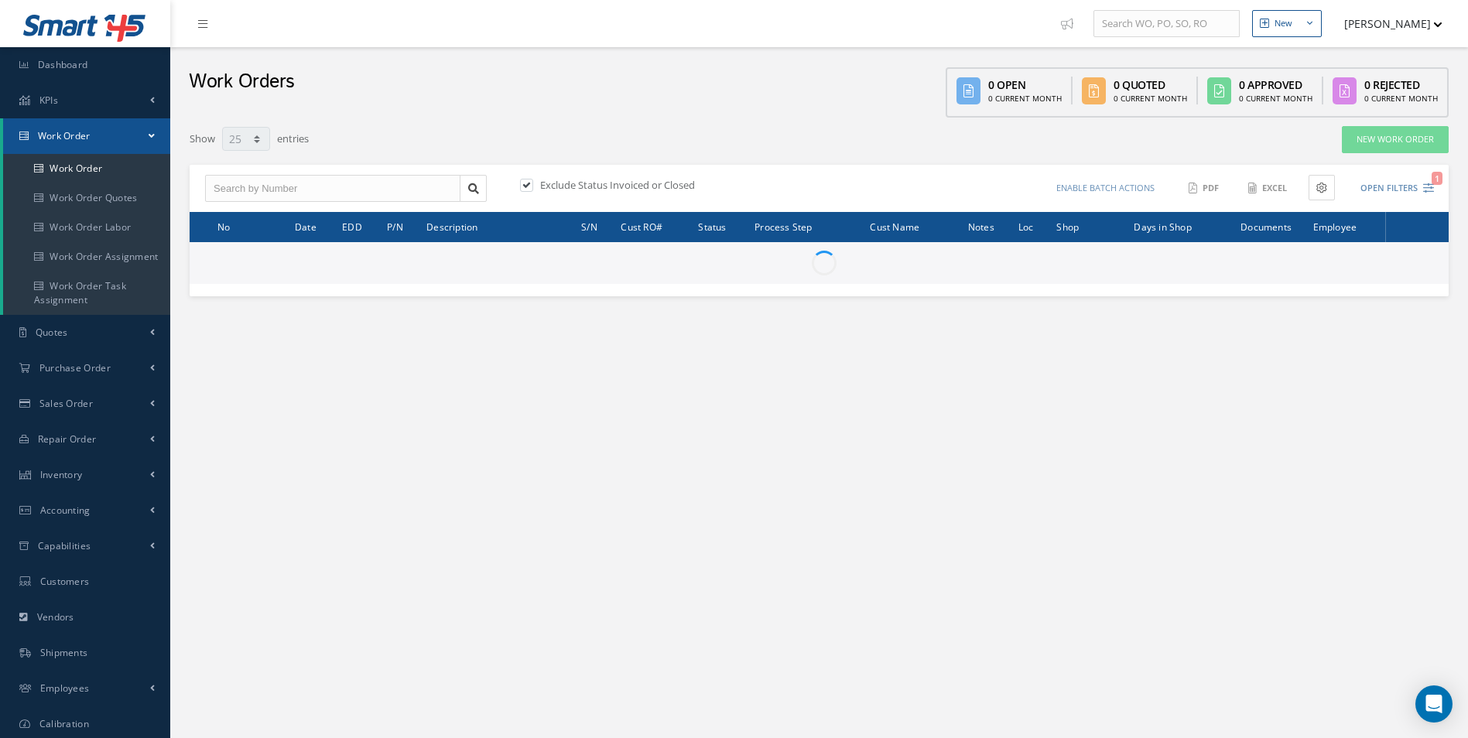
select select "25"
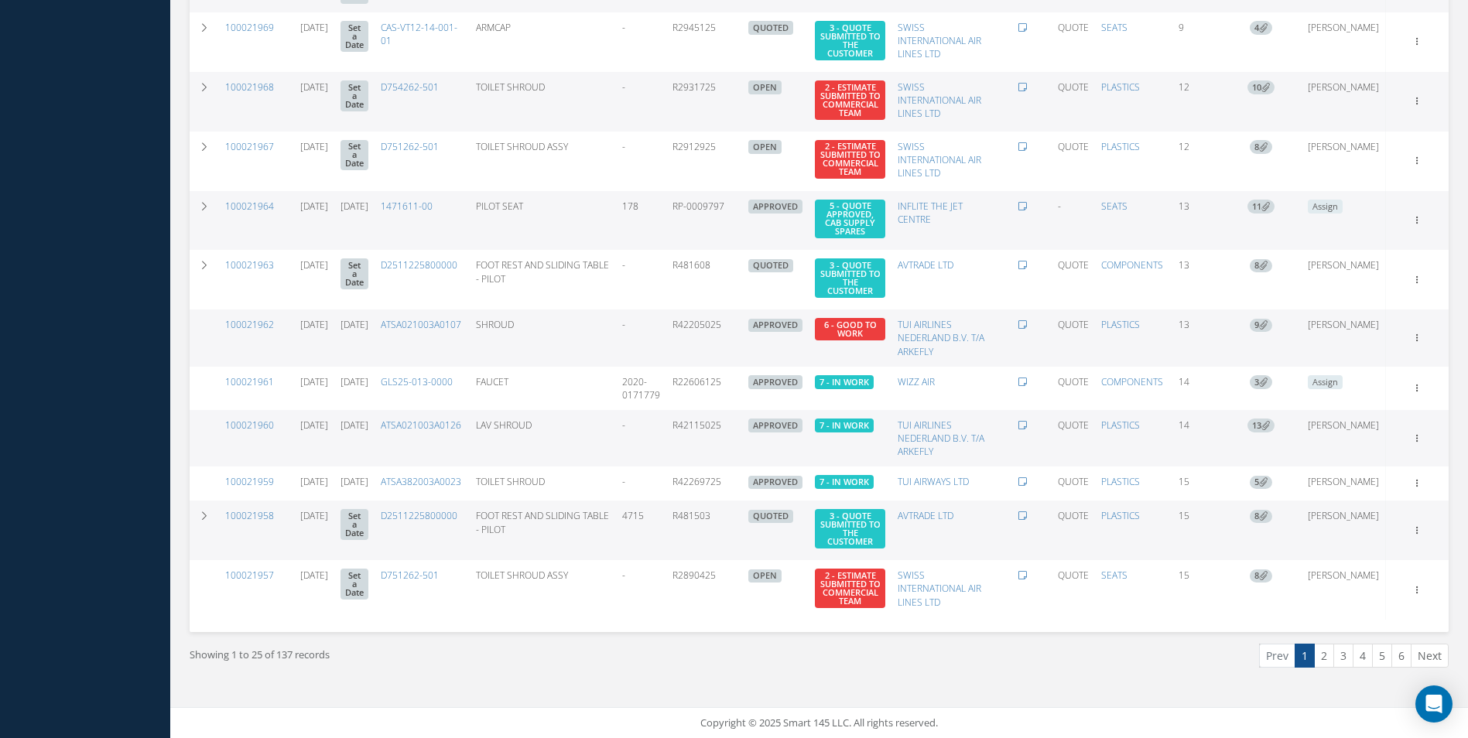
scroll to position [1019, 0]
click at [1331, 657] on link "2" at bounding box center [1324, 656] width 20 height 24
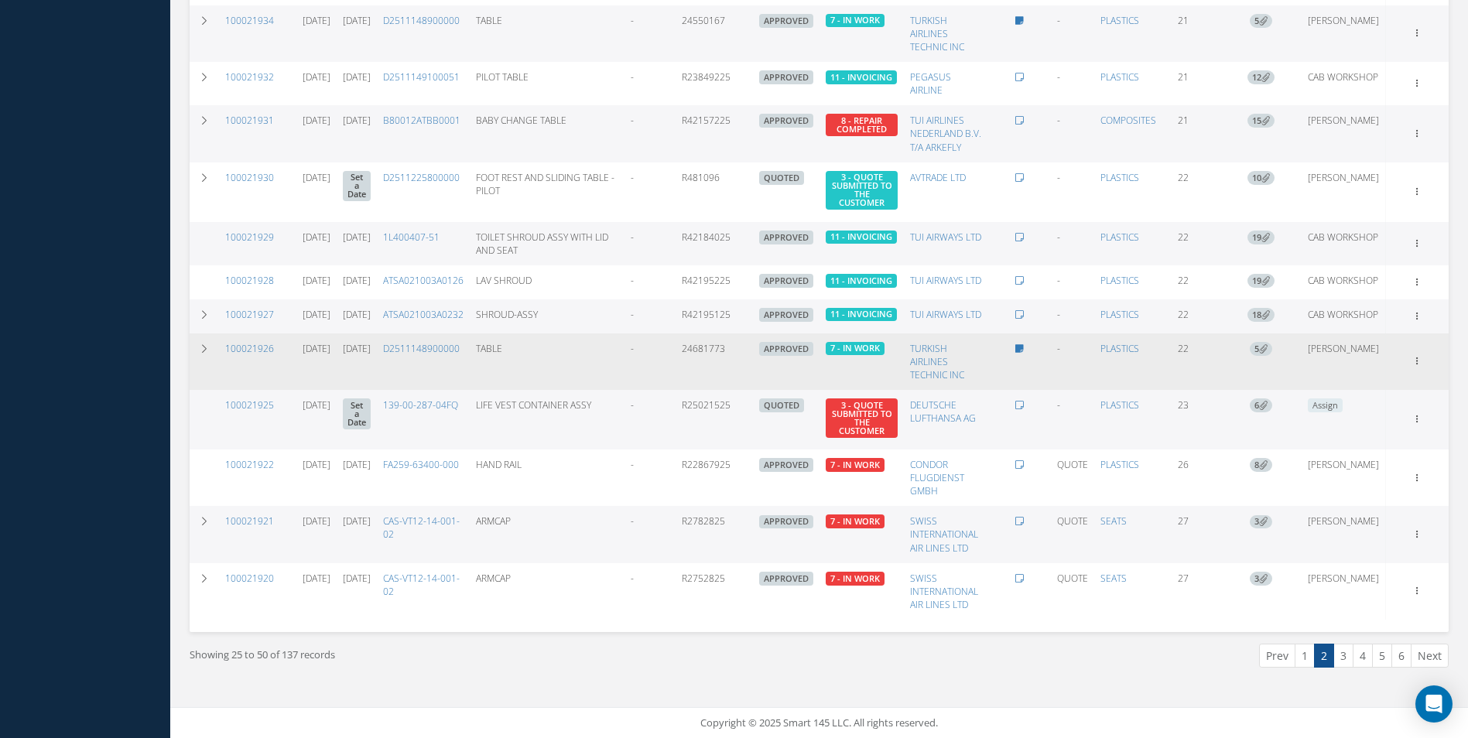
scroll to position [935, 0]
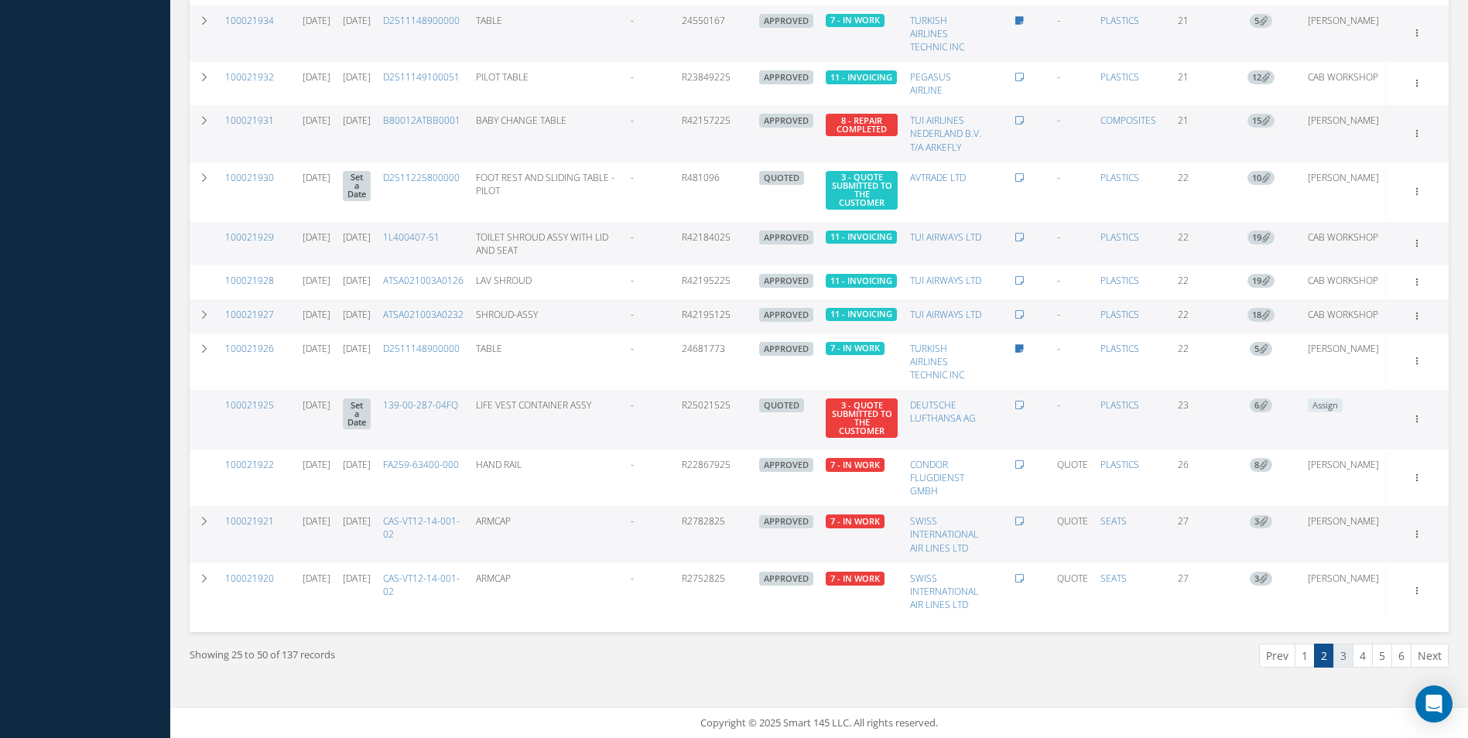
click at [1343, 658] on link "3" at bounding box center [1343, 656] width 20 height 24
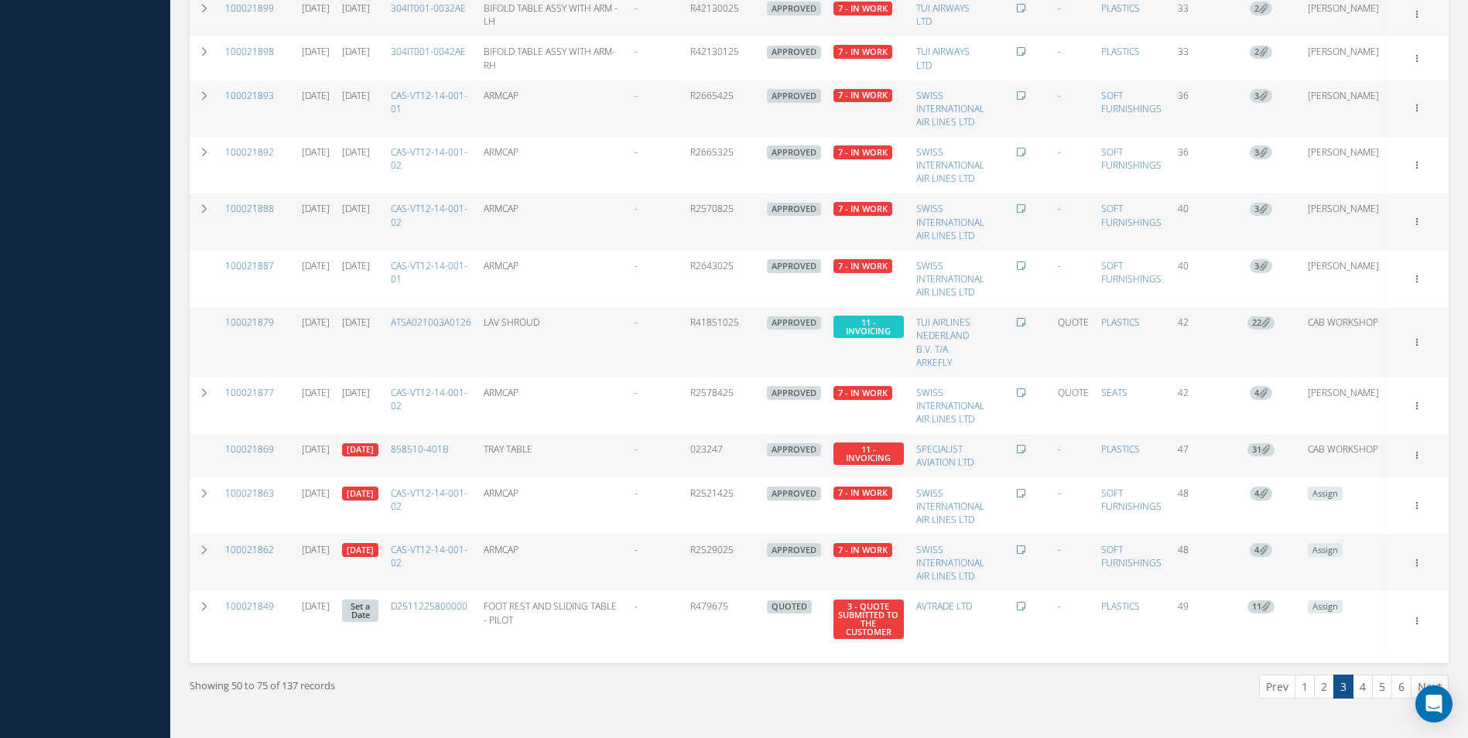
scroll to position [968, 0]
